Goal: Task Accomplishment & Management: Manage account settings

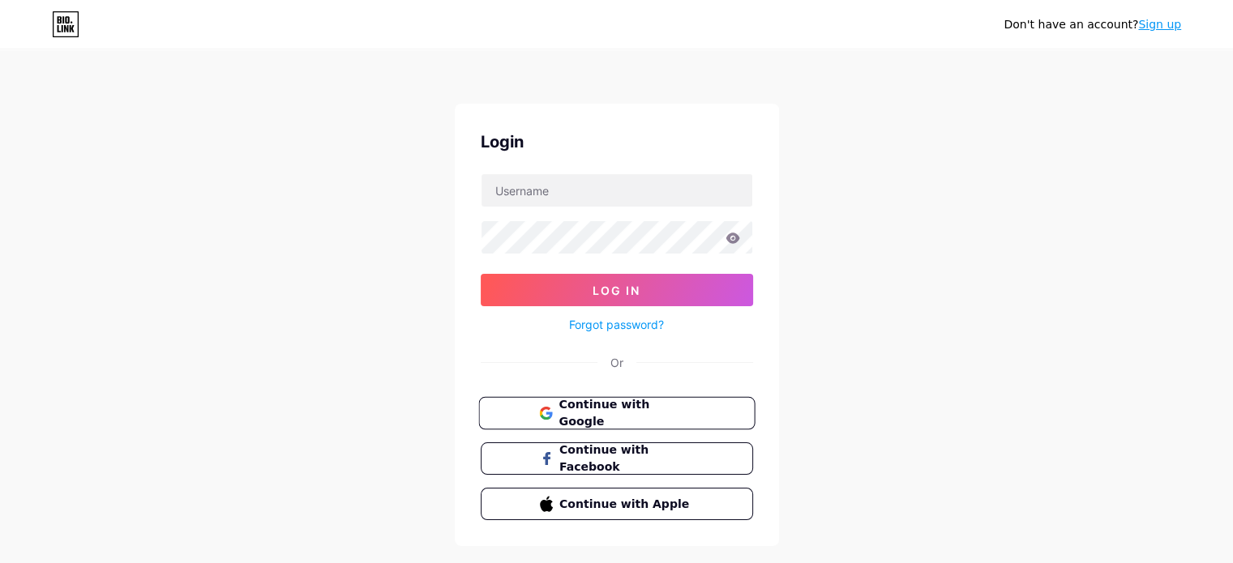
click at [587, 400] on button "Continue with Google" at bounding box center [616, 413] width 276 height 33
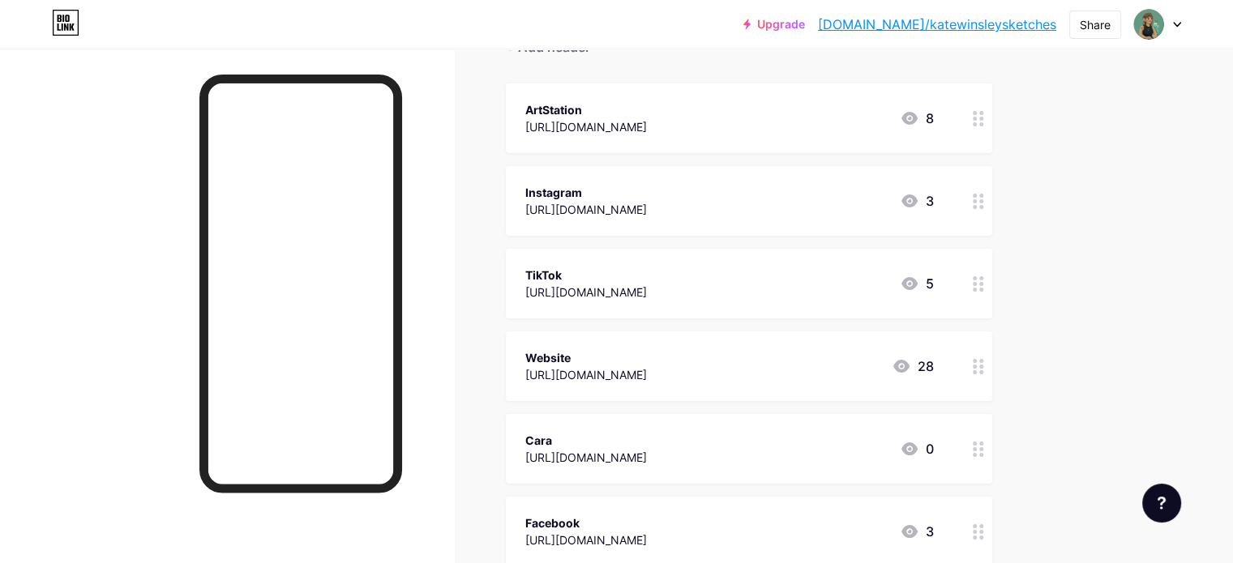
scroll to position [162, 0]
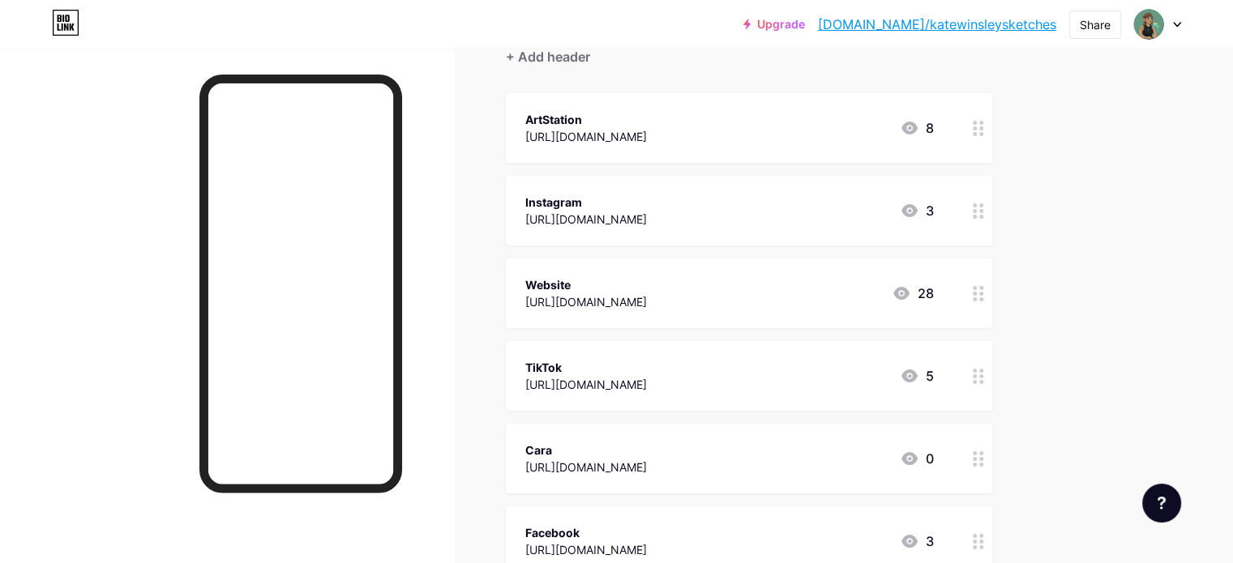
click at [647, 377] on div "[URL][DOMAIN_NAME]" at bounding box center [586, 384] width 122 height 17
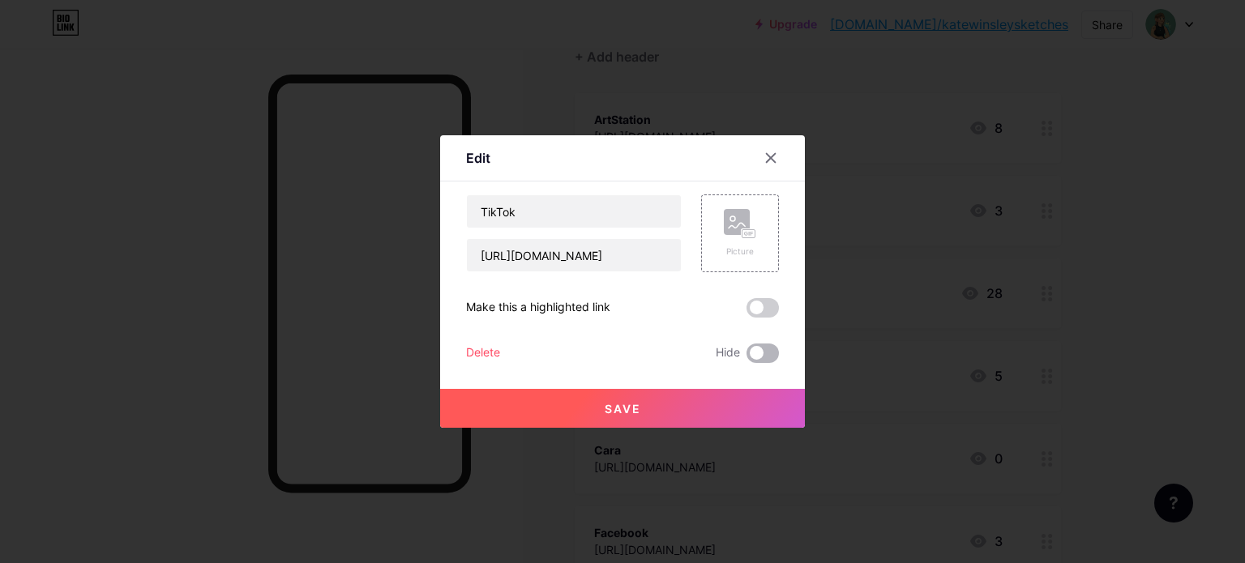
click at [755, 356] on span at bounding box center [763, 353] width 32 height 19
click at [747, 357] on input "checkbox" at bounding box center [747, 357] width 0 height 0
click at [694, 417] on button "Save" at bounding box center [622, 408] width 365 height 39
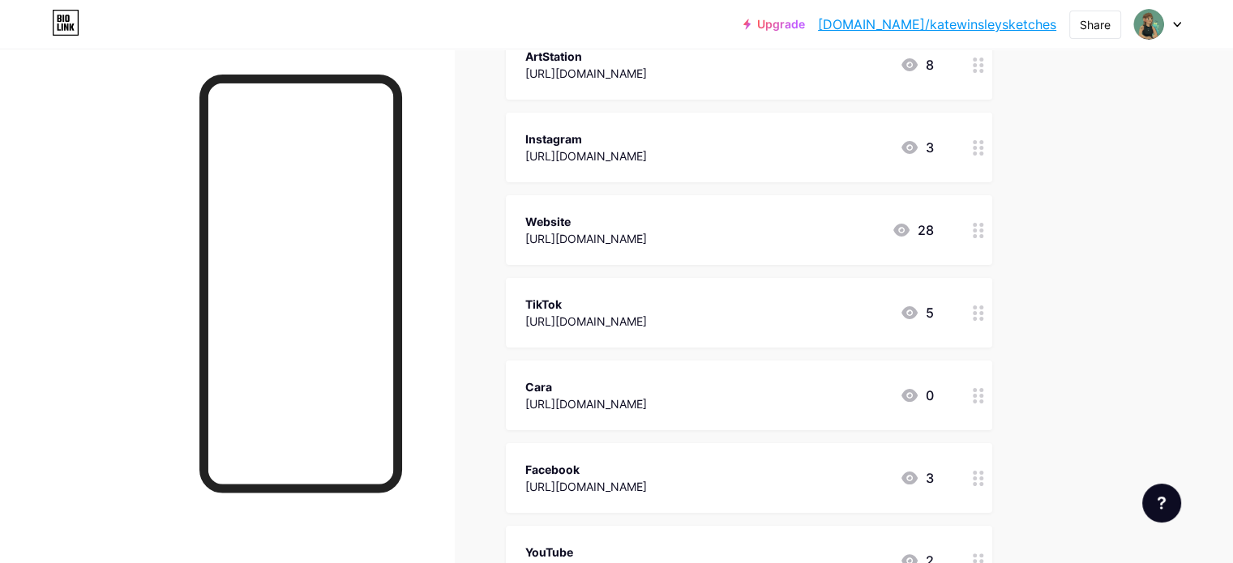
scroll to position [237, 0]
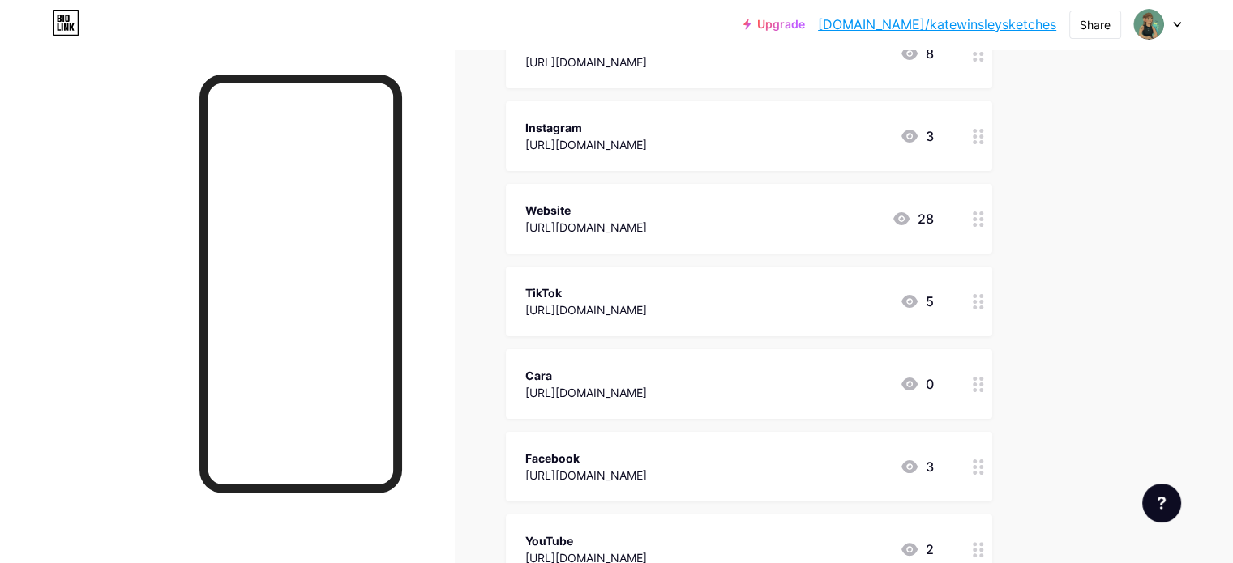
click at [992, 385] on div at bounding box center [979, 384] width 28 height 70
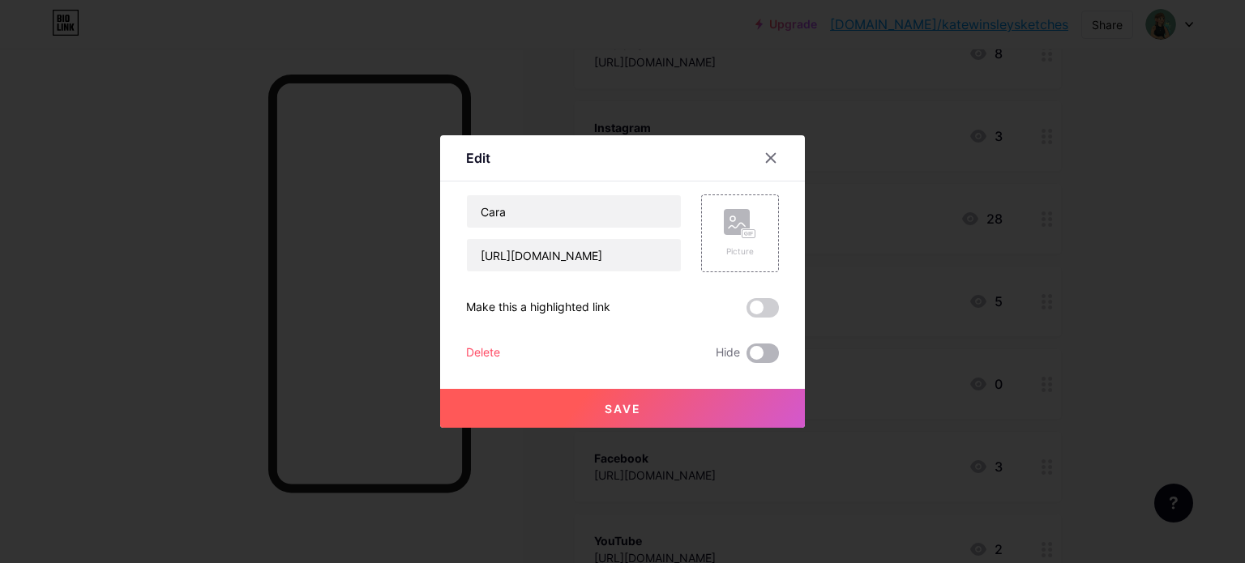
click at [757, 345] on span at bounding box center [763, 353] width 32 height 19
click at [747, 357] on input "checkbox" at bounding box center [747, 357] width 0 height 0
click at [678, 406] on button "Save" at bounding box center [622, 408] width 365 height 39
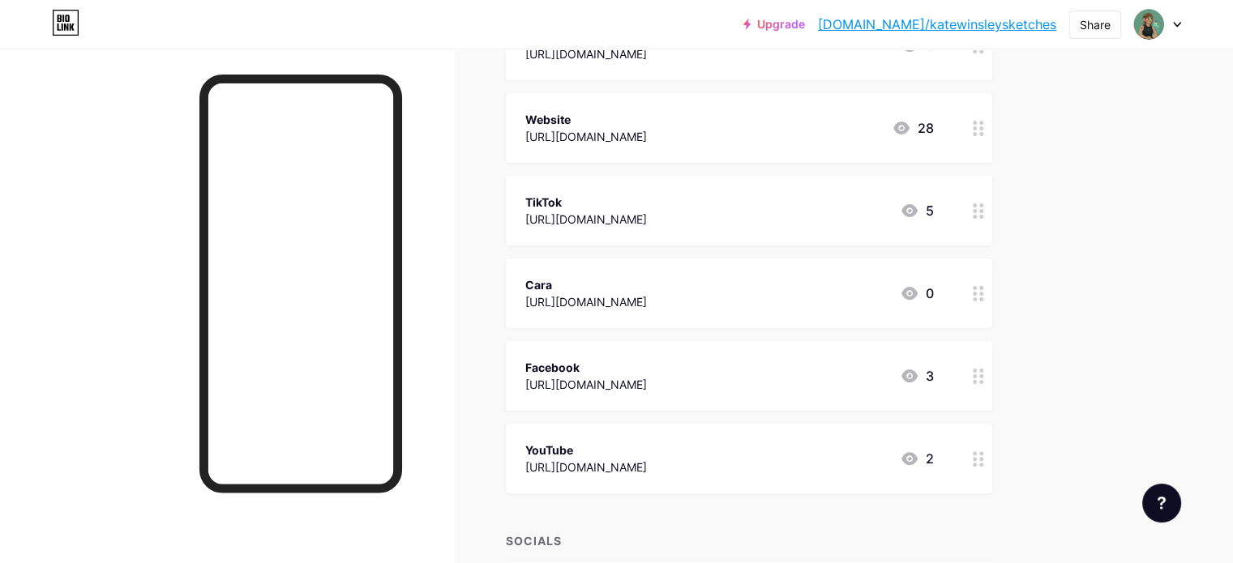
scroll to position [329, 0]
click at [992, 451] on div "YouTube [URL][DOMAIN_NAME] 2" at bounding box center [749, 457] width 486 height 70
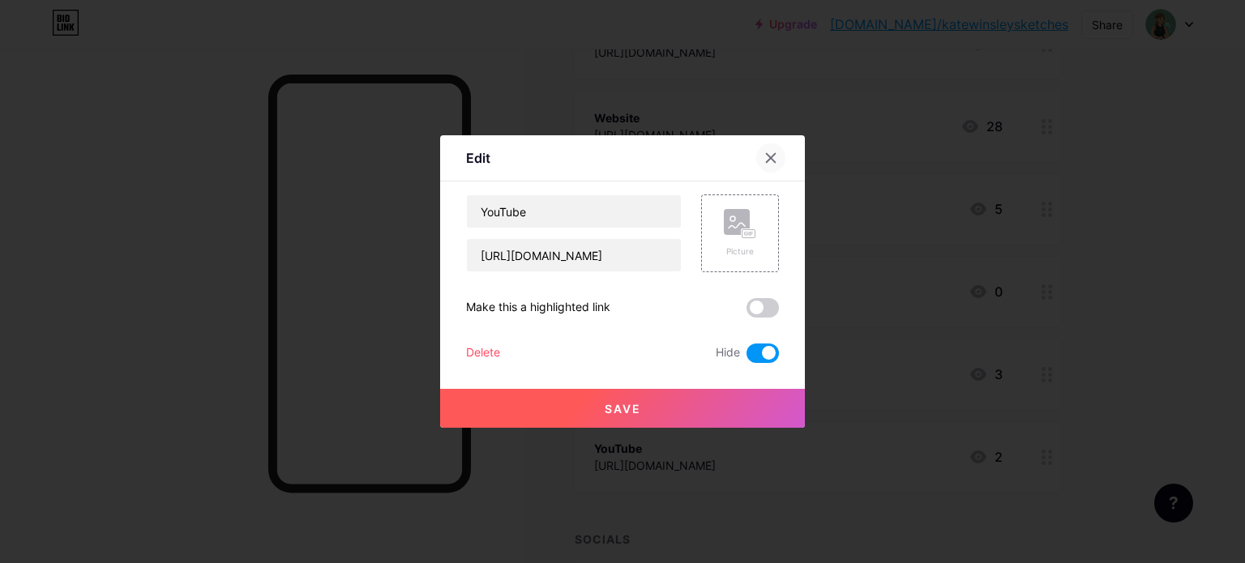
click at [772, 160] on icon at bounding box center [770, 158] width 13 height 13
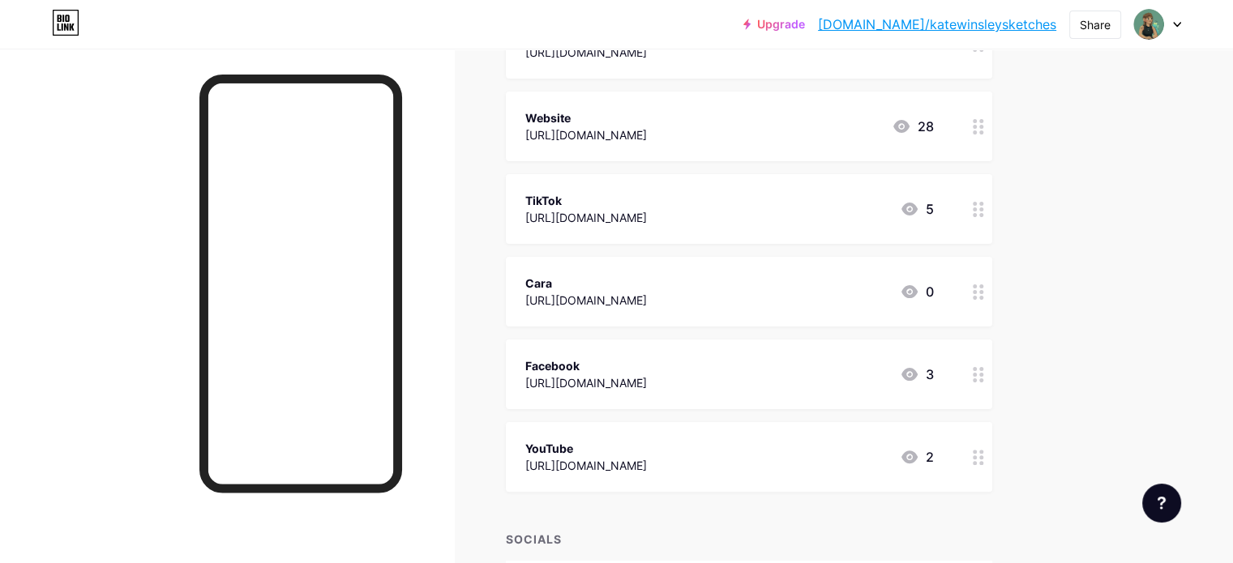
click at [992, 460] on div at bounding box center [979, 457] width 28 height 70
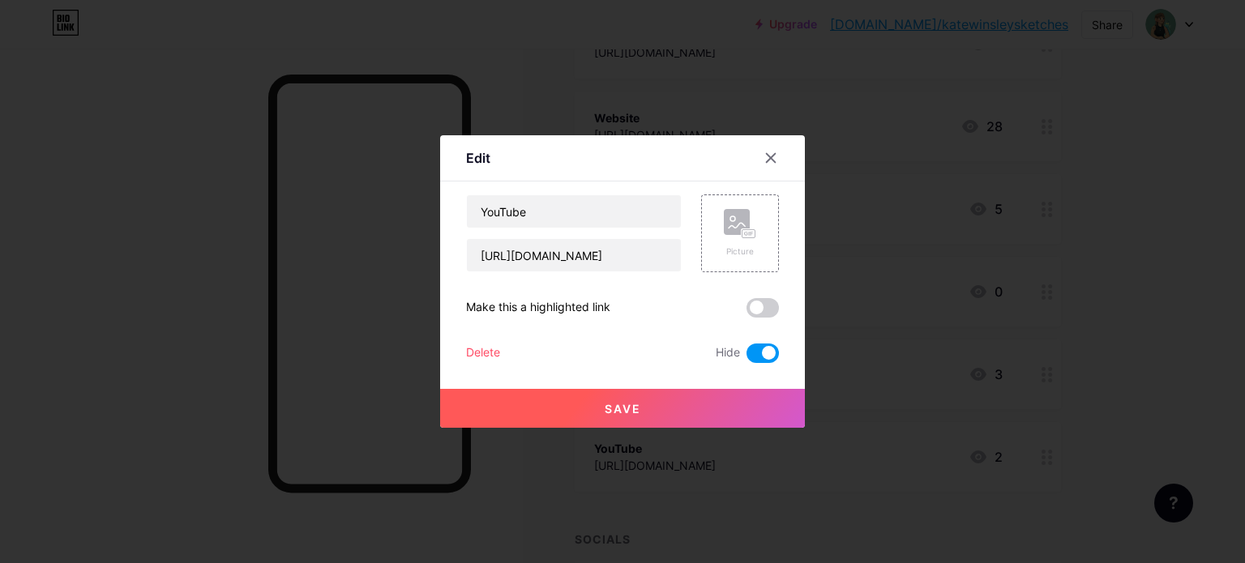
click at [766, 350] on span at bounding box center [763, 353] width 32 height 19
click at [747, 357] on input "checkbox" at bounding box center [747, 357] width 0 height 0
click at [669, 397] on button "Save" at bounding box center [622, 408] width 365 height 39
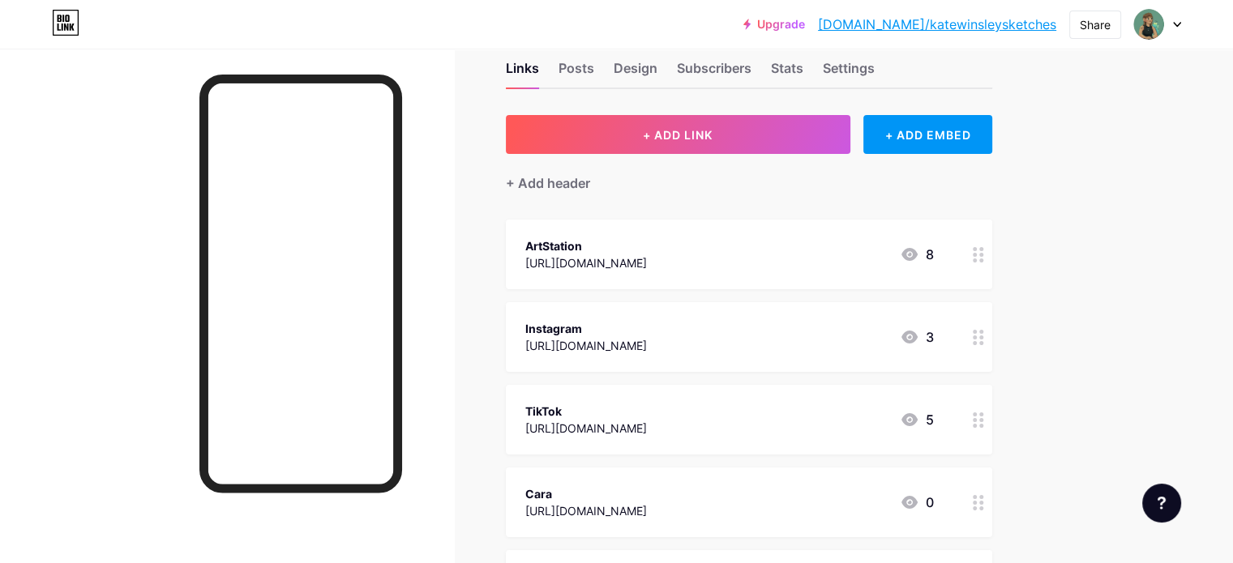
scroll to position [0, 0]
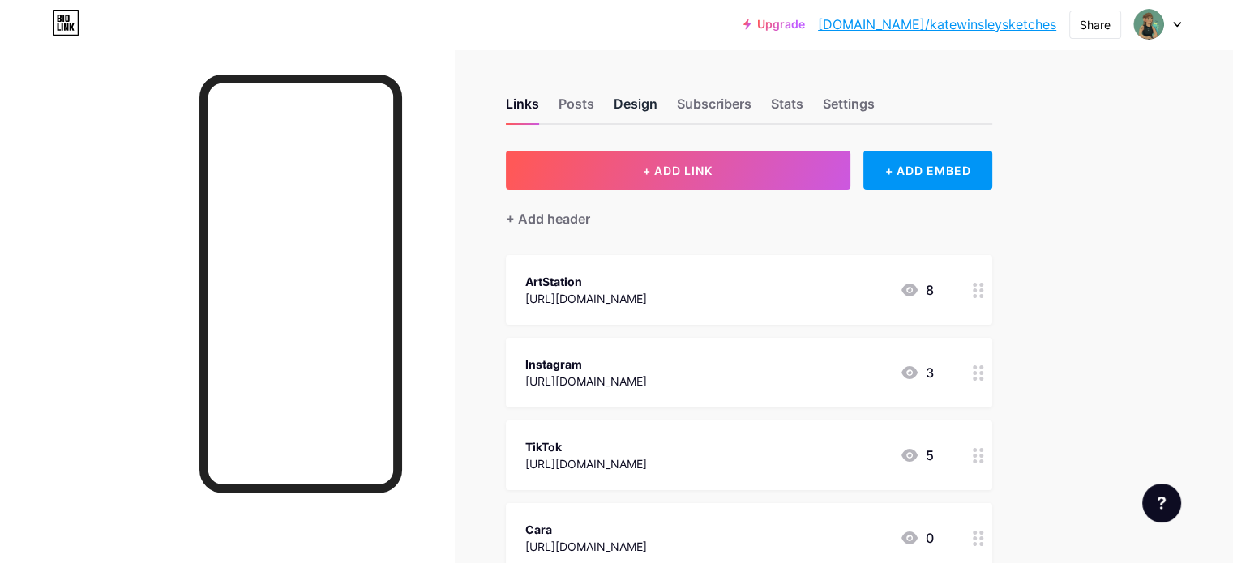
click at [657, 103] on div "Design" at bounding box center [636, 108] width 44 height 29
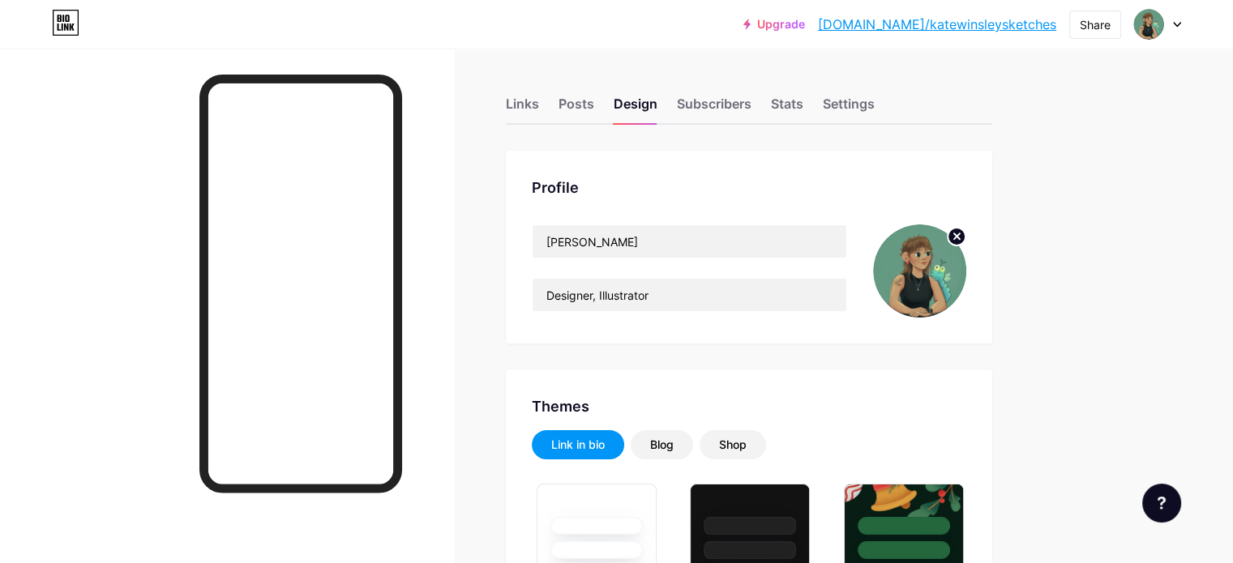
click at [966, 264] on img at bounding box center [919, 271] width 93 height 93
type input "#649982"
type input "#000000"
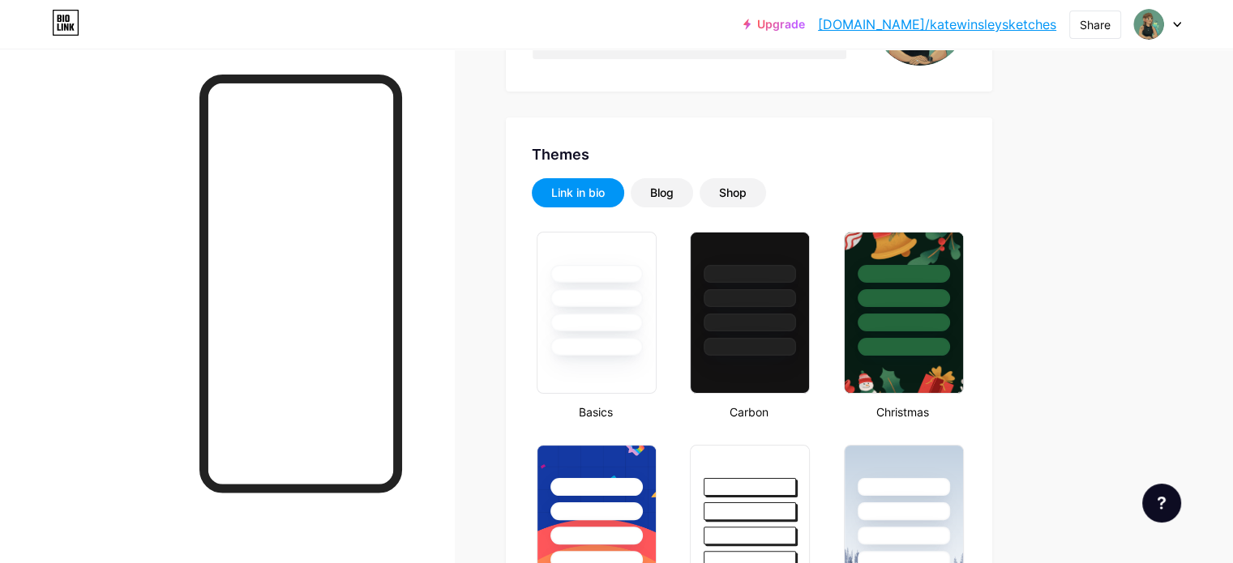
scroll to position [3, 0]
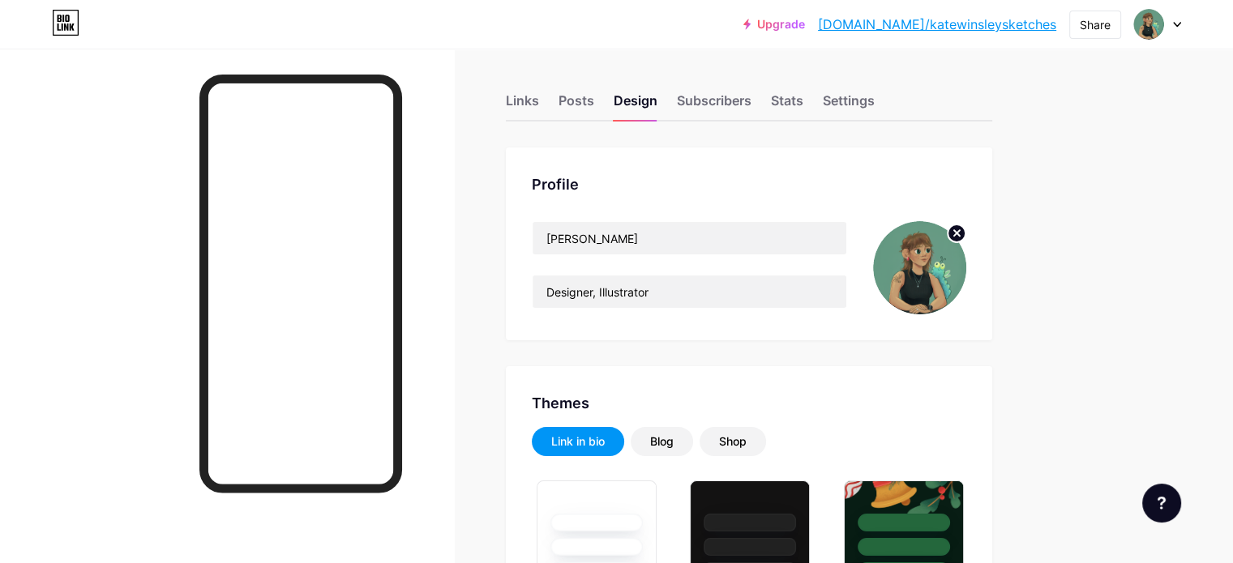
click at [960, 232] on icon at bounding box center [957, 233] width 6 height 6
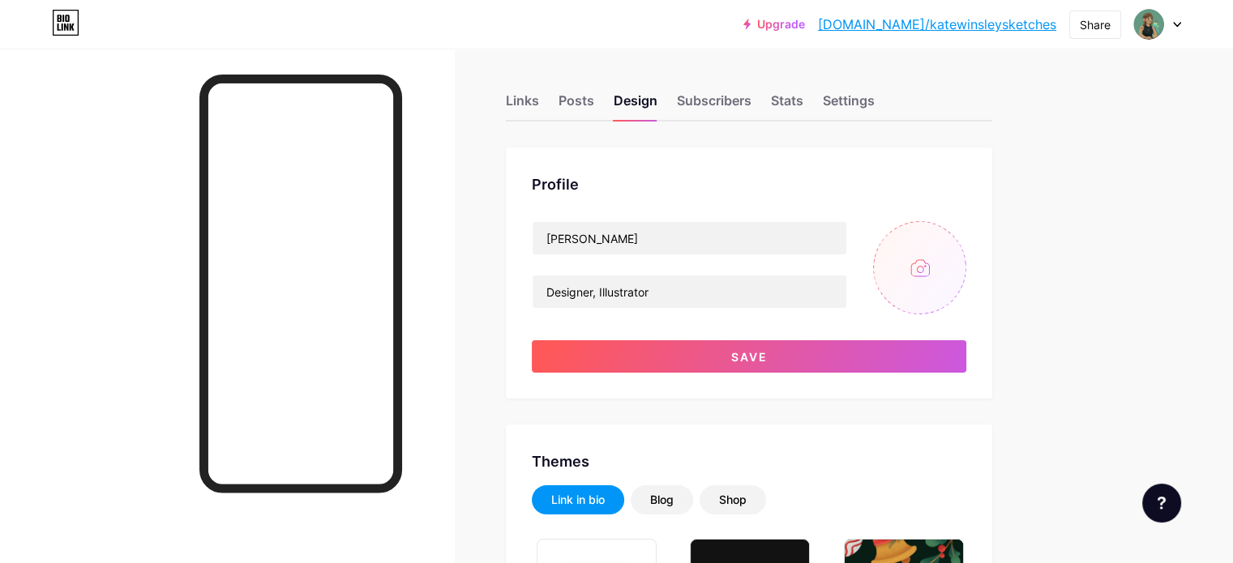
click at [966, 272] on input "file" at bounding box center [919, 267] width 93 height 93
type input "C:\fakepath\IMG_0305 (2).PNG"
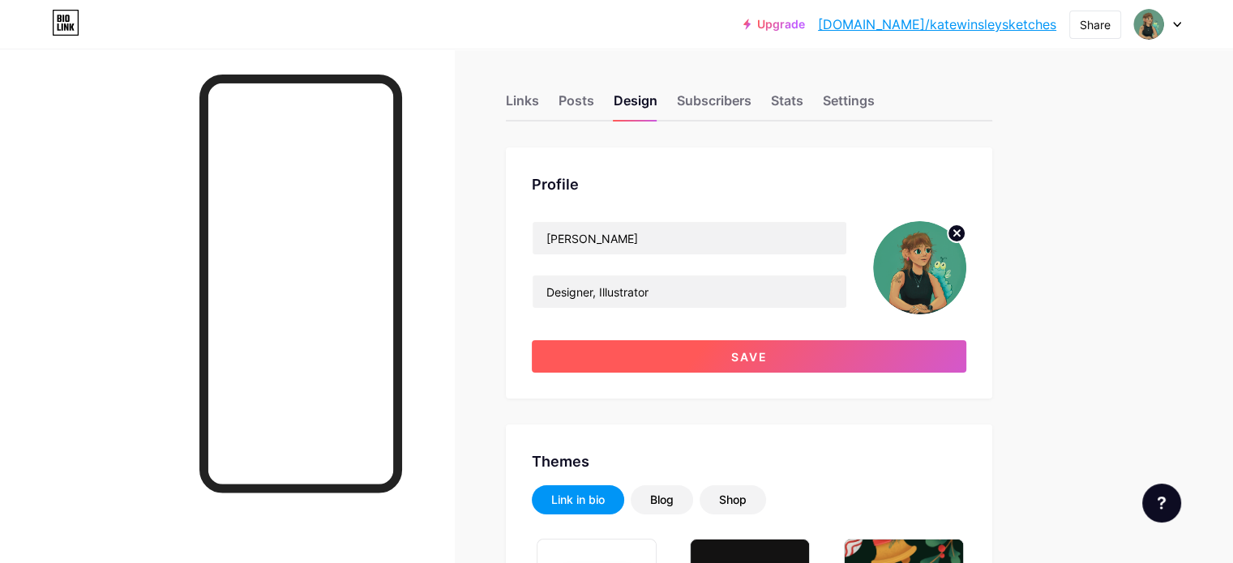
click at [768, 361] on span "Save" at bounding box center [749, 357] width 36 height 14
type input "#000000"
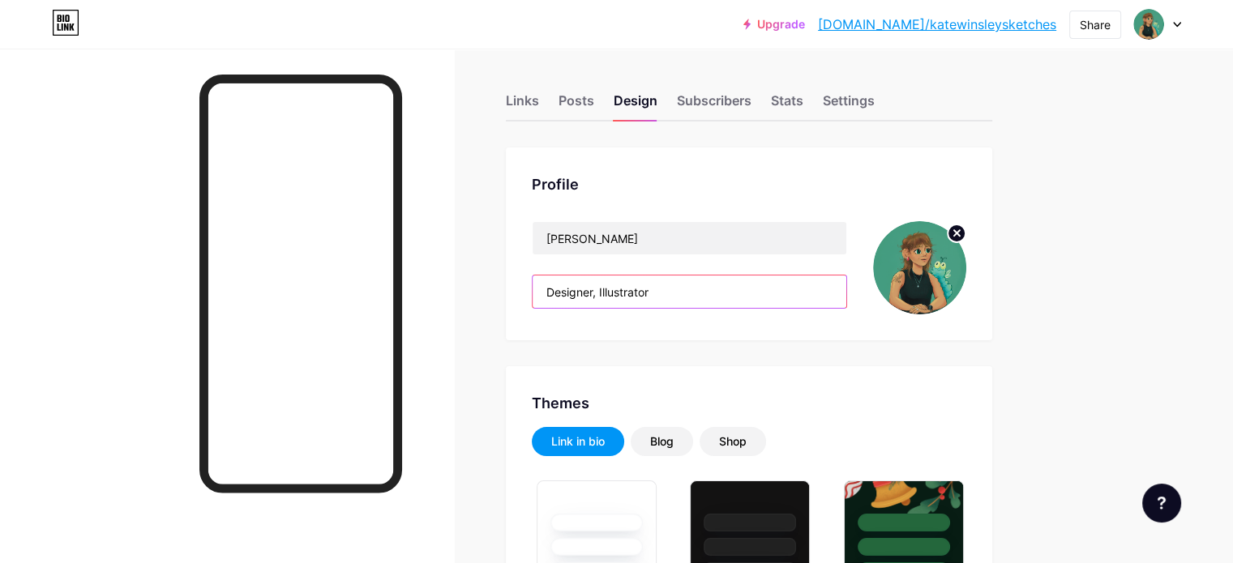
click at [616, 291] on input "Designer, Illustrator" at bounding box center [690, 292] width 314 height 32
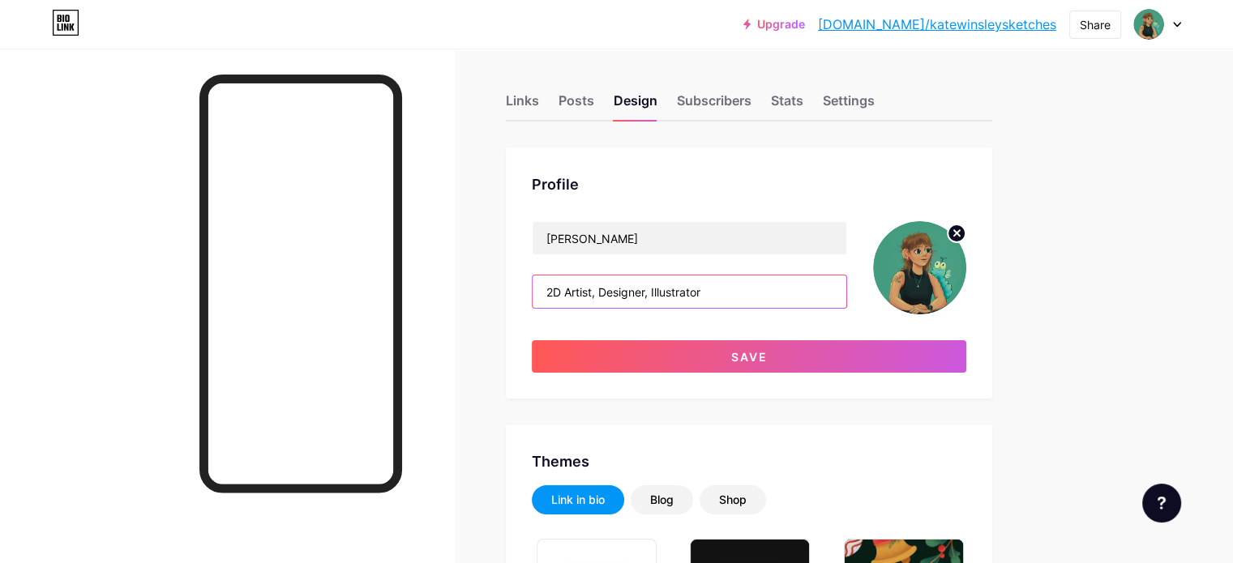
click at [785, 291] on input "2D Artist, Designer, Illustrator" at bounding box center [690, 292] width 314 height 32
click at [668, 290] on input "2D Artist, Designer, Illustrator" at bounding box center [690, 292] width 314 height 32
click at [788, 293] on input "2D Artist, Illustrator" at bounding box center [690, 292] width 314 height 32
click at [670, 294] on input "2D Artist, Illustrator" at bounding box center [690, 292] width 314 height 32
click at [742, 294] on input "2D Artist, Illustrator" at bounding box center [690, 292] width 314 height 32
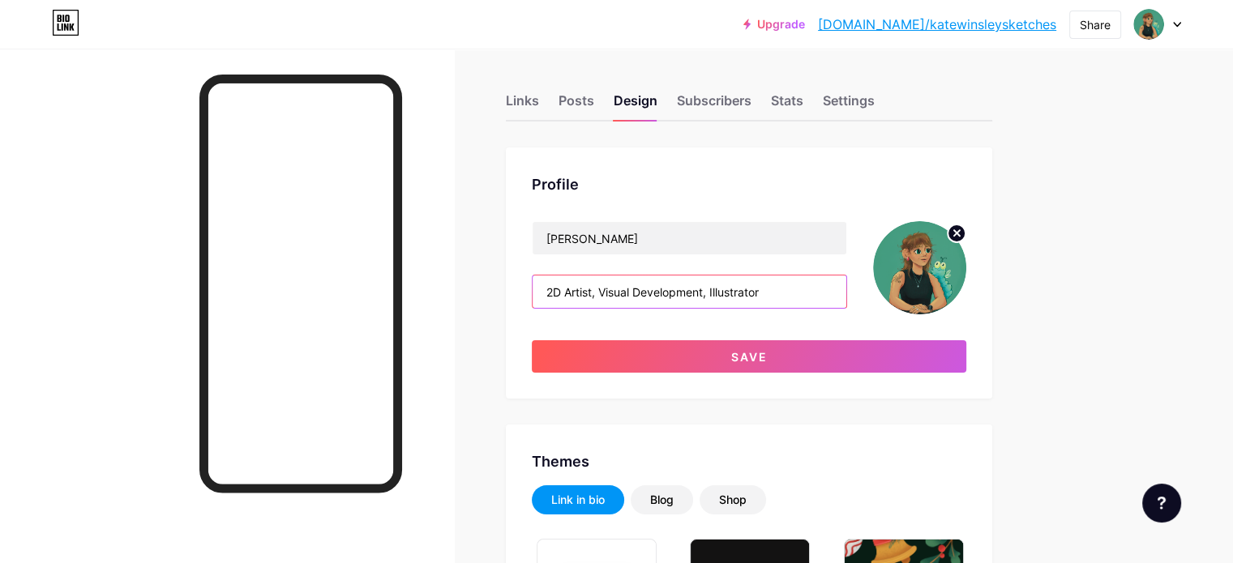
click at [846, 288] on input "2D Artist, Visual Development, Illustrator" at bounding box center [690, 292] width 314 height 32
click at [722, 293] on input "2D Artist, Visual Development, Illustrator. BDes Concept Design" at bounding box center [690, 292] width 314 height 32
click at [721, 294] on input "2D Artist, Visual Development, Illustrator. BDes Concept Design" at bounding box center [690, 292] width 314 height 32
click at [723, 294] on input "2D Artist, Visual Development, Illustrator. BDes Concept Design" at bounding box center [690, 292] width 314 height 32
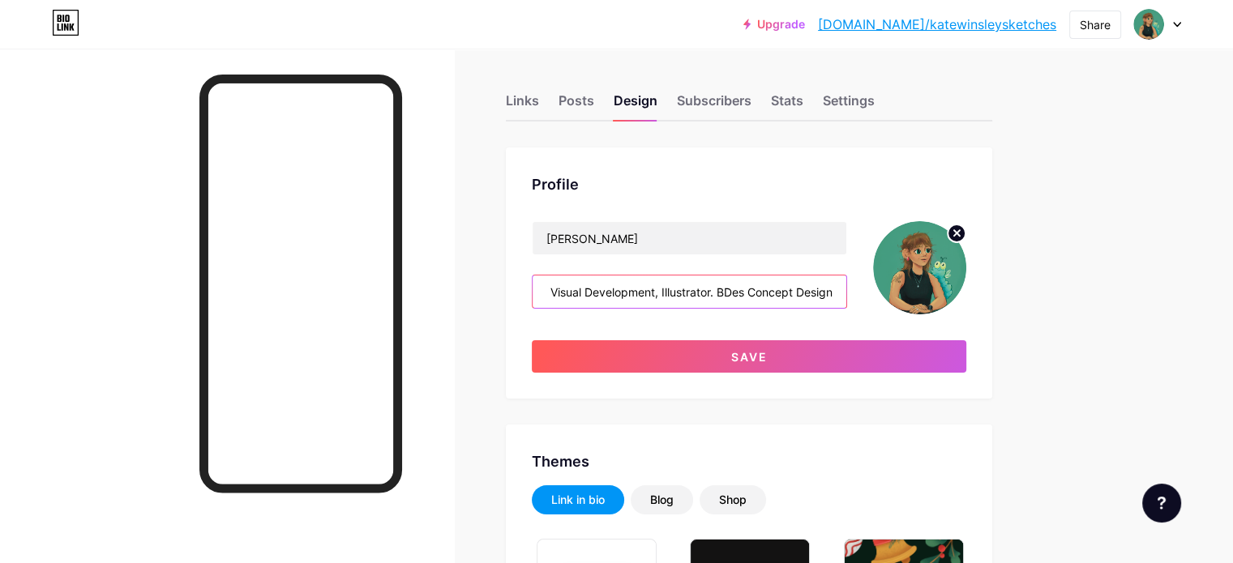
click at [783, 293] on input "2D Artist, Visual Development, Illustrator. BDes Concept Design" at bounding box center [690, 292] width 314 height 32
click at [825, 294] on input "2D Artist, Visual Development, Illustrator. BDes Concept Design" at bounding box center [690, 292] width 314 height 32
click at [814, 293] on input "2D Artist, Visual Development, Illustrator. BDes Concept Design" at bounding box center [690, 292] width 314 height 32
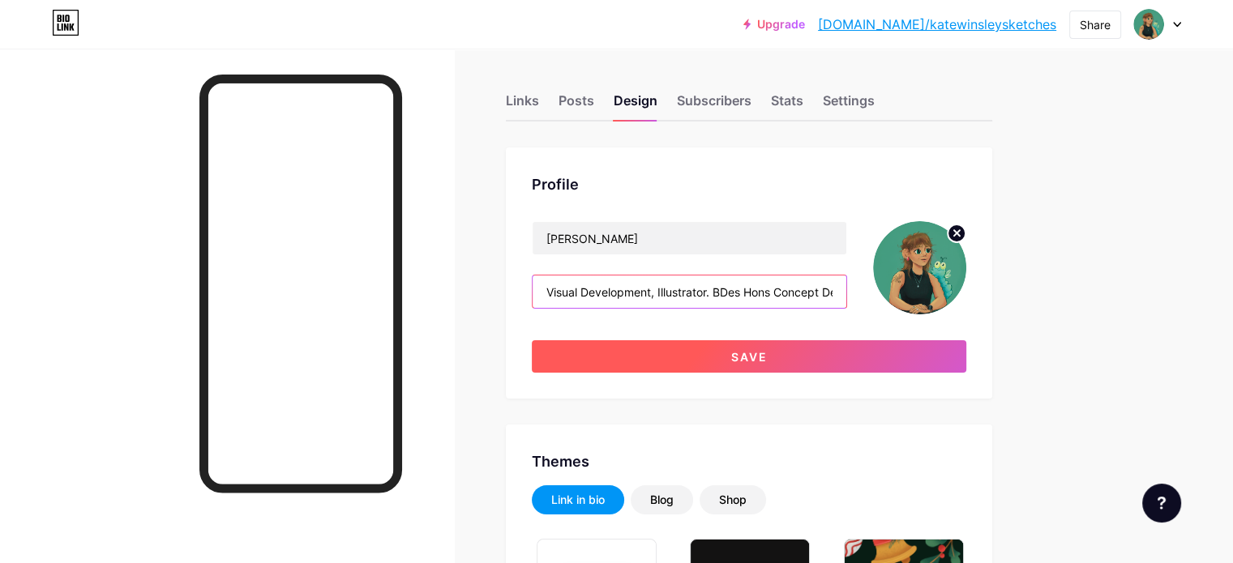
type input "2D Artist, Visual Development, Illustrator. BDes Hons Concept Design"
click at [768, 352] on span "Save" at bounding box center [749, 357] width 36 height 14
type input "#000000"
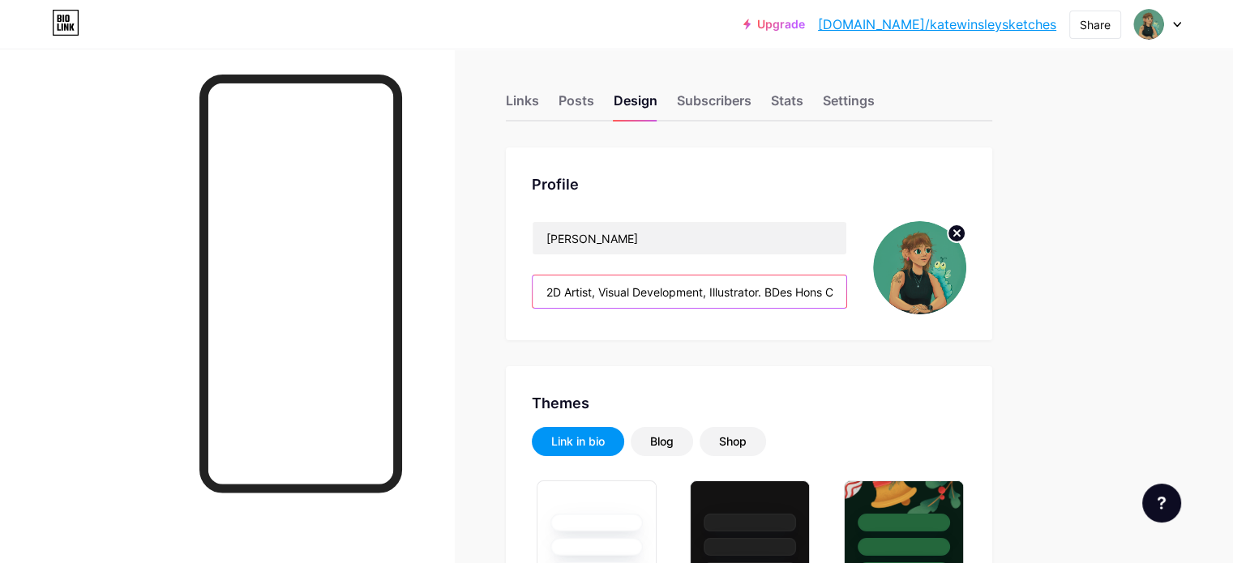
click at [794, 288] on input "2D Artist, Visual Development, Illustrator. BDes Hons Concept Design" at bounding box center [690, 292] width 314 height 32
click at [841, 292] on input "2D Artist, Visual Development, Illustrator. BDes Hons Concept Design" at bounding box center [690, 292] width 314 height 32
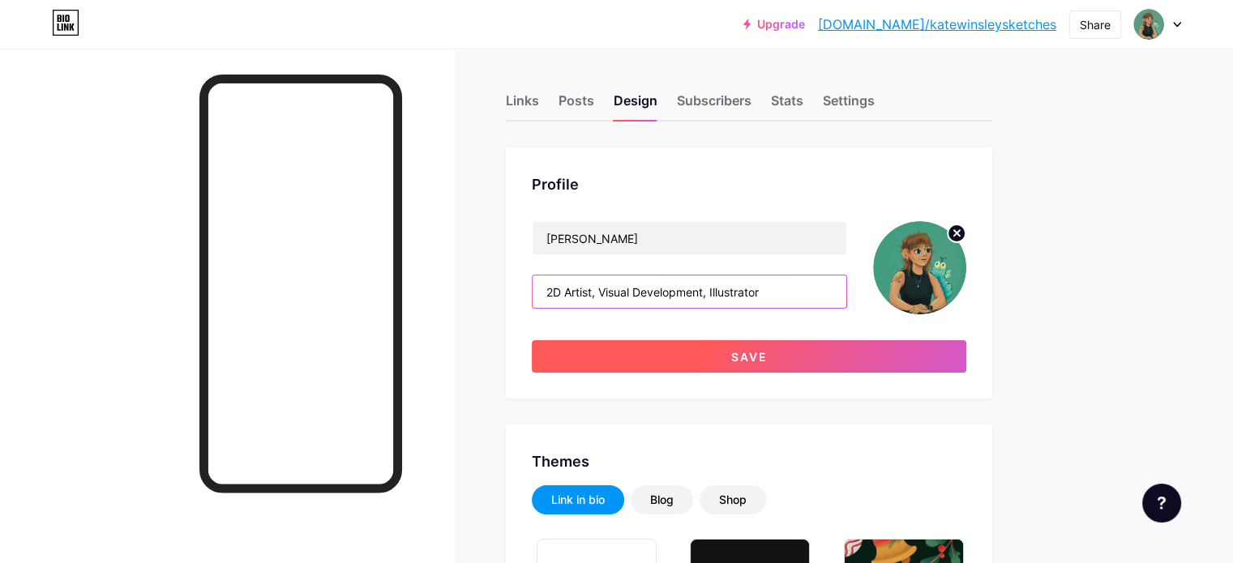
type input "2D Artist, Visual Development, Illustrator"
click at [821, 343] on button "Save" at bounding box center [749, 356] width 434 height 32
type input "#000000"
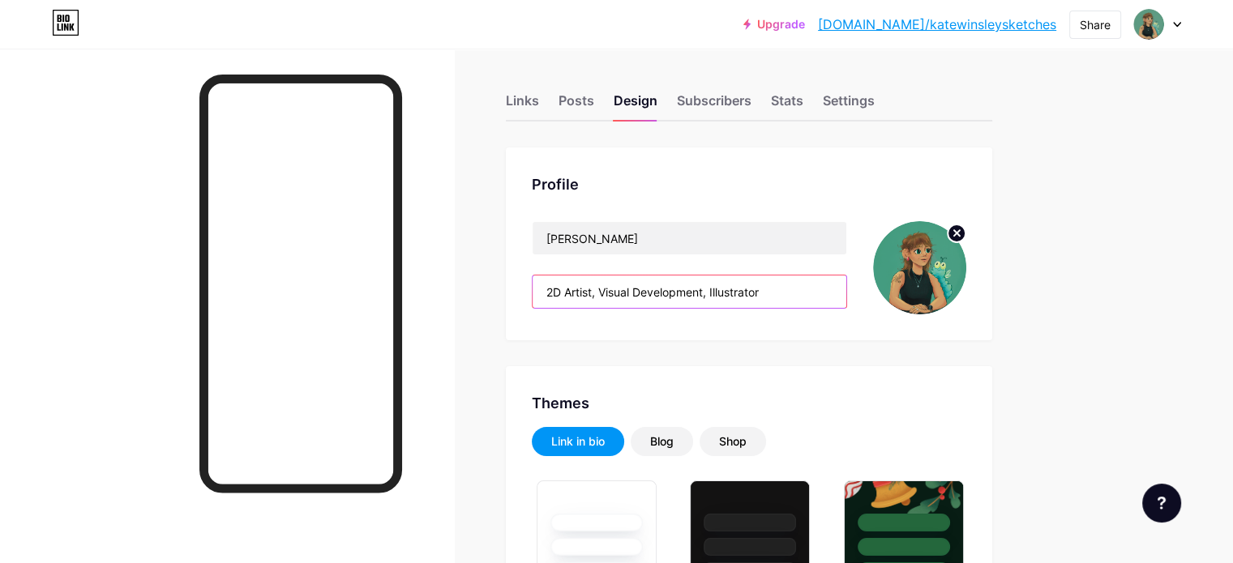
click at [846, 285] on input "2D Artist, Visual Development, Illustrator" at bounding box center [690, 292] width 314 height 32
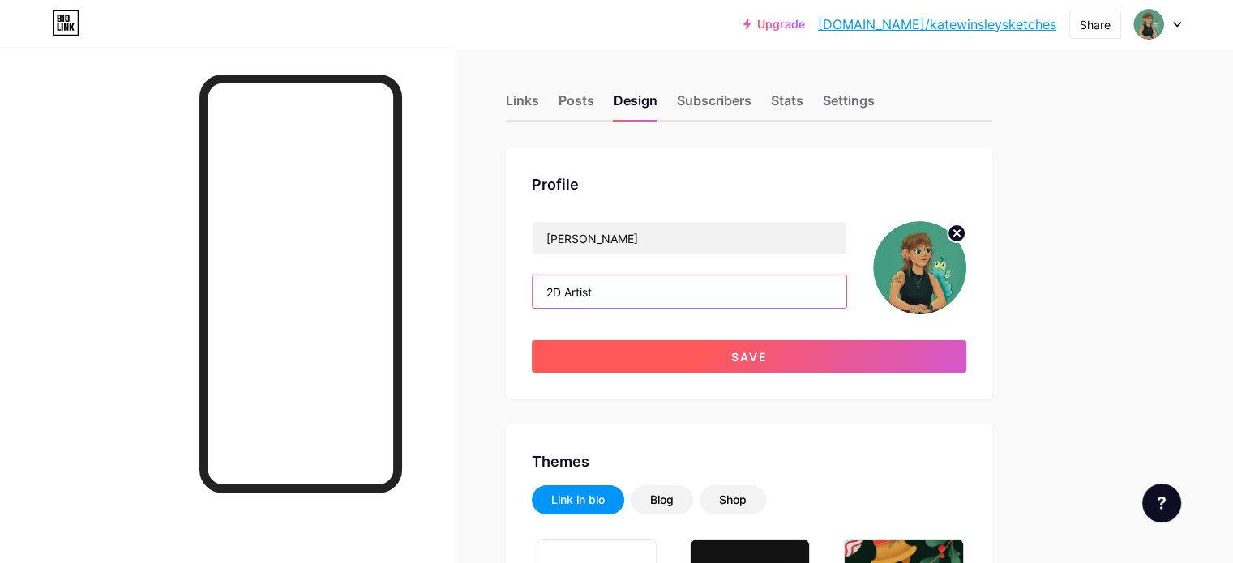
type input "2D Artist"
click at [768, 355] on span "Save" at bounding box center [749, 357] width 36 height 14
type input "#000000"
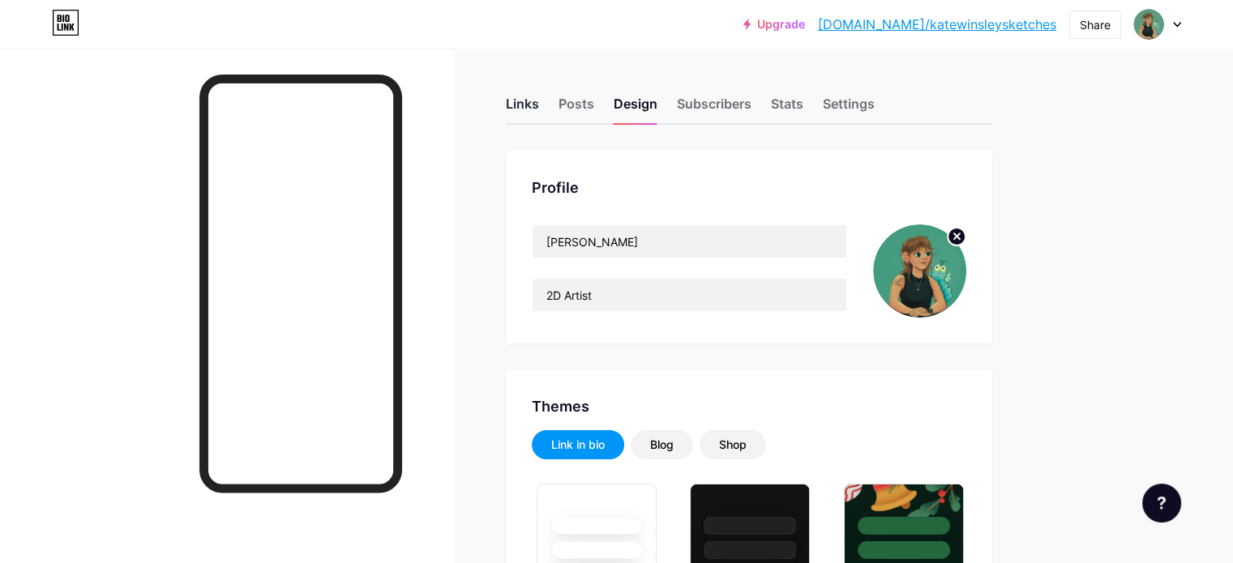
click at [539, 102] on div "Links" at bounding box center [522, 108] width 33 height 29
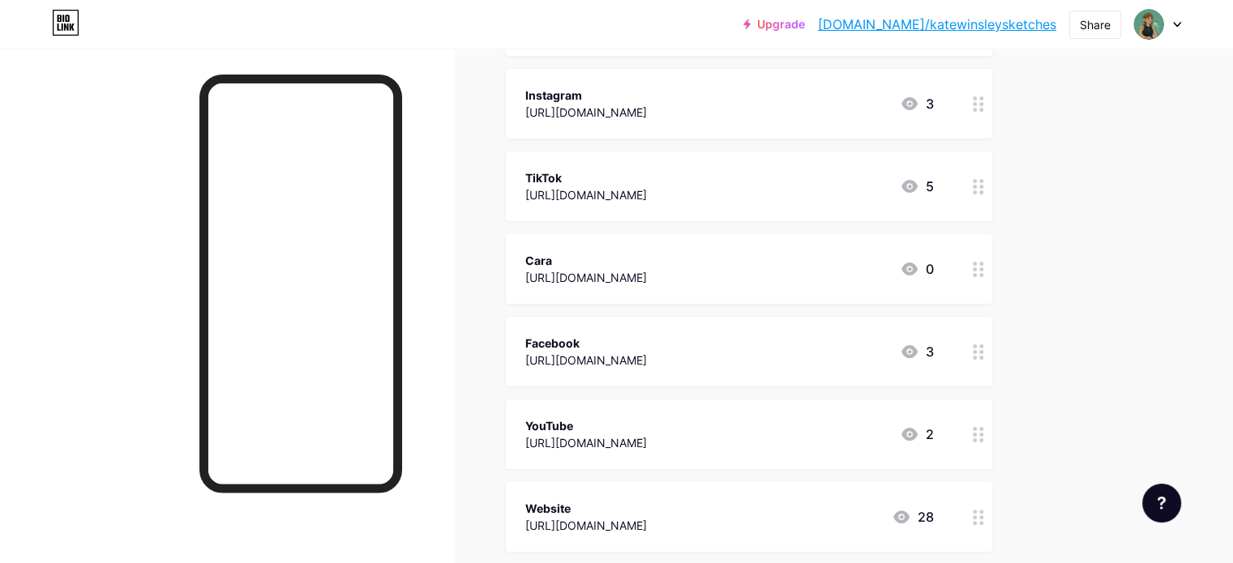
scroll to position [445, 0]
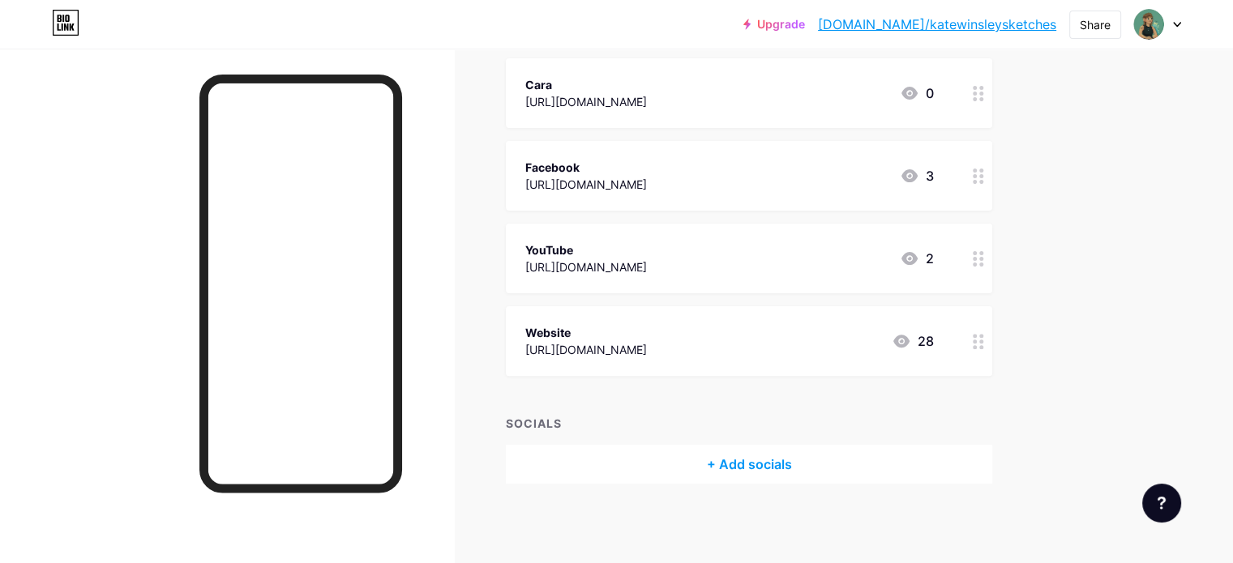
click at [700, 460] on div "+ Add socials" at bounding box center [749, 464] width 486 height 39
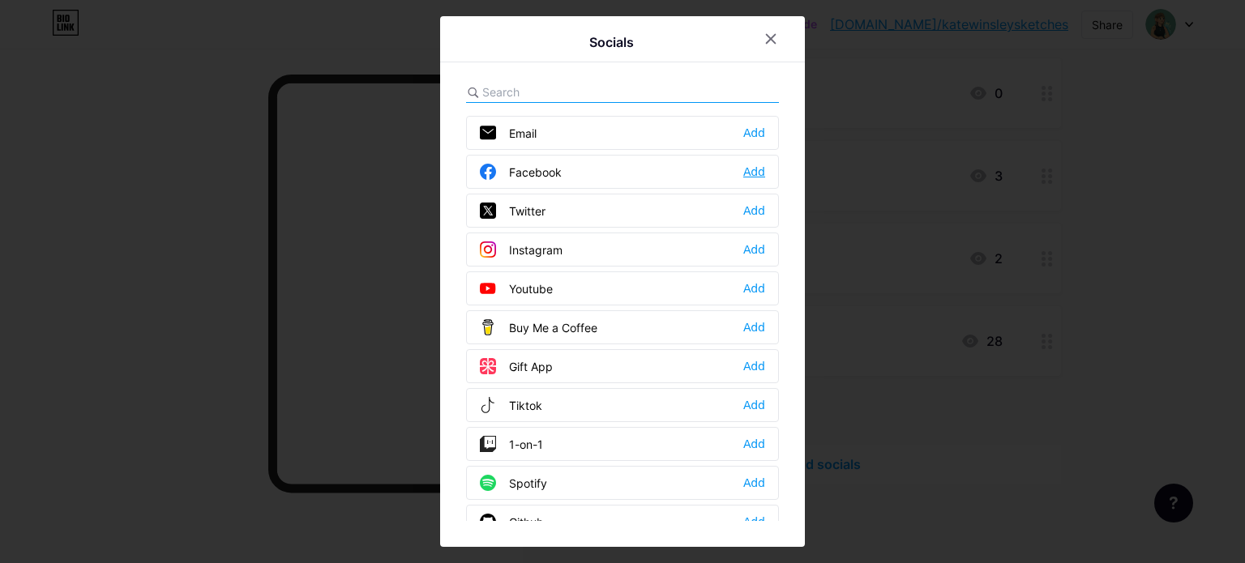
click at [751, 174] on div "Add" at bounding box center [754, 172] width 22 height 16
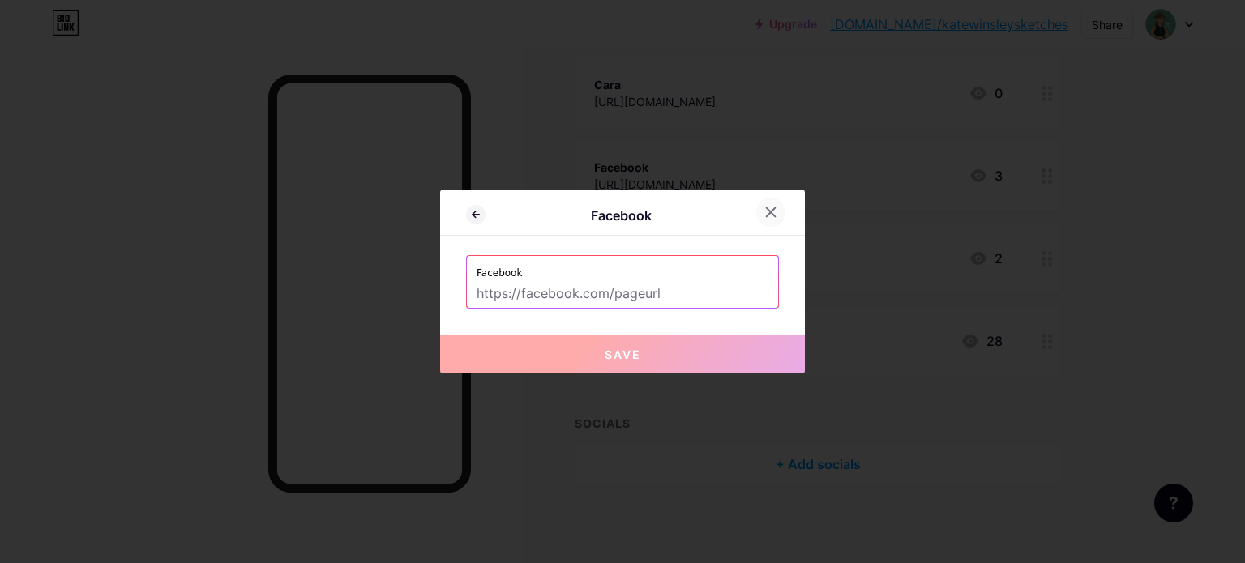
click at [772, 214] on icon at bounding box center [771, 212] width 9 height 9
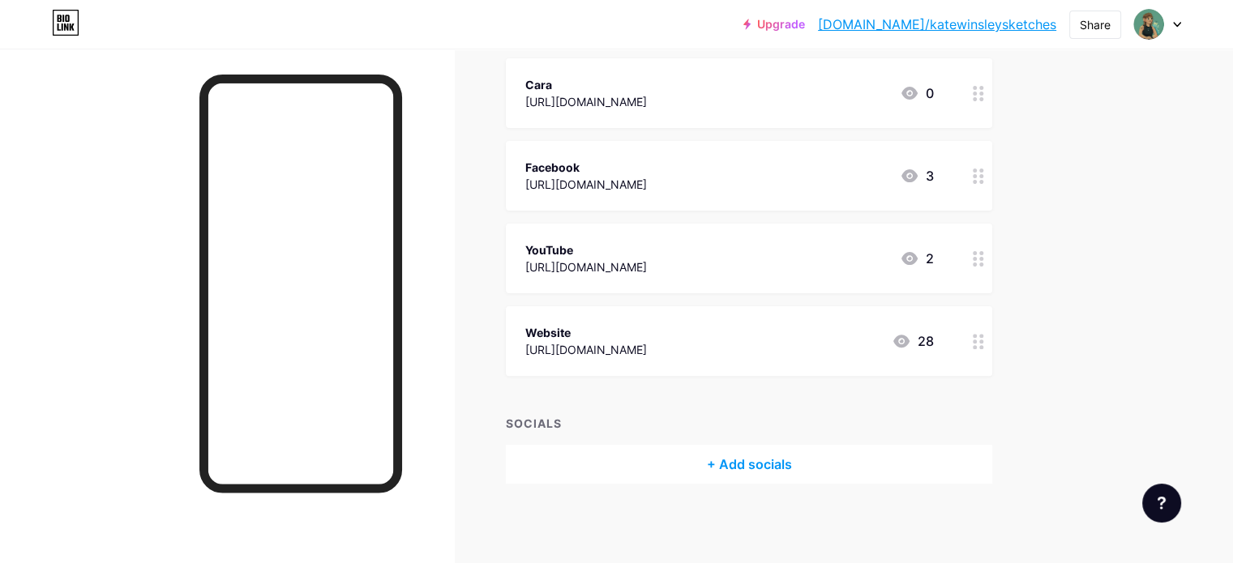
click at [892, 181] on div "Facebook [URL][DOMAIN_NAME] 3" at bounding box center [729, 175] width 409 height 37
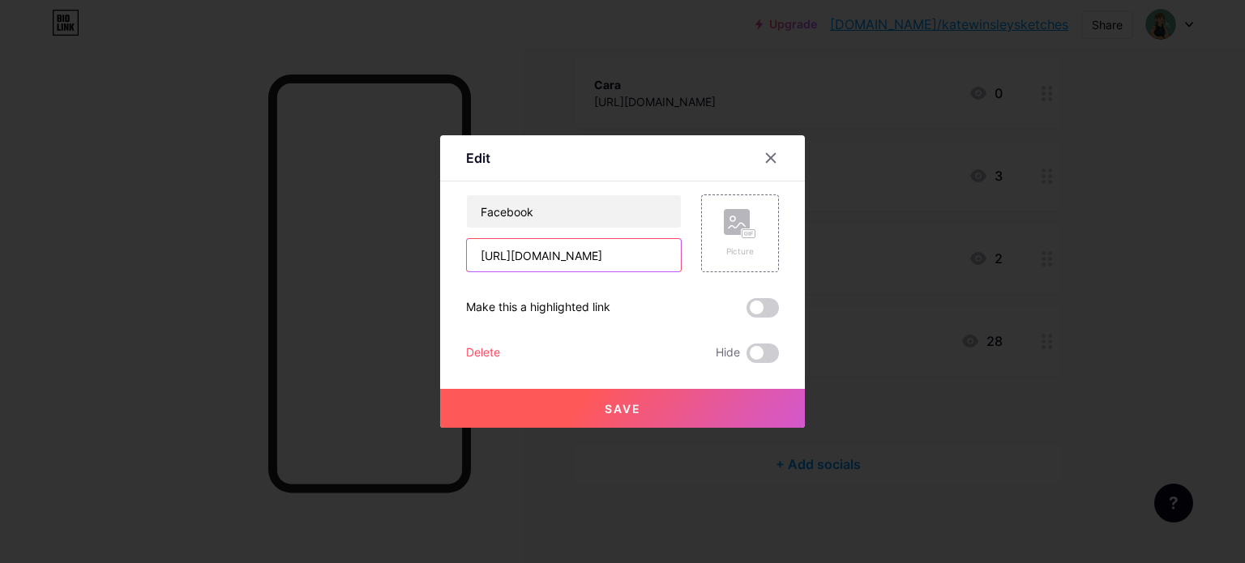
click at [618, 250] on input "[URL][DOMAIN_NAME]" at bounding box center [574, 255] width 214 height 32
click at [772, 159] on icon at bounding box center [770, 158] width 13 height 13
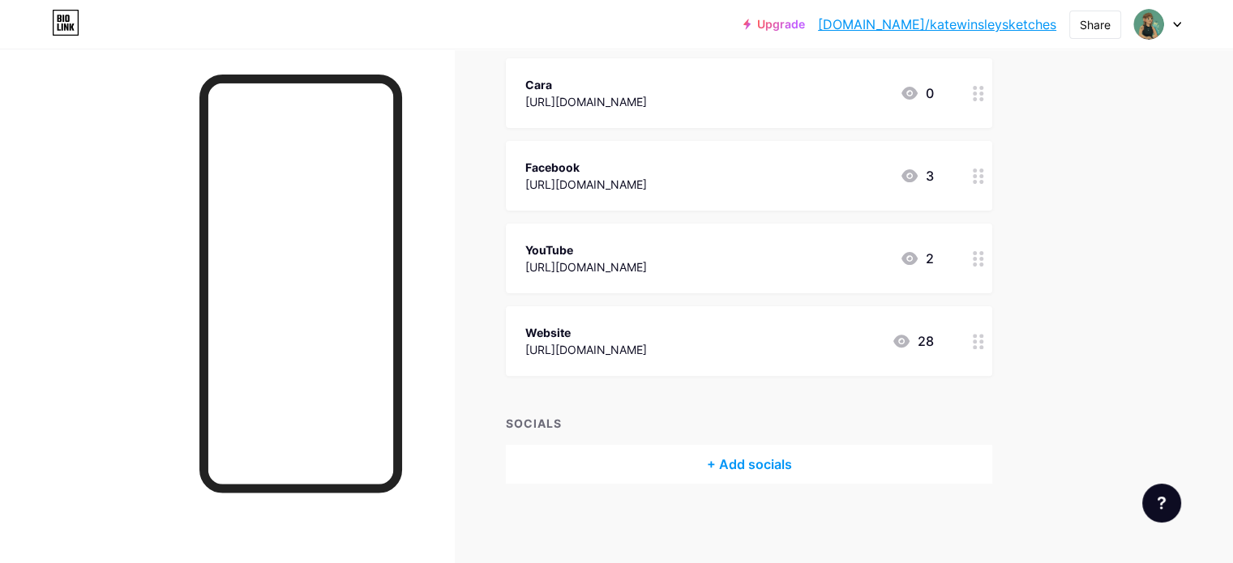
click at [801, 476] on div "+ Add socials" at bounding box center [749, 464] width 486 height 39
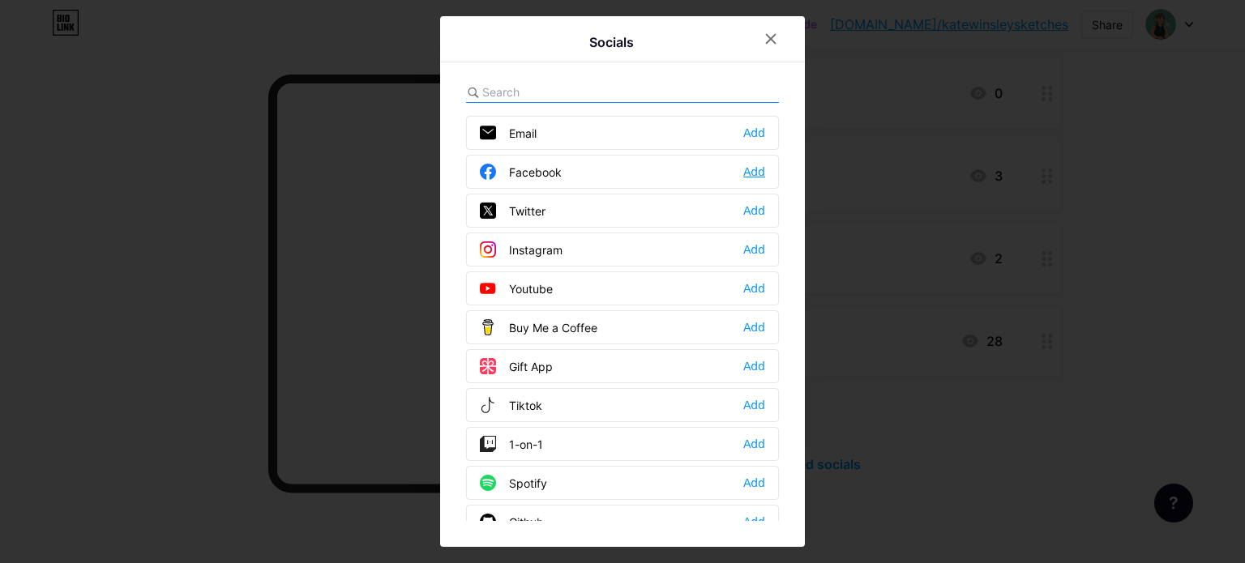
click at [749, 170] on div "Add" at bounding box center [754, 172] width 22 height 16
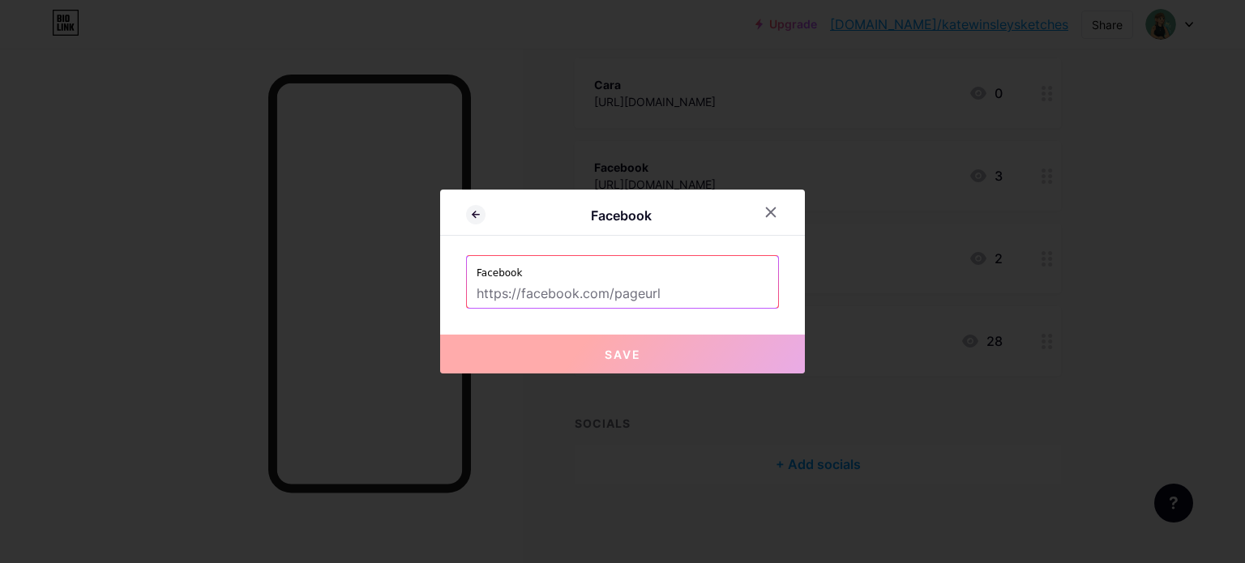
click at [652, 300] on input "text" at bounding box center [623, 294] width 292 height 28
paste input "[URL][DOMAIN_NAME]"
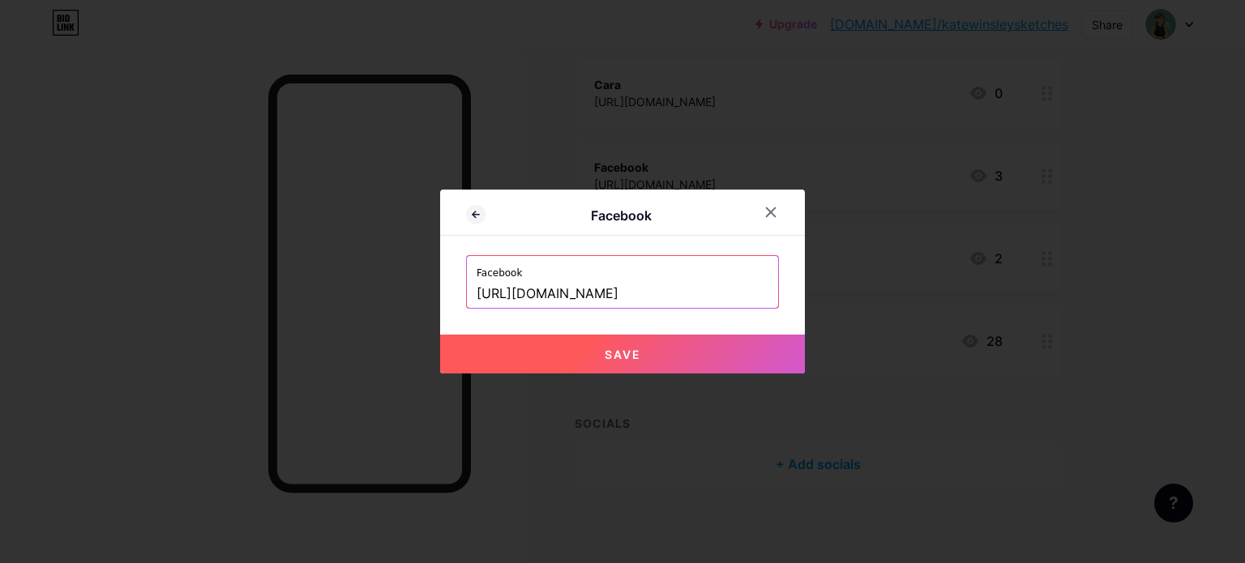
type input "[URL][DOMAIN_NAME]"
click at [645, 350] on button "Save" at bounding box center [622, 354] width 365 height 39
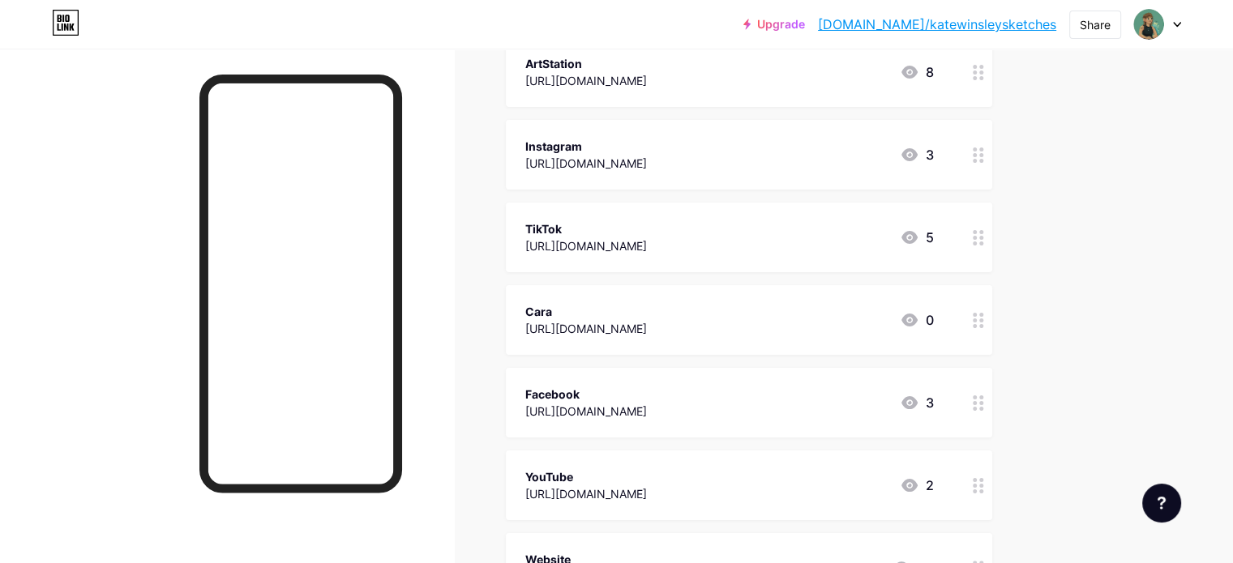
scroll to position [217, 0]
click at [921, 160] on div "Instagram [URL][DOMAIN_NAME] 3" at bounding box center [729, 155] width 409 height 37
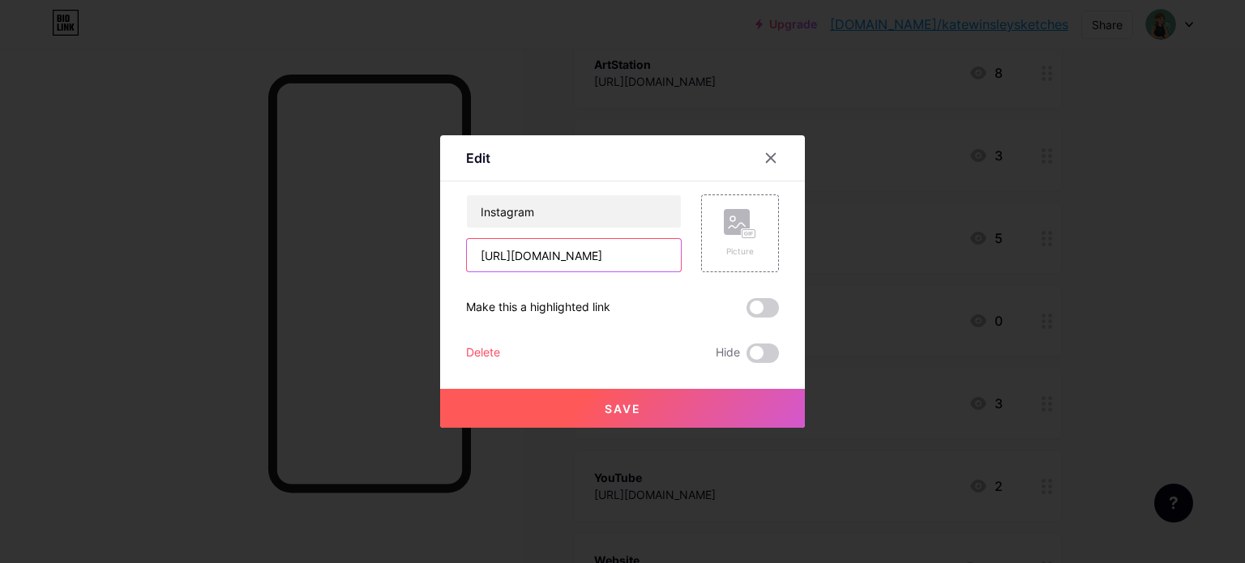
click at [653, 254] on input "[URL][DOMAIN_NAME]" at bounding box center [574, 255] width 214 height 32
click at [770, 148] on div at bounding box center [770, 157] width 29 height 29
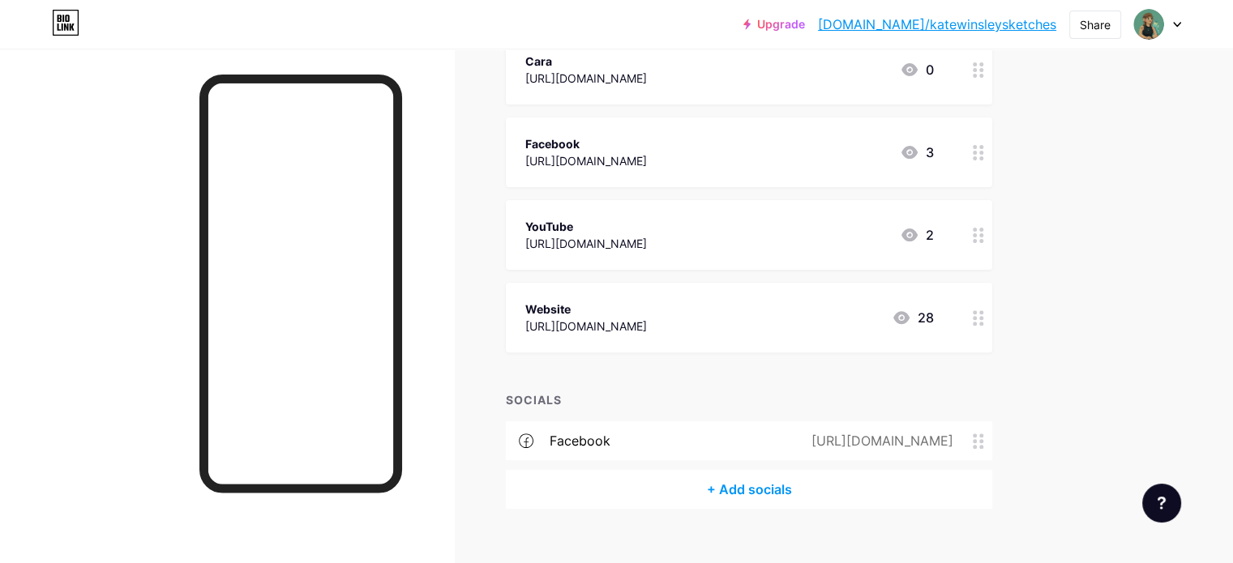
scroll to position [494, 0]
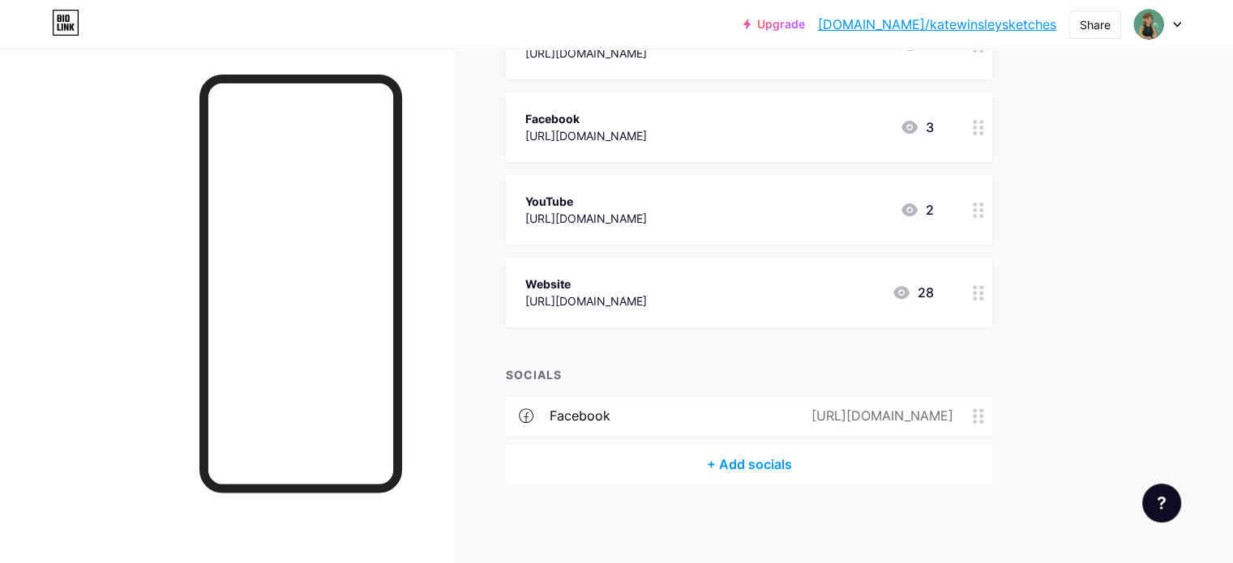
click at [778, 463] on div "+ Add socials" at bounding box center [749, 464] width 486 height 39
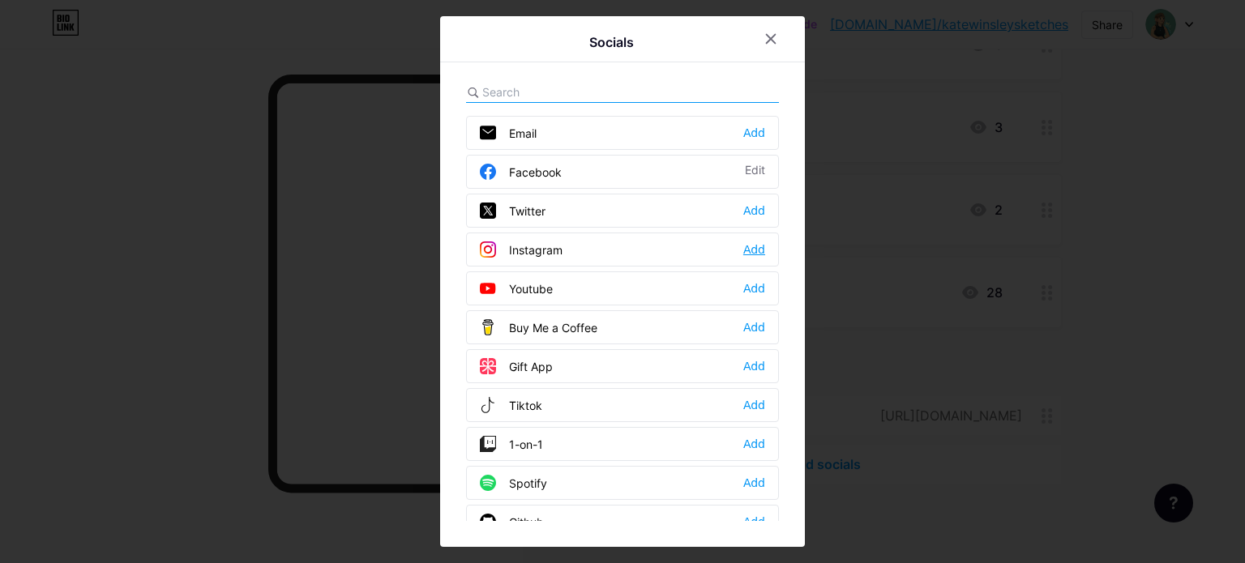
click at [749, 250] on div "Add" at bounding box center [754, 250] width 22 height 16
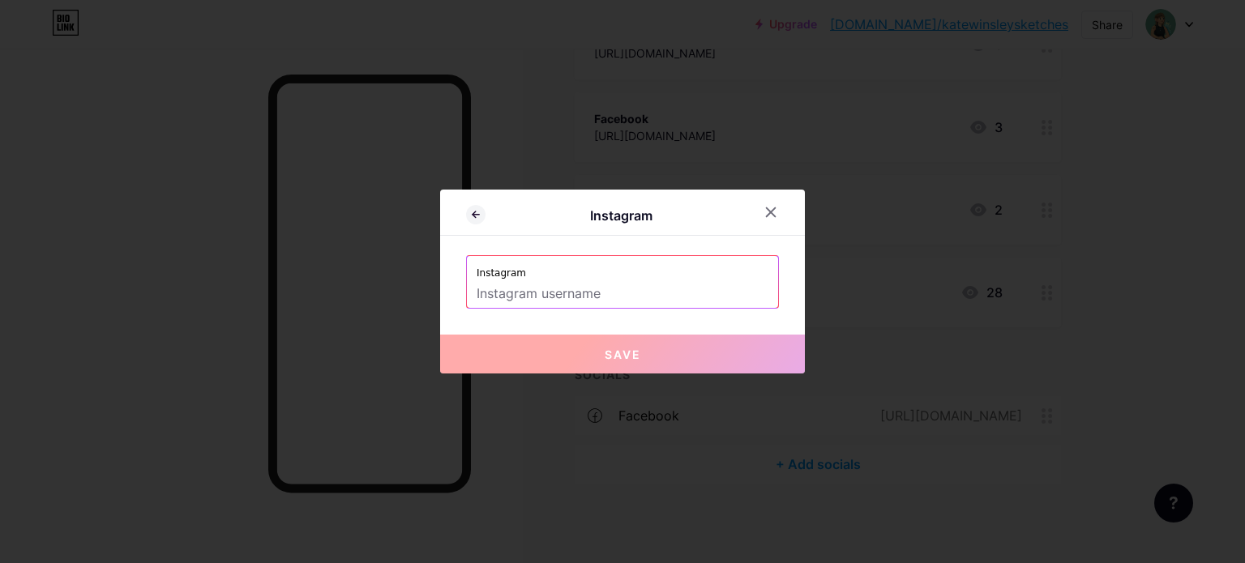
click at [640, 285] on input "text" at bounding box center [623, 294] width 292 height 28
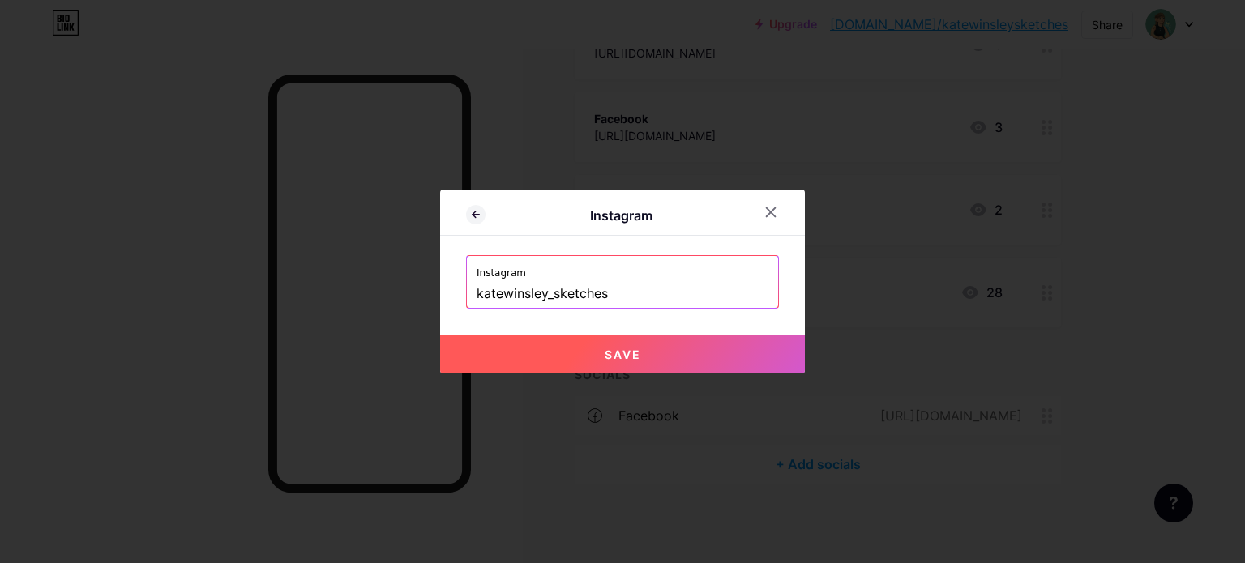
click at [615, 348] on span "Save" at bounding box center [623, 355] width 36 height 14
type input "[URL][DOMAIN_NAME]"
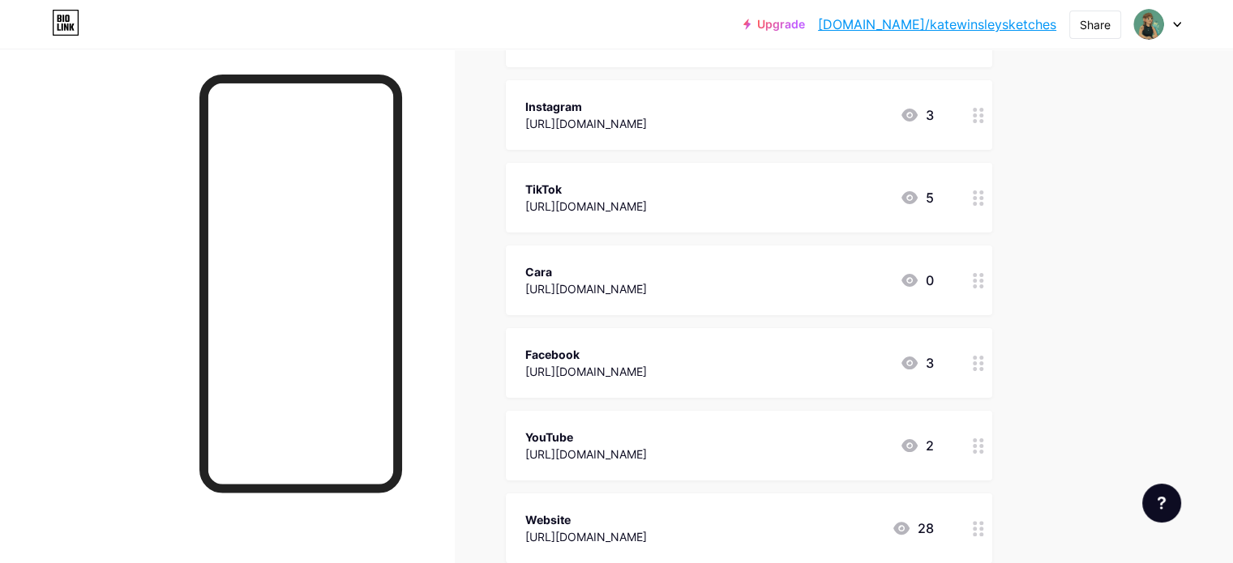
scroll to position [251, 0]
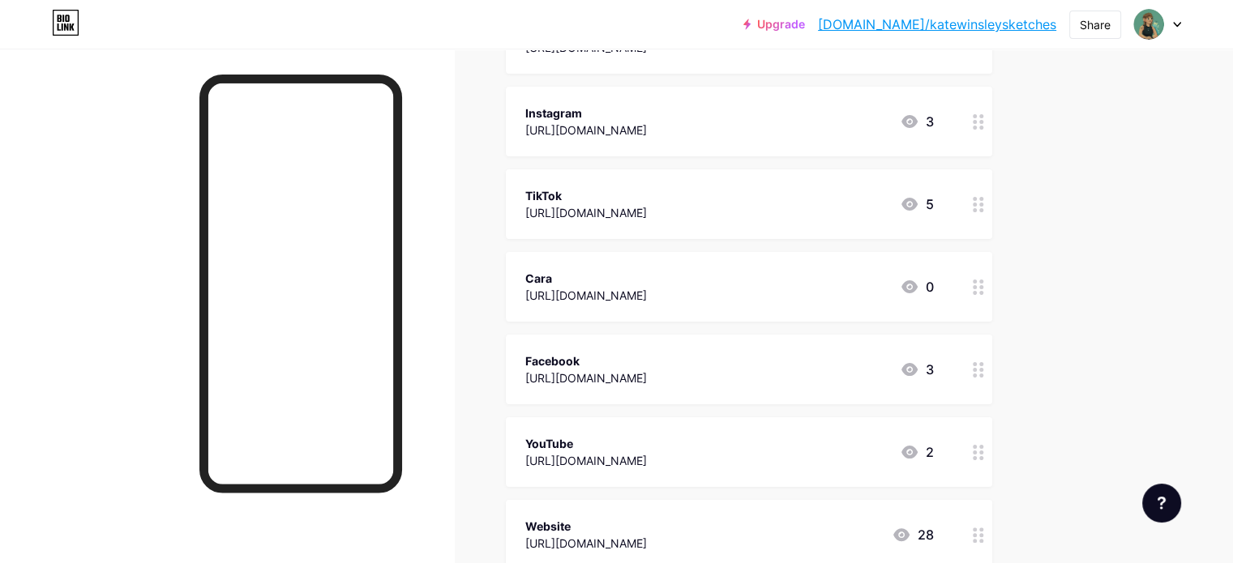
click at [918, 131] on div "Instagram [URL][DOMAIN_NAME] 3" at bounding box center [729, 121] width 409 height 37
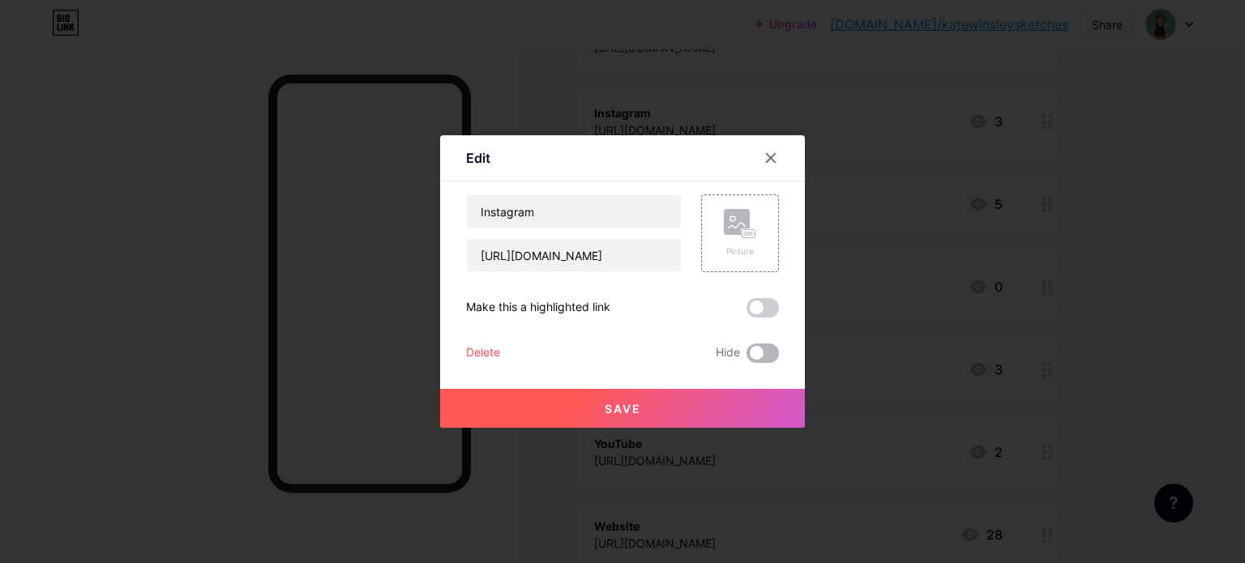
click at [760, 359] on span at bounding box center [763, 353] width 32 height 19
click at [747, 357] on input "checkbox" at bounding box center [747, 357] width 0 height 0
click at [708, 408] on button "Save" at bounding box center [622, 408] width 365 height 39
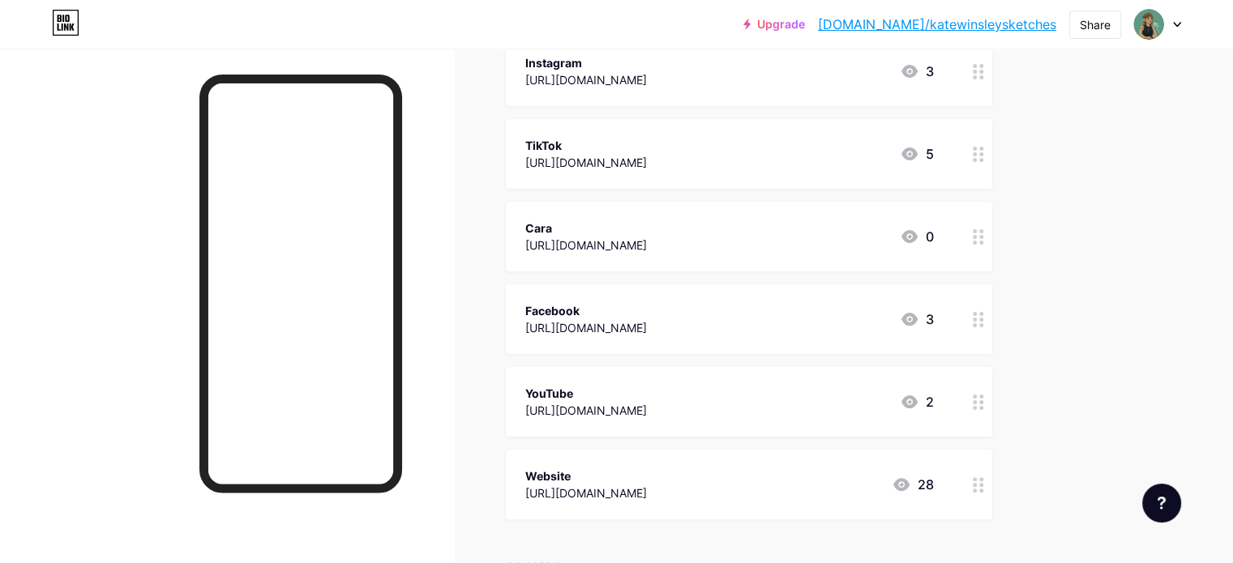
scroll to position [300, 0]
click at [918, 320] on div "Facebook [URL][DOMAIN_NAME] 3" at bounding box center [729, 320] width 409 height 37
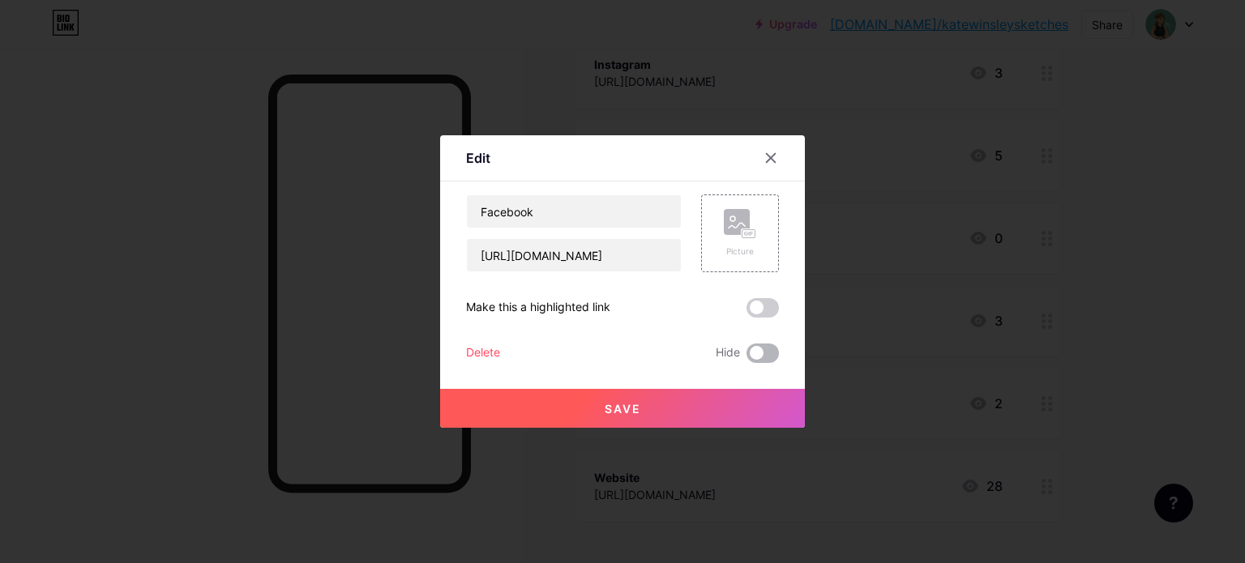
click at [765, 352] on span at bounding box center [763, 353] width 32 height 19
click at [747, 357] on input "checkbox" at bounding box center [747, 357] width 0 height 0
click at [725, 395] on button "Save" at bounding box center [622, 408] width 365 height 39
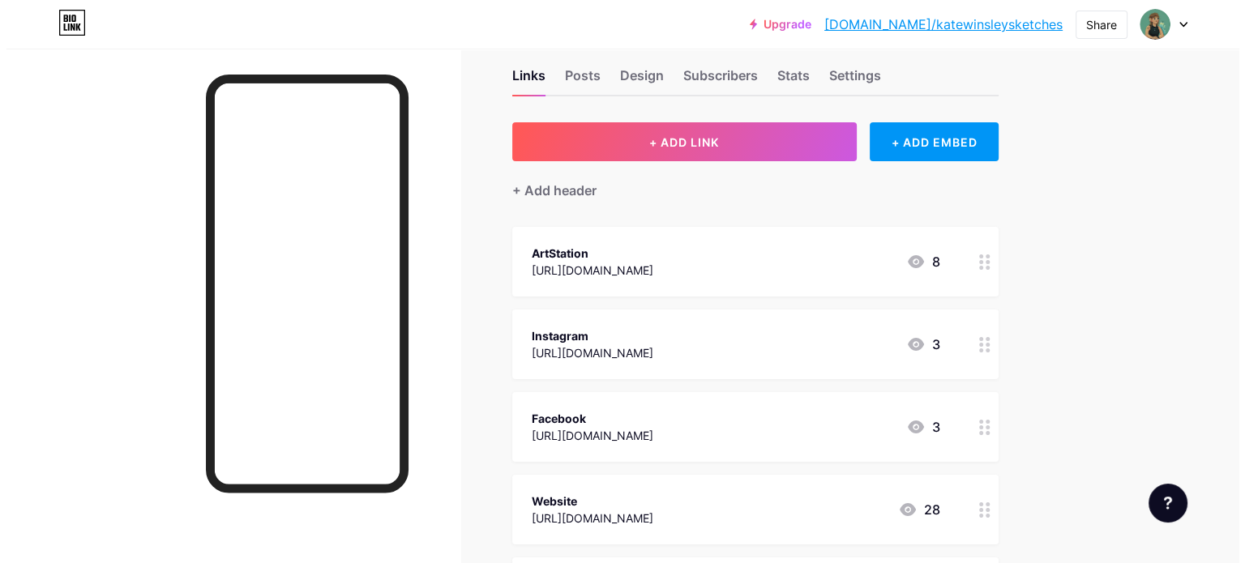
scroll to position [29, 0]
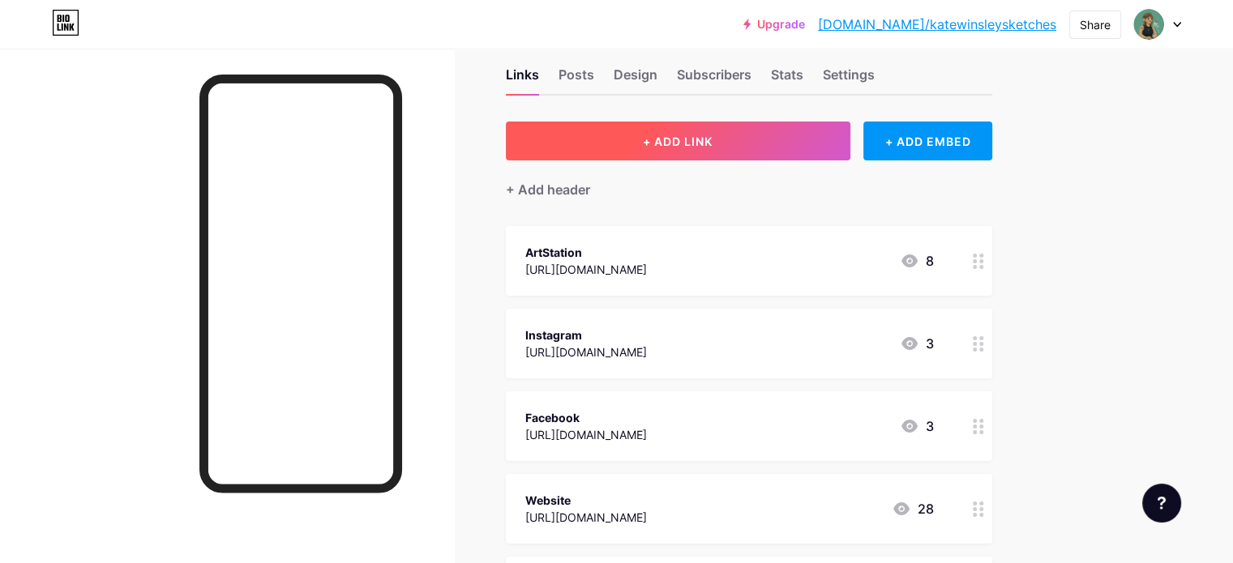
click at [712, 146] on span "+ ADD LINK" at bounding box center [678, 142] width 70 height 14
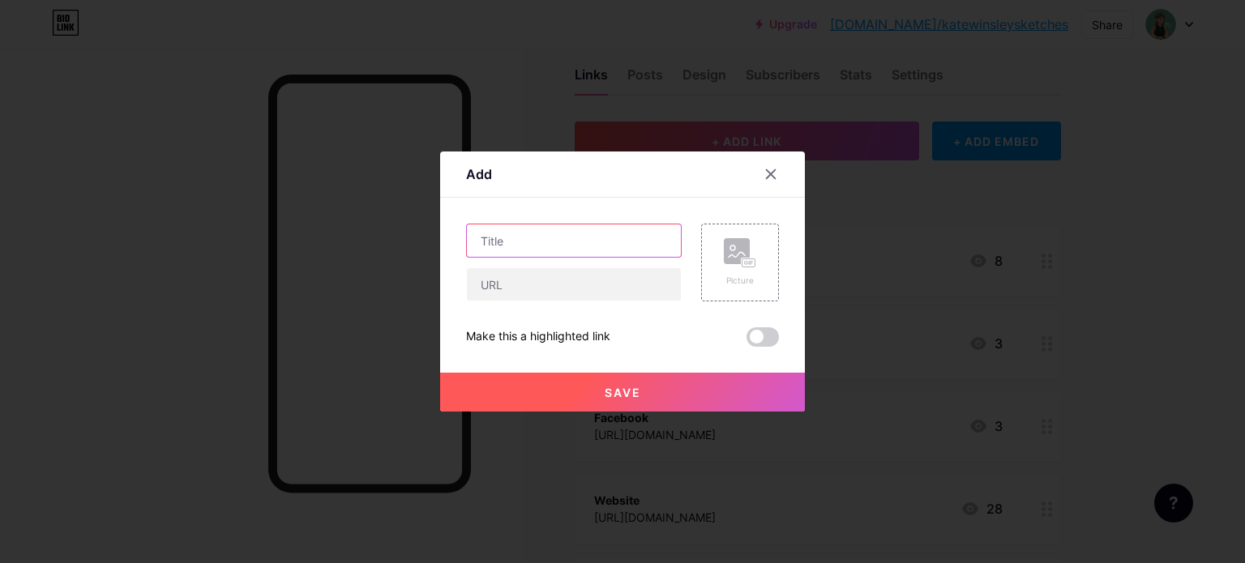
click at [538, 238] on input "text" at bounding box center [574, 241] width 214 height 32
type input "a"
type input "About me"
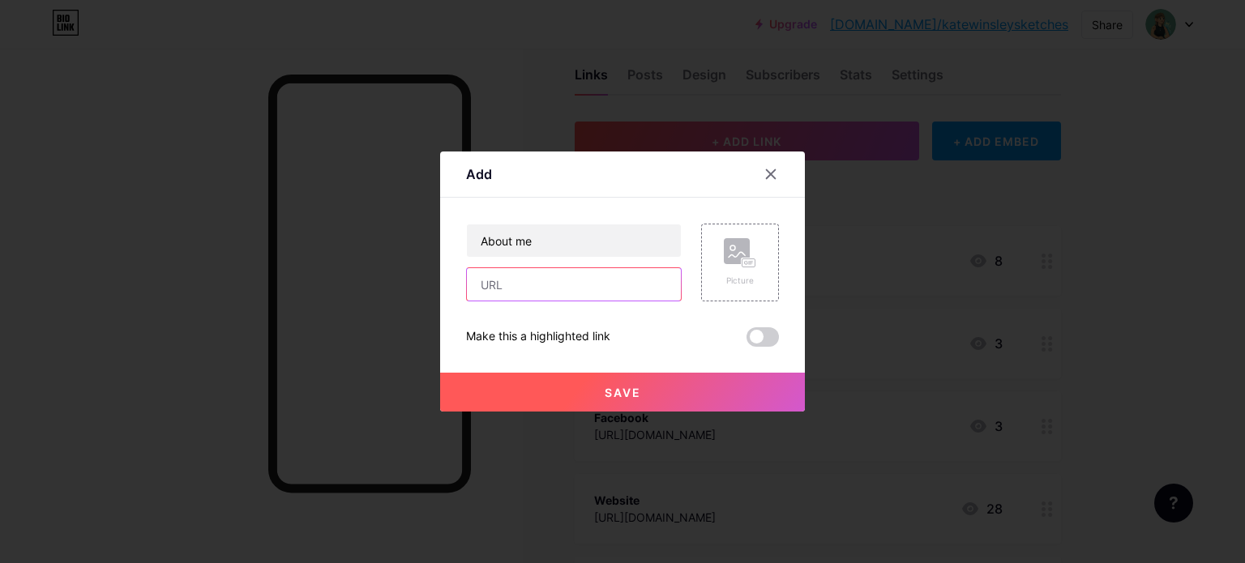
click at [509, 278] on input "text" at bounding box center [574, 284] width 214 height 32
paste input "[URL][DOMAIN_NAME]"
type input "[URL][DOMAIN_NAME]"
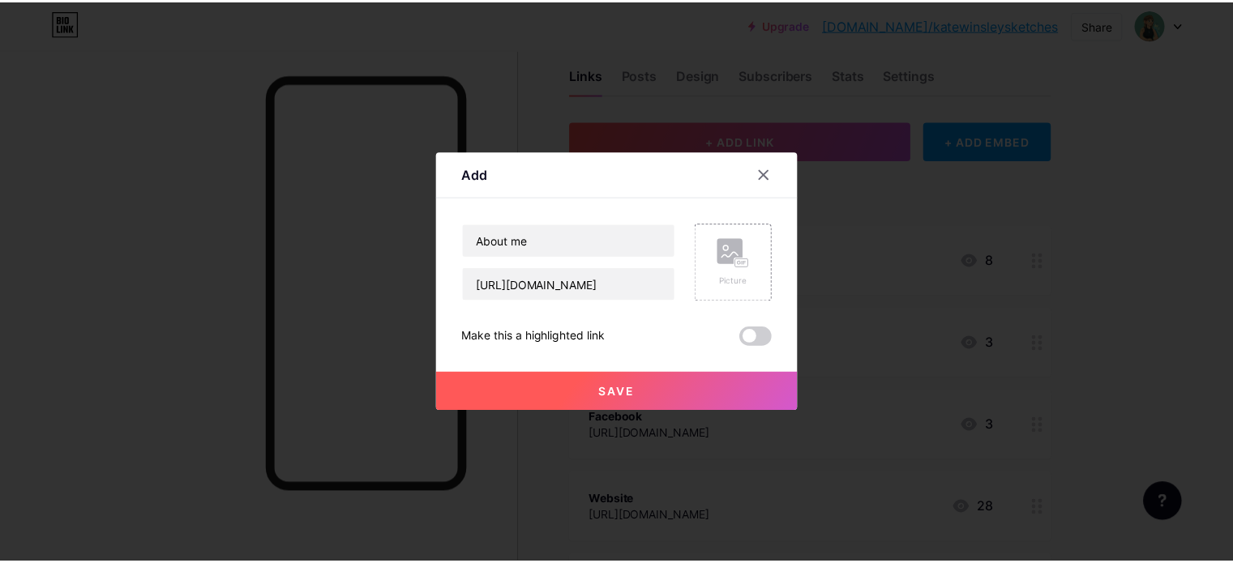
scroll to position [0, 0]
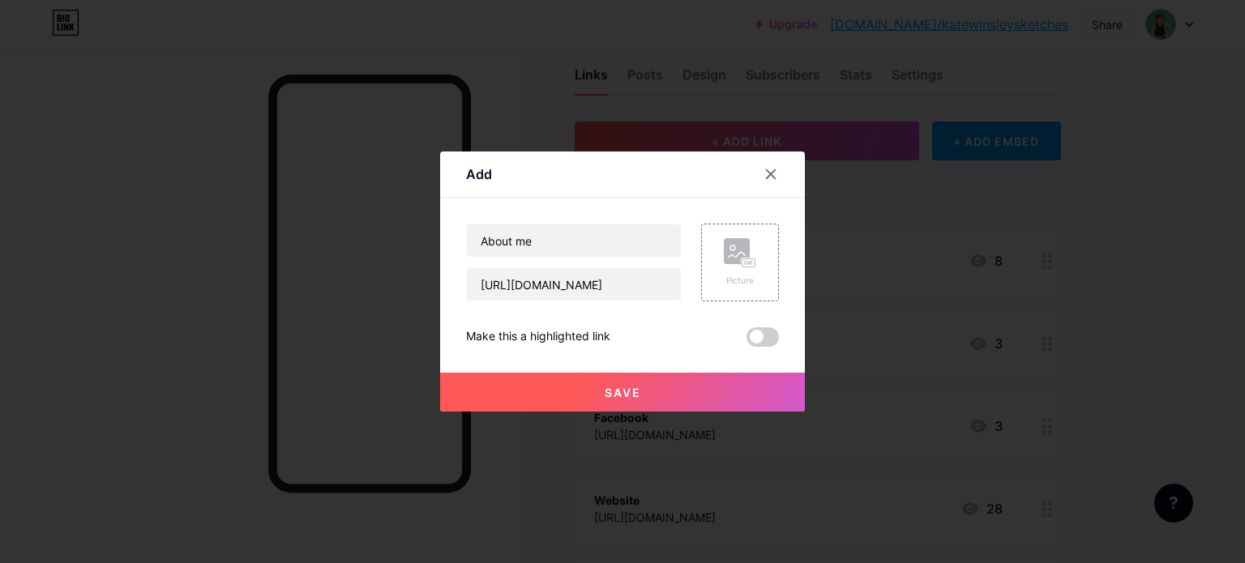
click at [579, 408] on button "Save" at bounding box center [622, 392] width 365 height 39
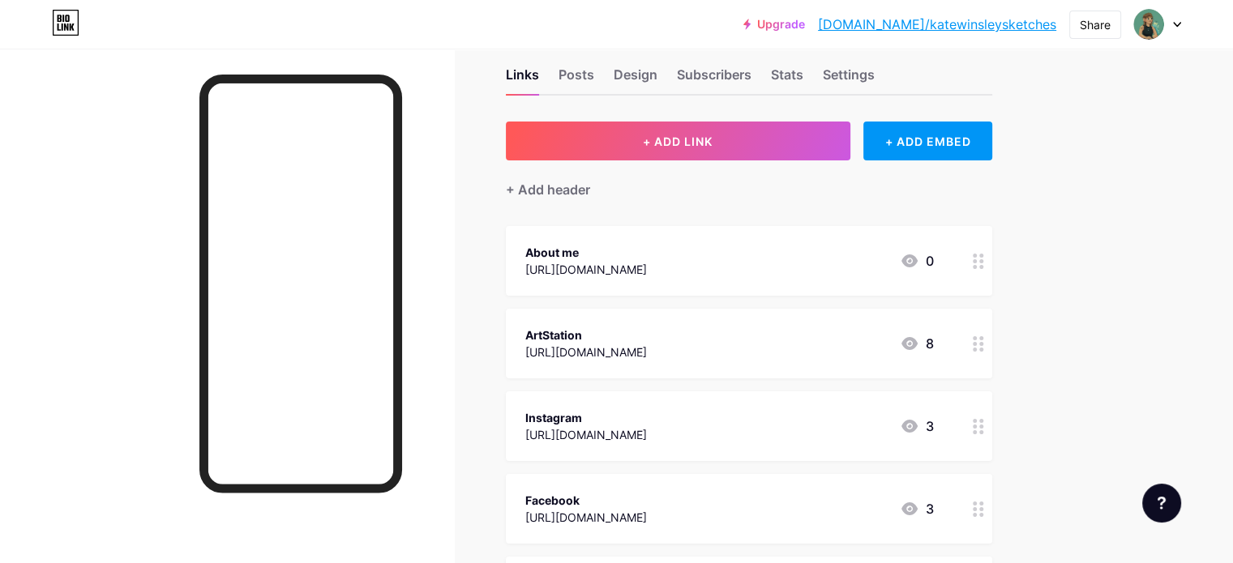
click at [901, 246] on div "About me [URL][DOMAIN_NAME] 0" at bounding box center [729, 260] width 409 height 37
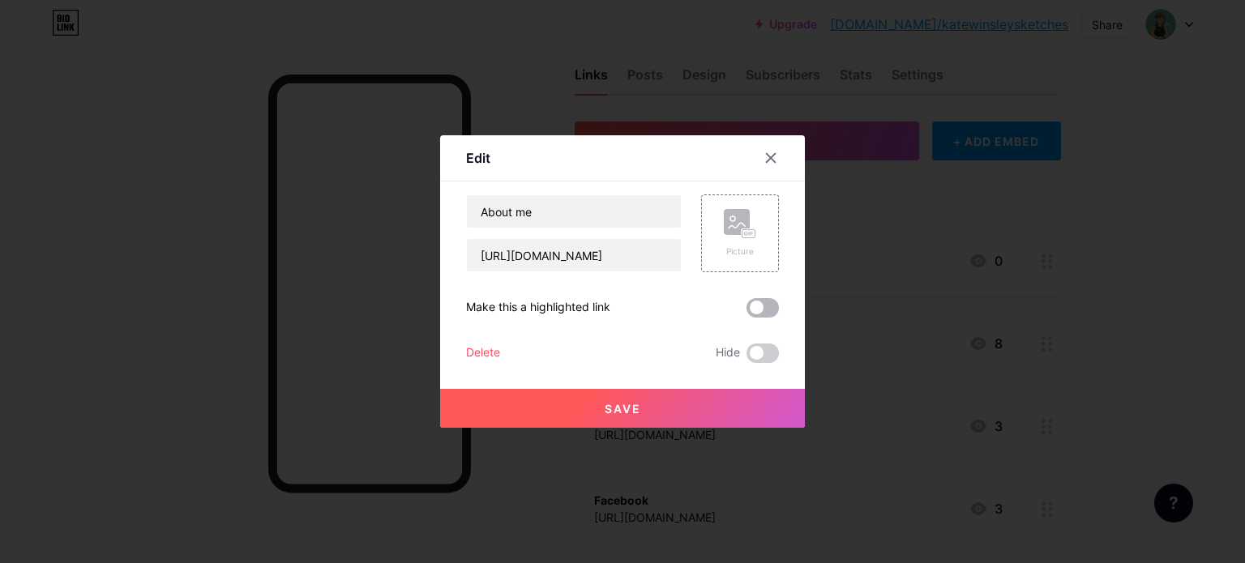
click at [753, 298] on span at bounding box center [763, 307] width 32 height 19
click at [747, 312] on input "checkbox" at bounding box center [747, 312] width 0 height 0
click at [678, 404] on button "Save" at bounding box center [622, 408] width 365 height 39
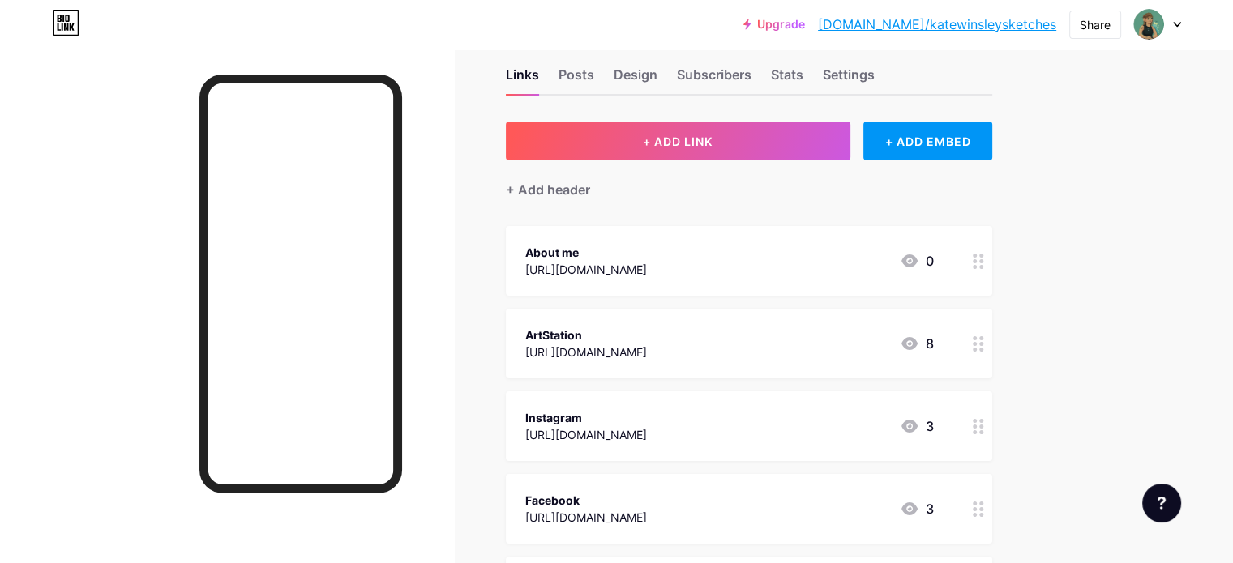
click at [909, 255] on div "About me [URL][DOMAIN_NAME] 0" at bounding box center [729, 260] width 409 height 37
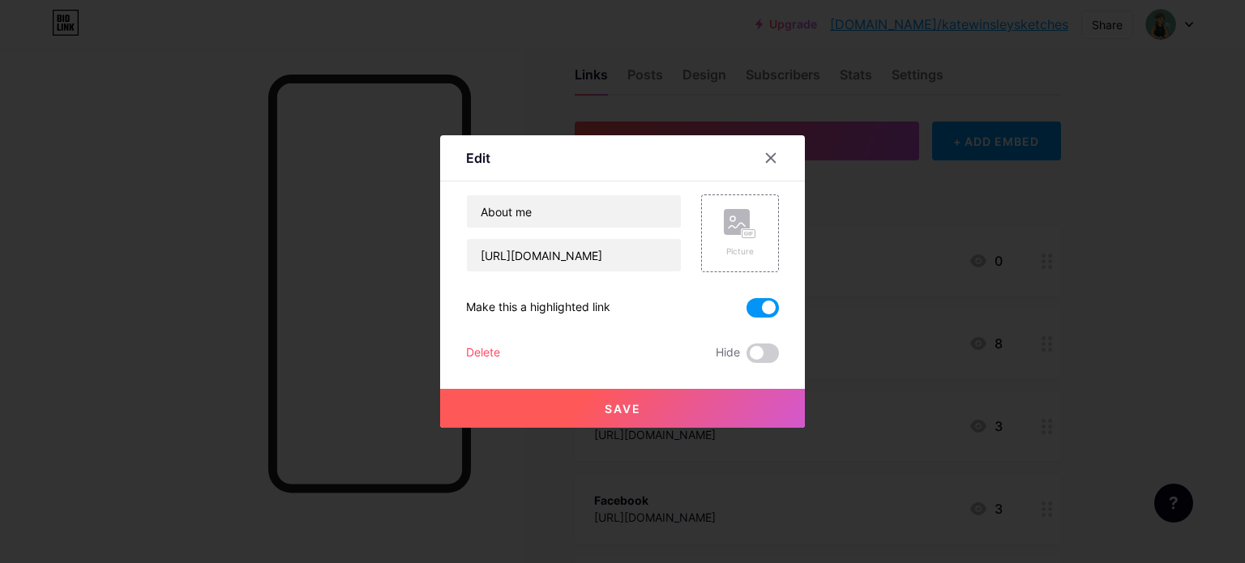
click at [751, 307] on span at bounding box center [763, 307] width 32 height 19
click at [747, 312] on input "checkbox" at bounding box center [747, 312] width 0 height 0
click at [657, 406] on button "Save" at bounding box center [622, 408] width 365 height 39
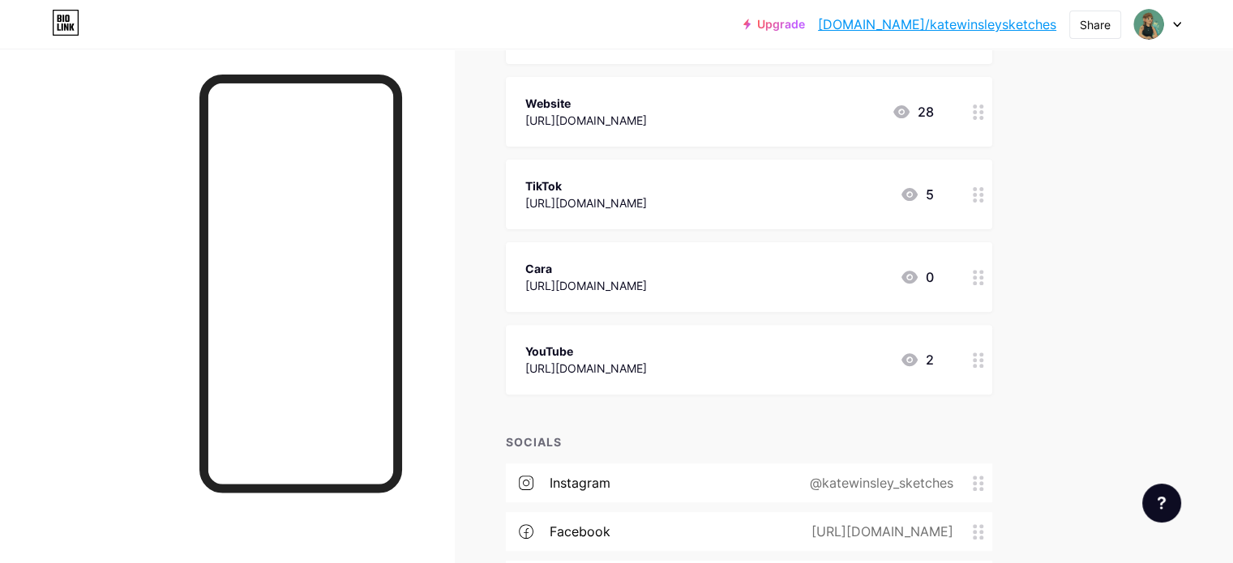
scroll to position [521, 0]
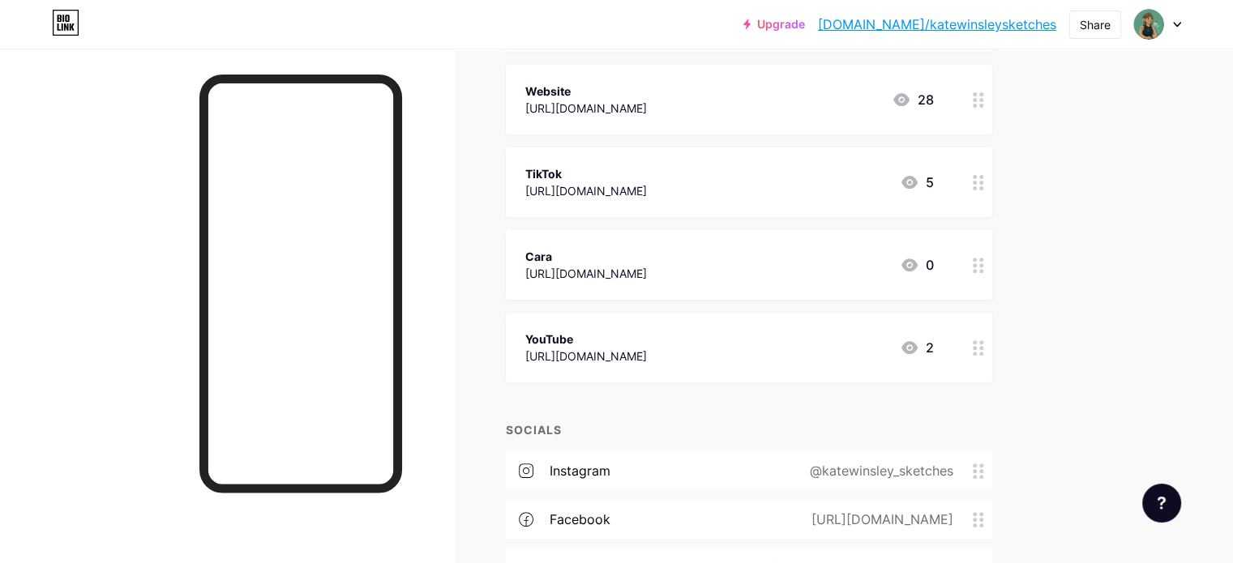
click at [647, 353] on div "[URL][DOMAIN_NAME]" at bounding box center [586, 356] width 122 height 17
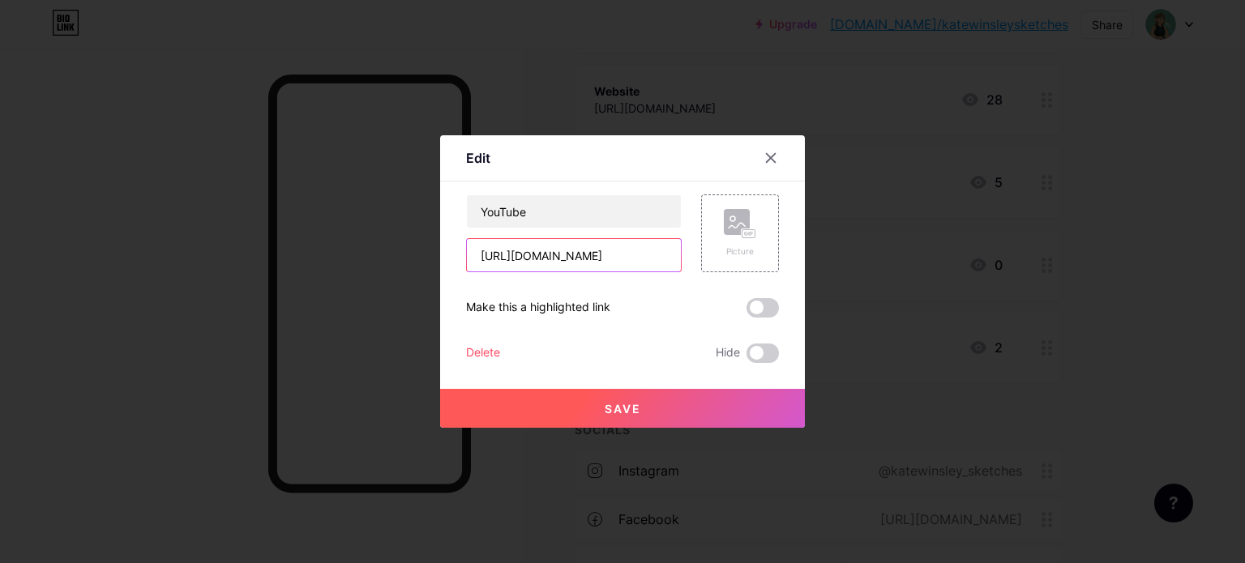
click at [616, 263] on input "[URL][DOMAIN_NAME]" at bounding box center [574, 255] width 214 height 32
click at [1123, 237] on div at bounding box center [622, 281] width 1245 height 563
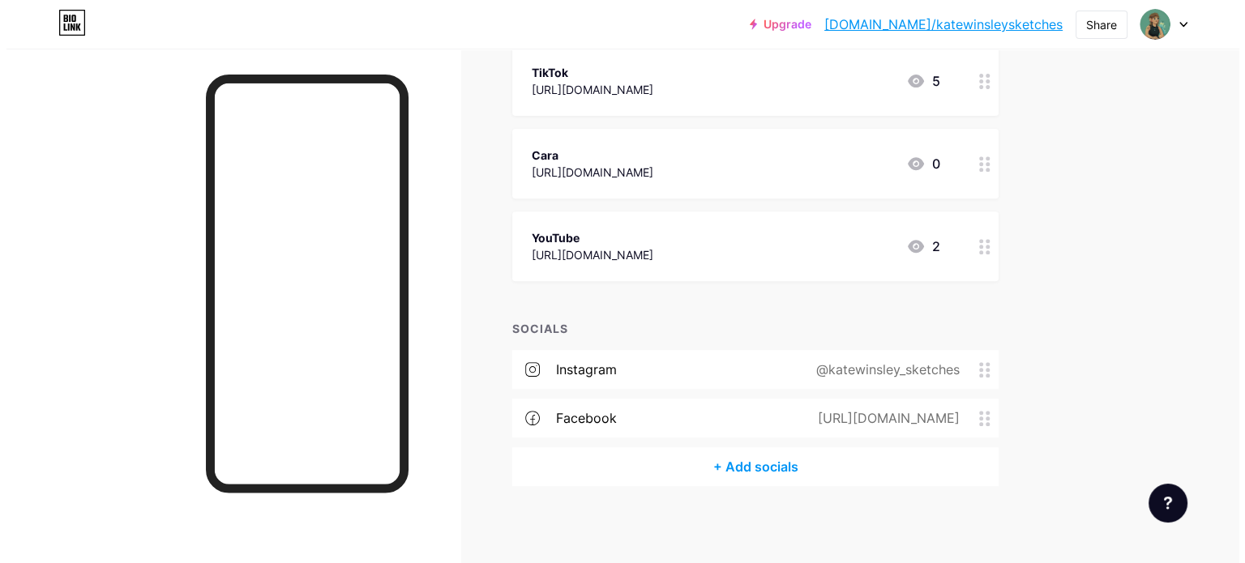
scroll to position [625, 0]
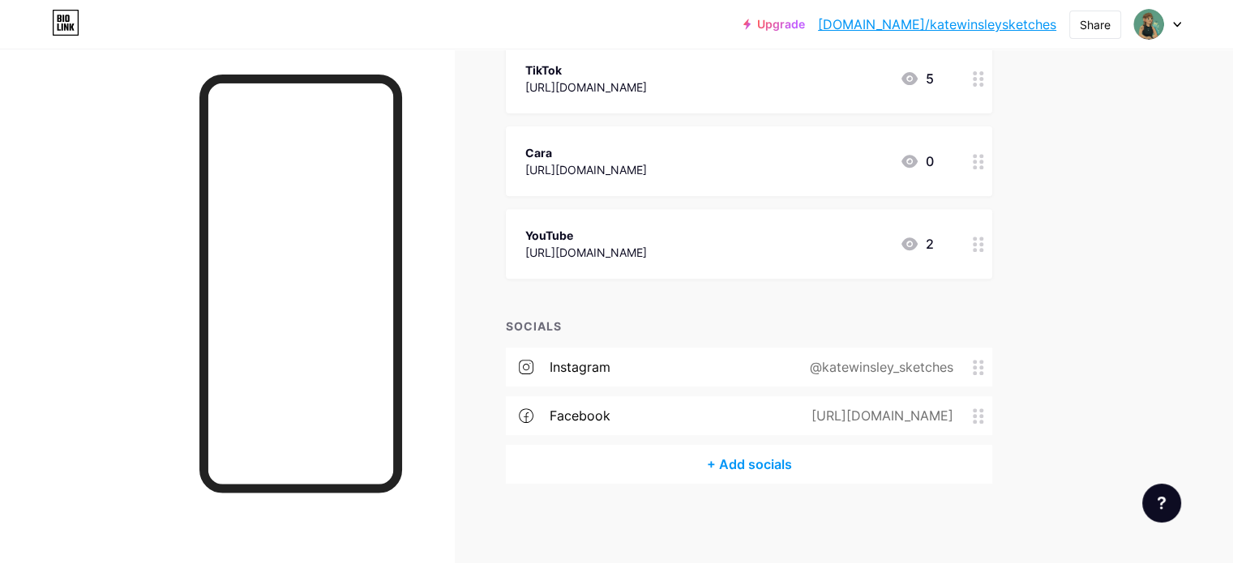
click at [794, 465] on div "+ Add socials" at bounding box center [749, 464] width 486 height 39
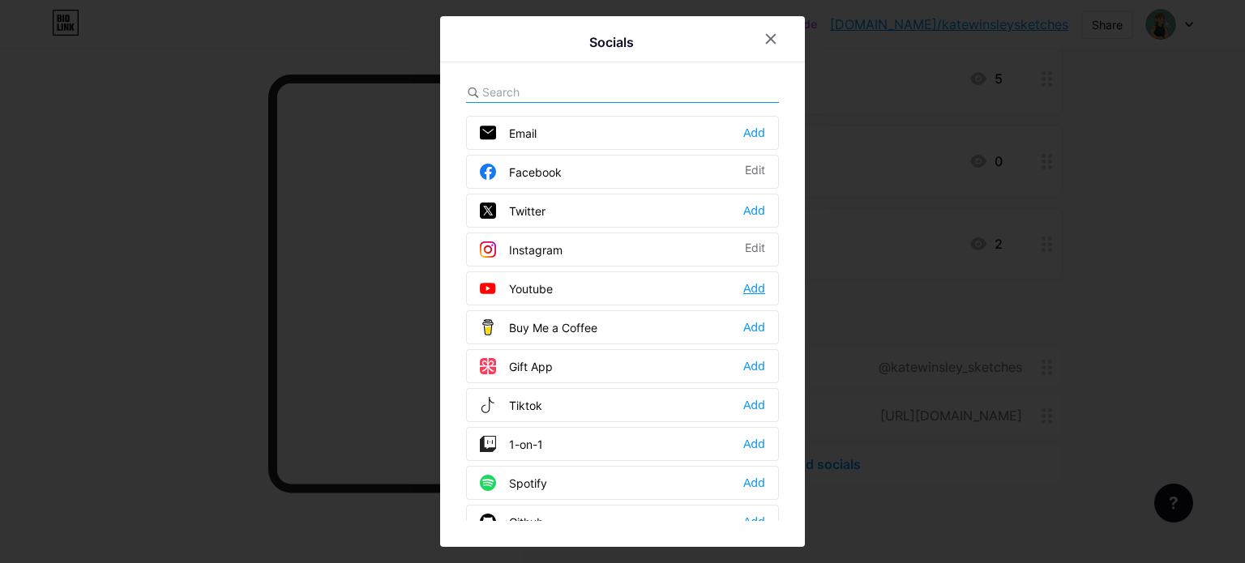
click at [762, 291] on div "Add" at bounding box center [754, 288] width 22 height 16
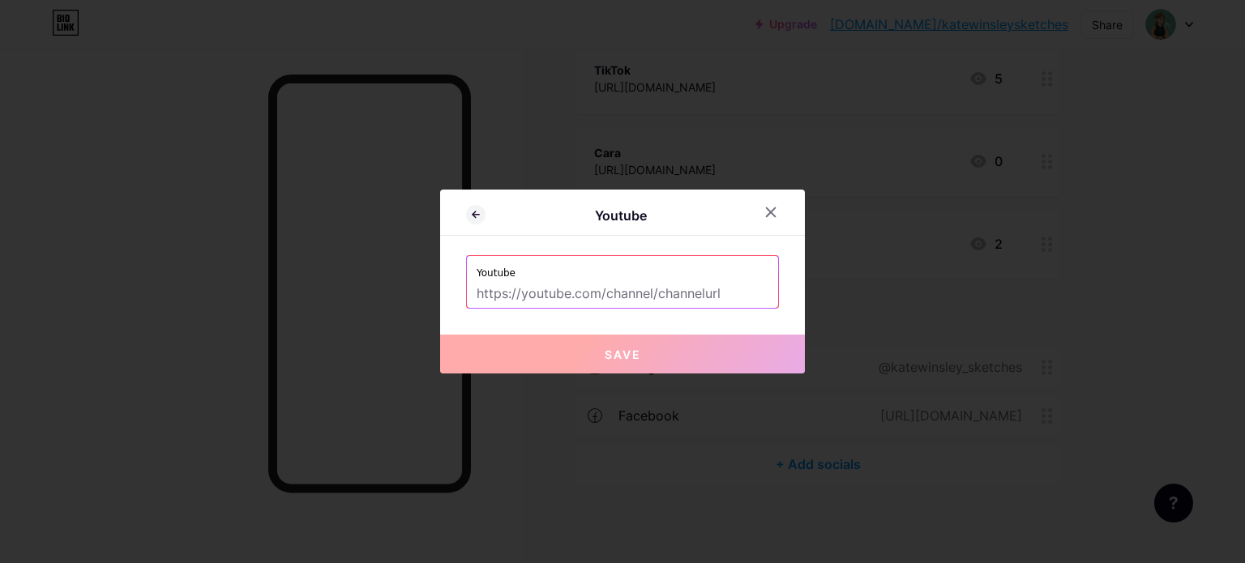
click at [693, 295] on input "text" at bounding box center [623, 294] width 292 height 28
paste input "[URL][DOMAIN_NAME]"
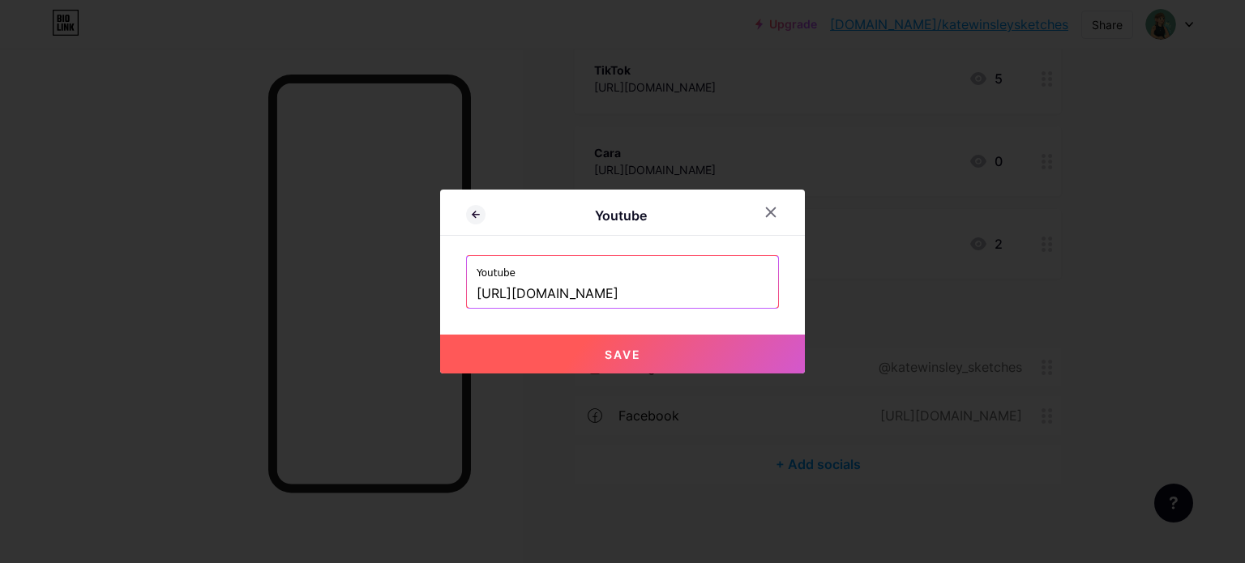
type input "[URL][DOMAIN_NAME]"
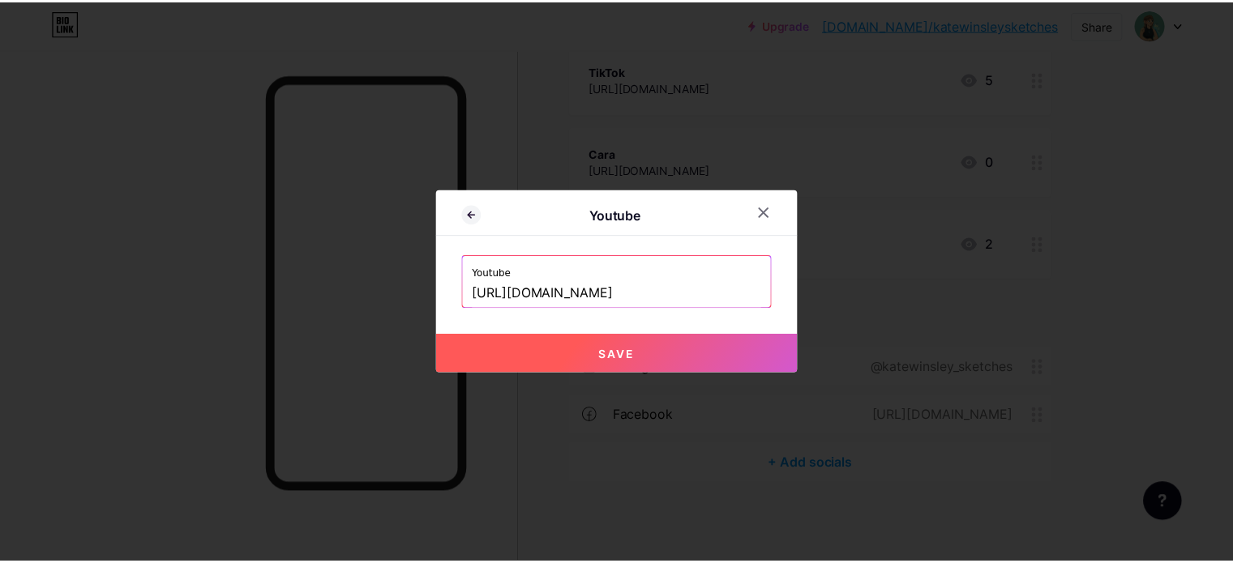
scroll to position [0, 0]
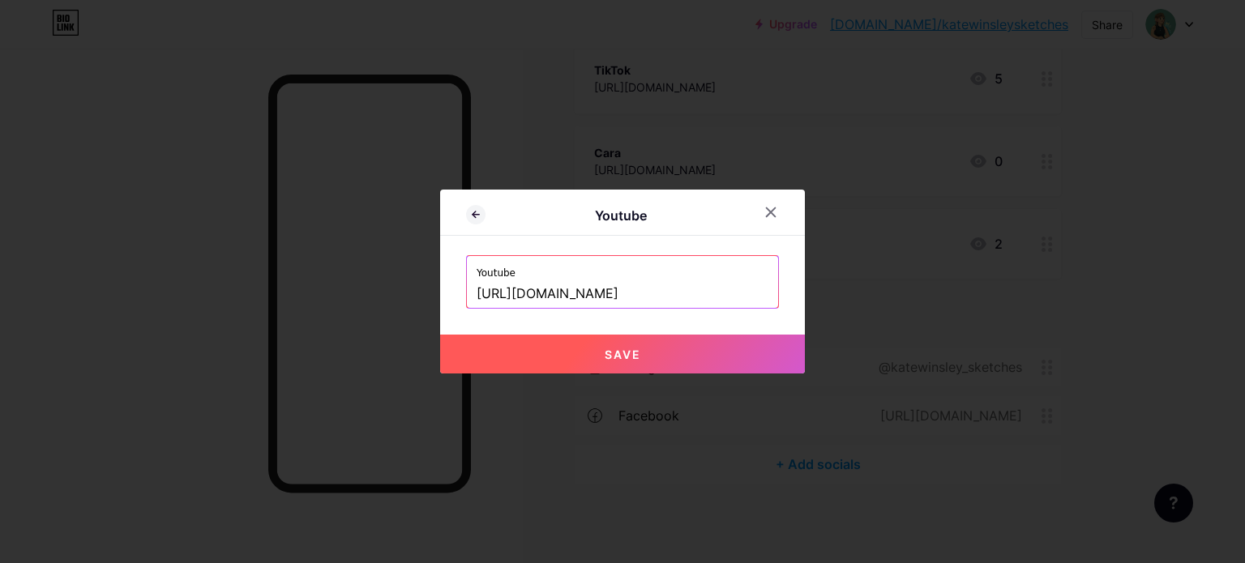
click at [663, 344] on button "Save" at bounding box center [622, 354] width 365 height 39
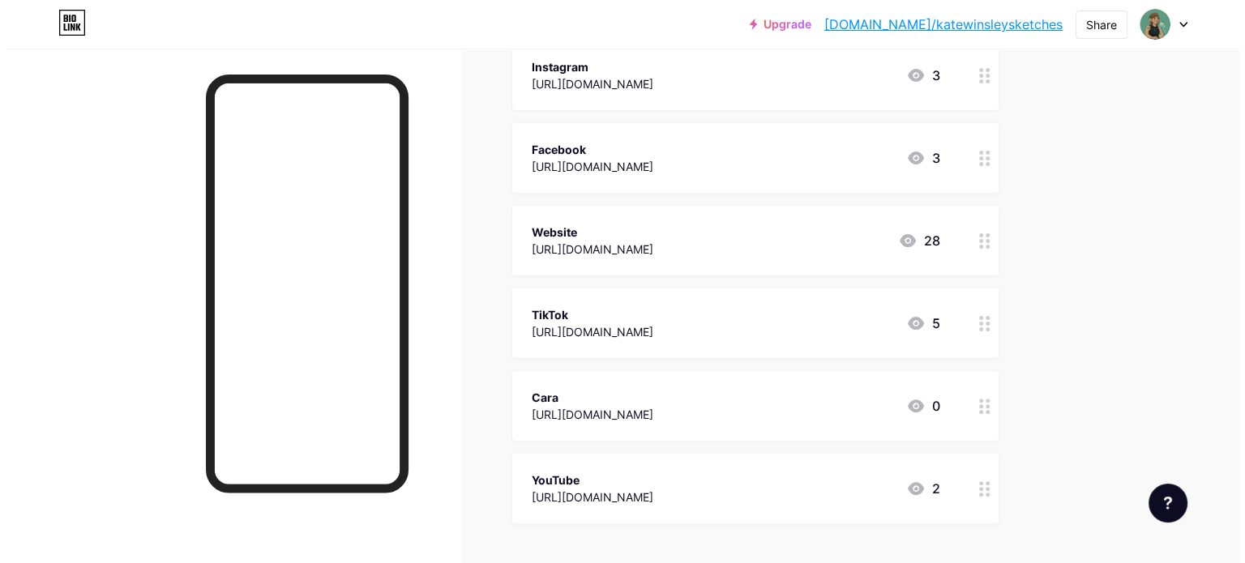
scroll to position [374, 0]
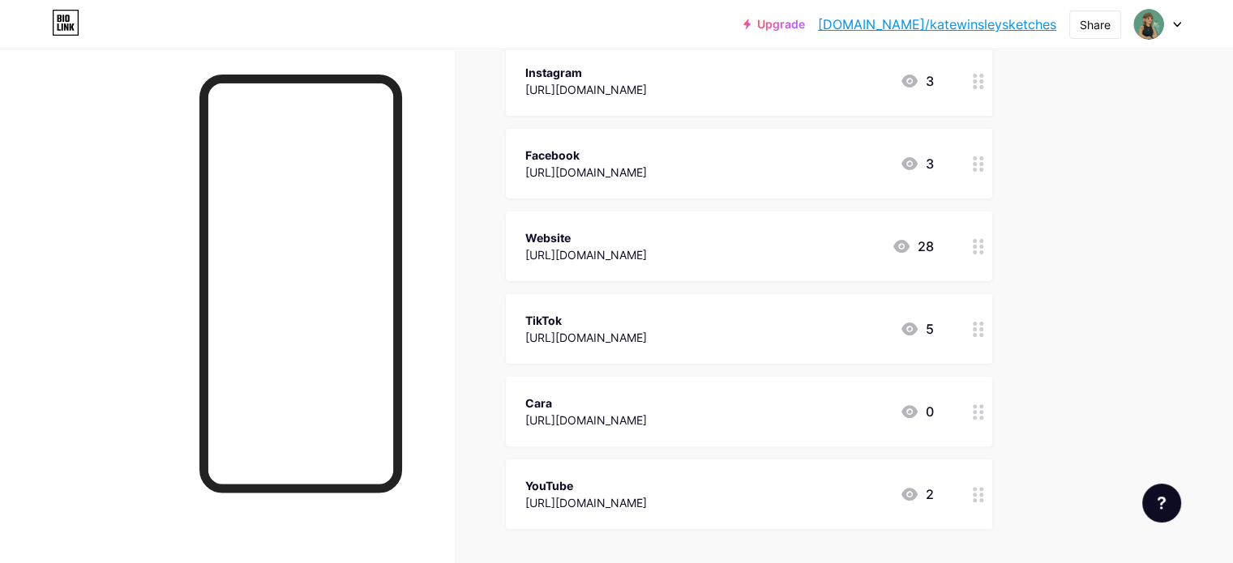
click at [888, 255] on div "Website [URL][DOMAIN_NAME] 28" at bounding box center [729, 246] width 409 height 37
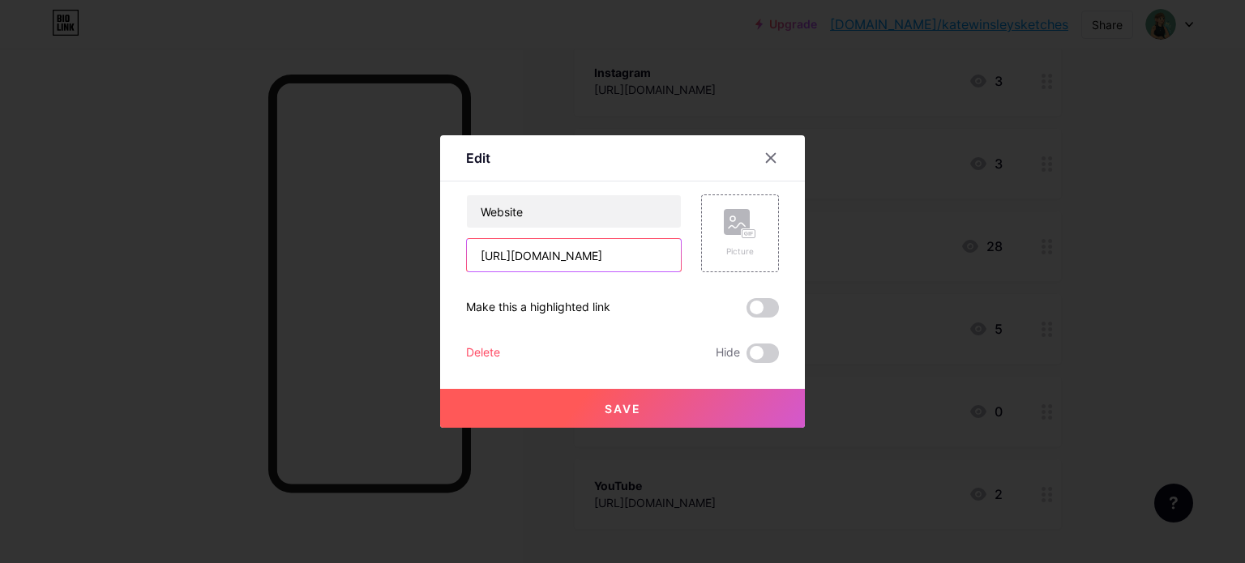
click at [613, 255] on input "[URL][DOMAIN_NAME]" at bounding box center [574, 255] width 214 height 32
paste input "/[PERSON_NAME]-fort"
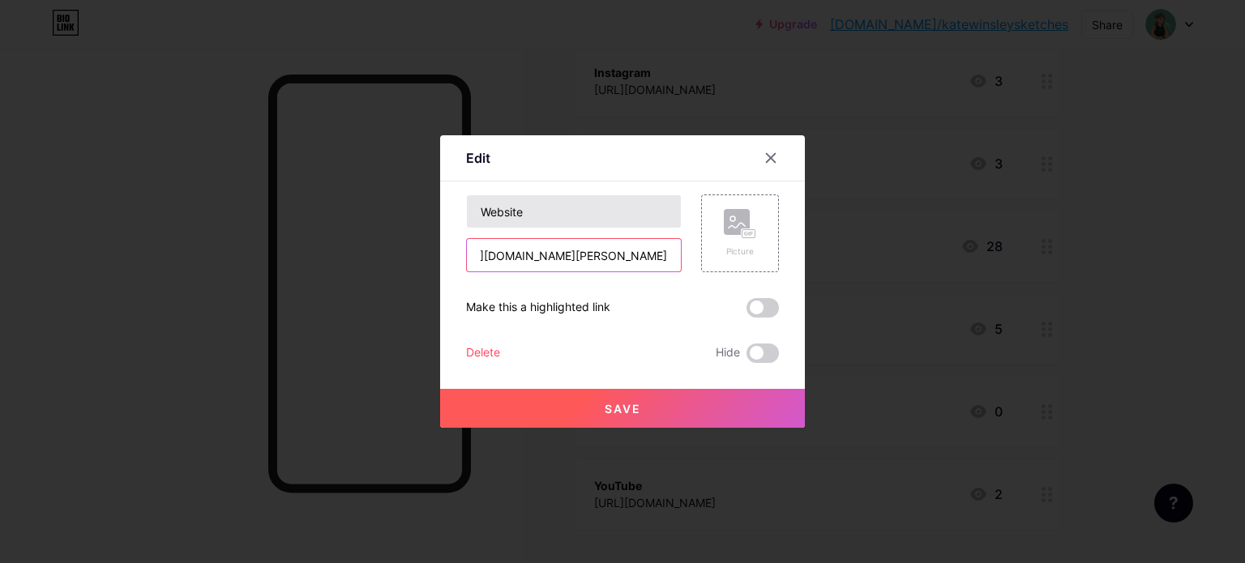
type input "[URL][DOMAIN_NAME][PERSON_NAME]"
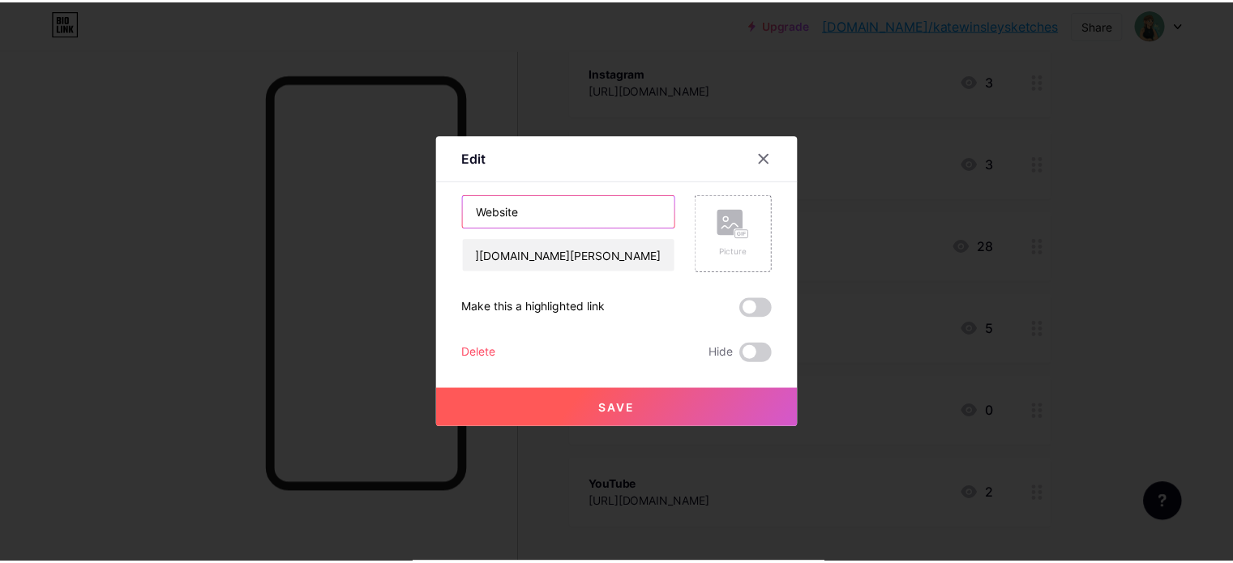
scroll to position [0, 0]
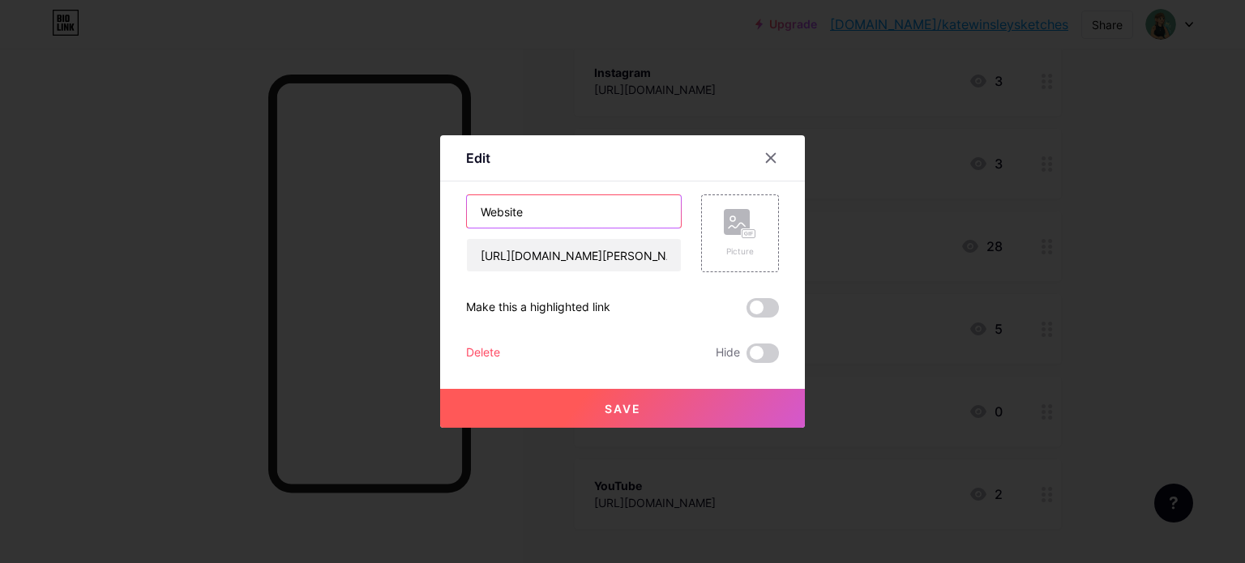
click at [541, 219] on input "Website" at bounding box center [574, 211] width 214 height 32
type input "W"
type input "[PERSON_NAME] Fort Project"
click at [609, 400] on button "Save" at bounding box center [622, 408] width 365 height 39
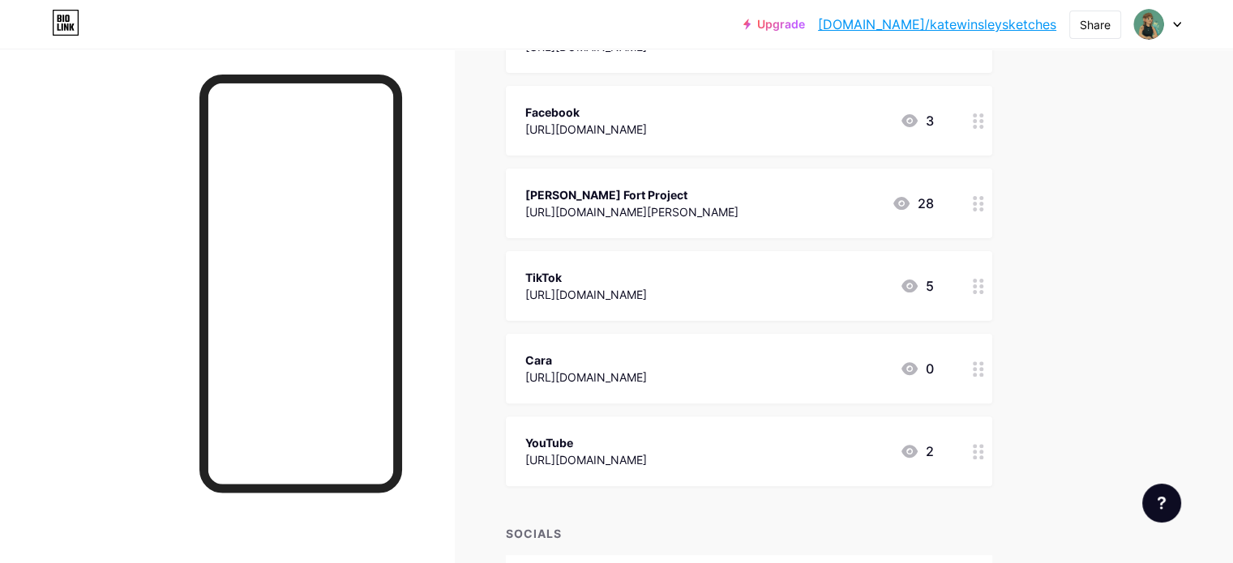
scroll to position [418, 0]
click at [647, 432] on div "YouTube [URL][DOMAIN_NAME]" at bounding box center [586, 450] width 122 height 37
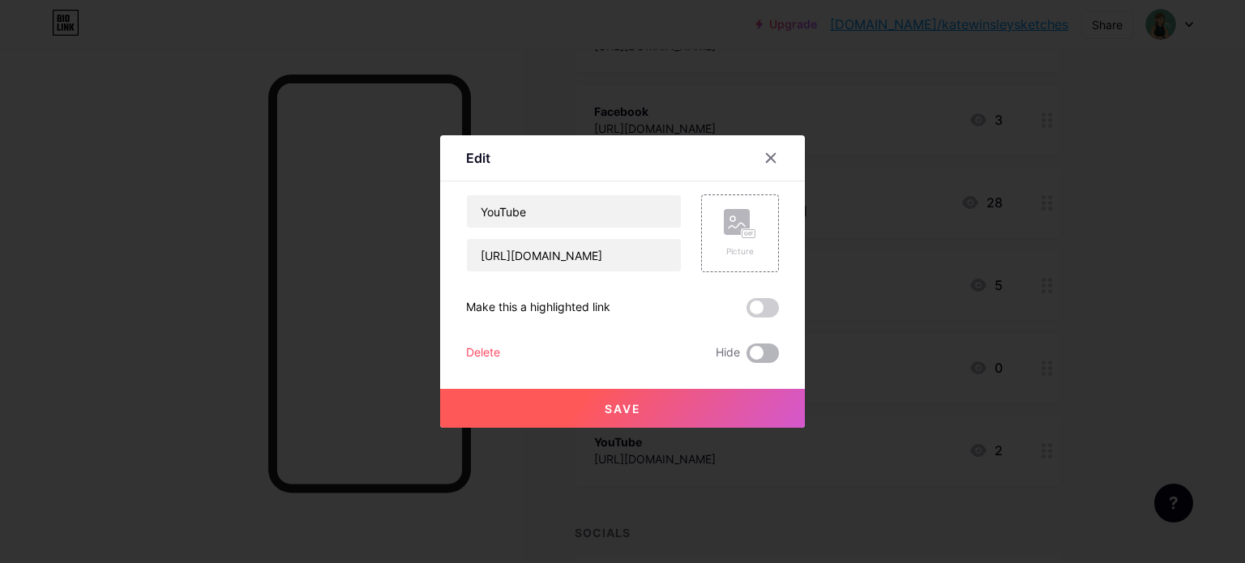
click at [755, 346] on span at bounding box center [763, 353] width 32 height 19
click at [747, 357] on input "checkbox" at bounding box center [747, 357] width 0 height 0
click at [713, 387] on div "Save" at bounding box center [622, 395] width 365 height 65
click at [709, 398] on button "Save" at bounding box center [622, 408] width 365 height 39
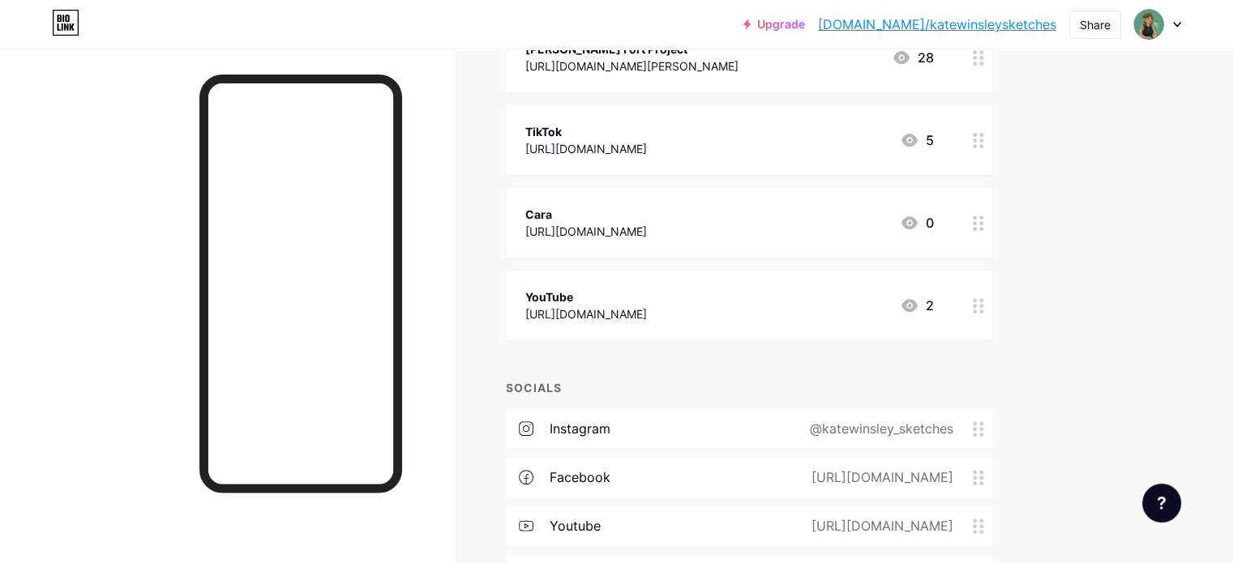
scroll to position [674, 0]
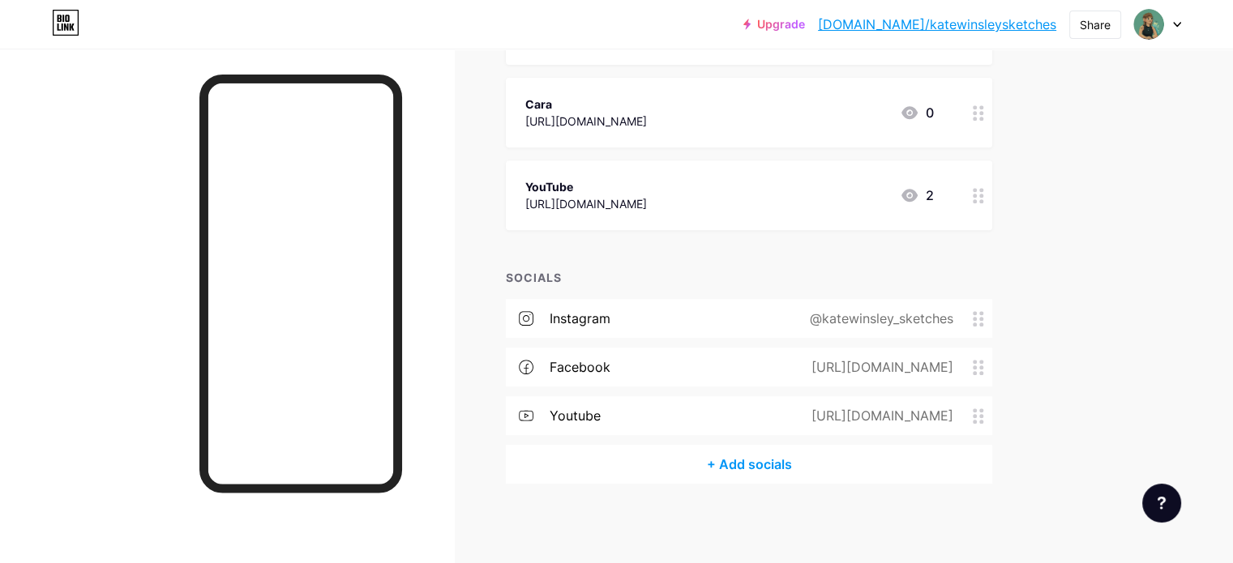
click at [973, 416] on div "[URL][DOMAIN_NAME]" at bounding box center [878, 415] width 187 height 19
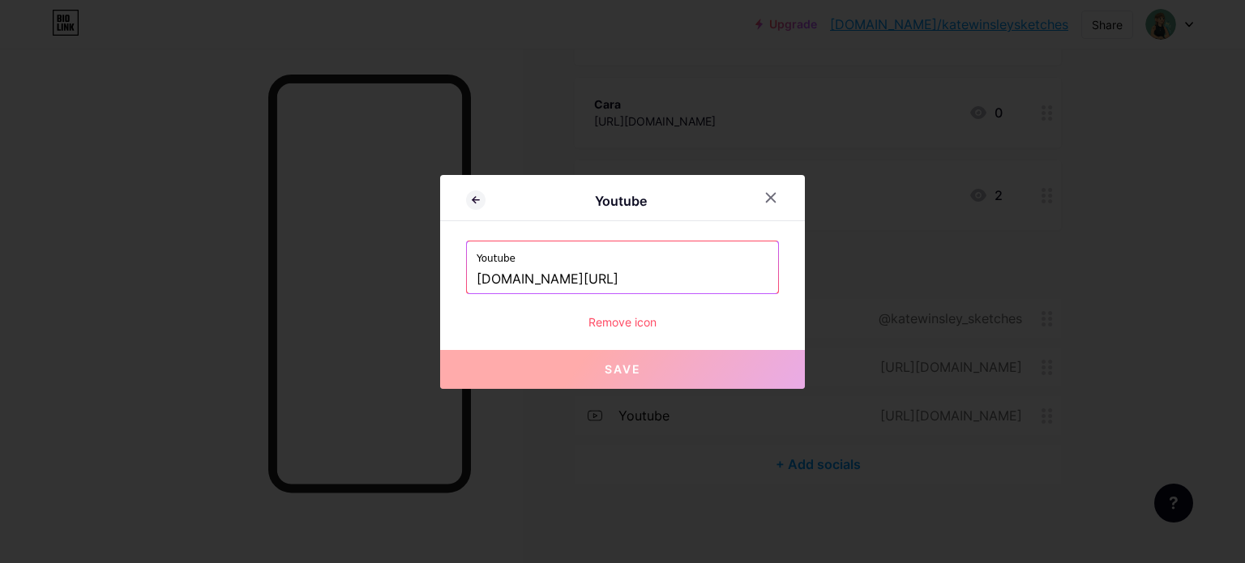
click at [633, 320] on div "Remove icon" at bounding box center [622, 322] width 313 height 17
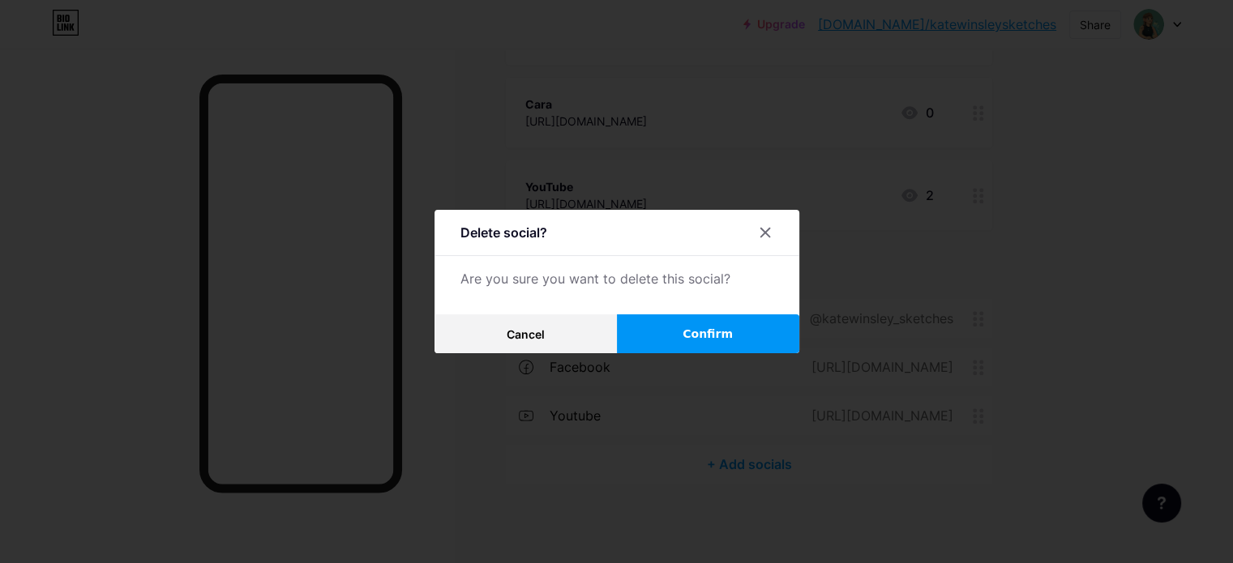
click at [683, 333] on button "Confirm" at bounding box center [708, 334] width 182 height 39
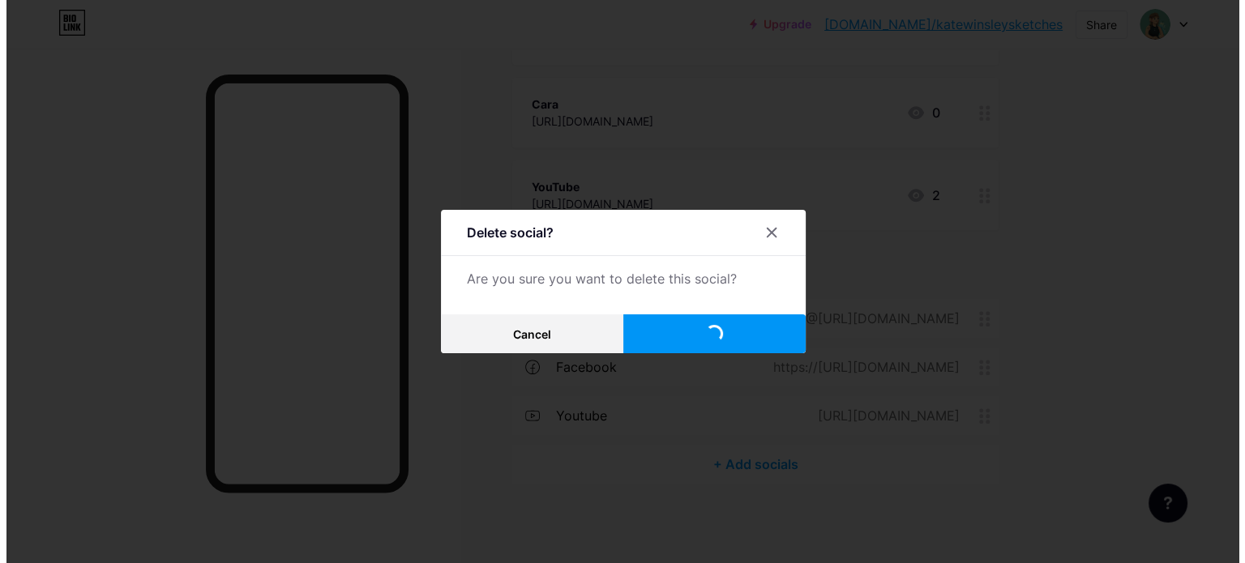
scroll to position [625, 0]
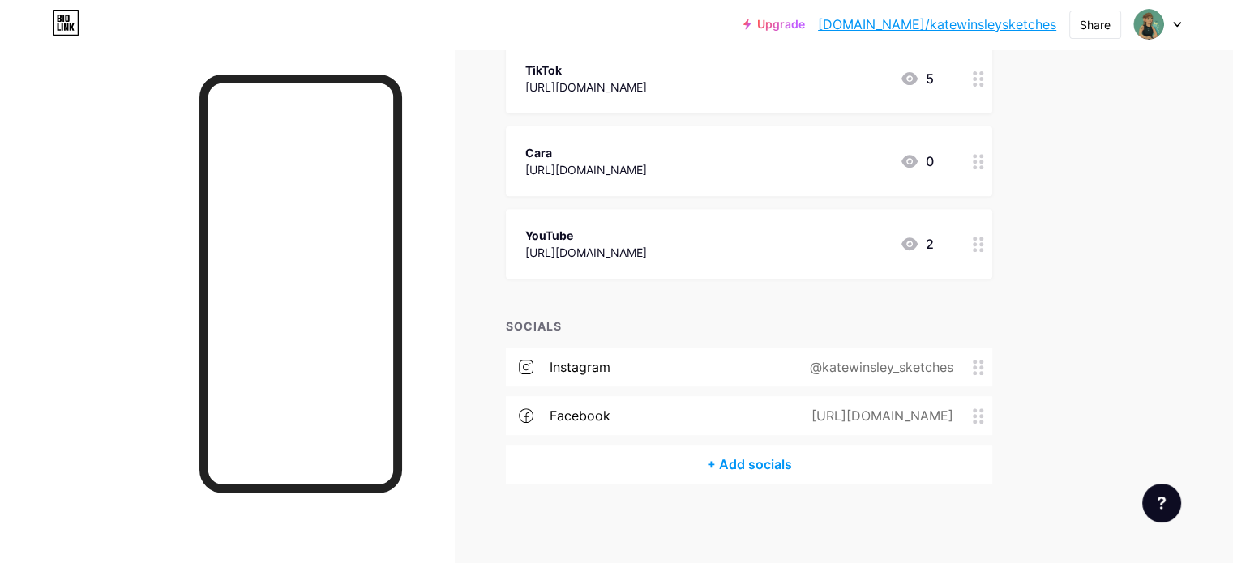
click at [809, 461] on div "+ Add socials" at bounding box center [749, 464] width 486 height 39
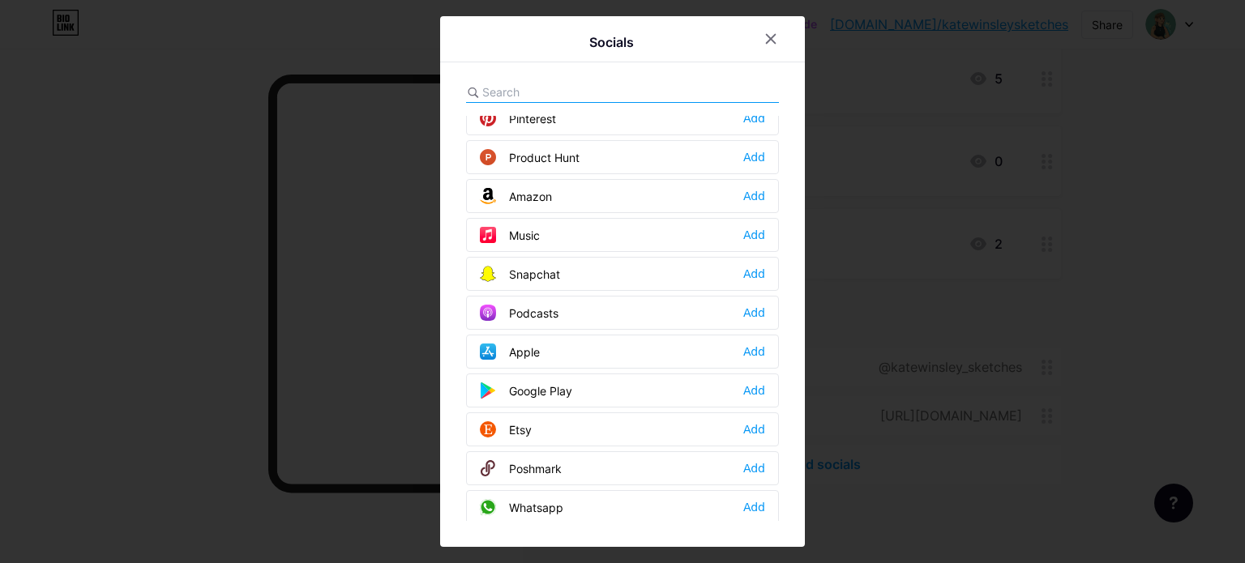
scroll to position [1031, 0]
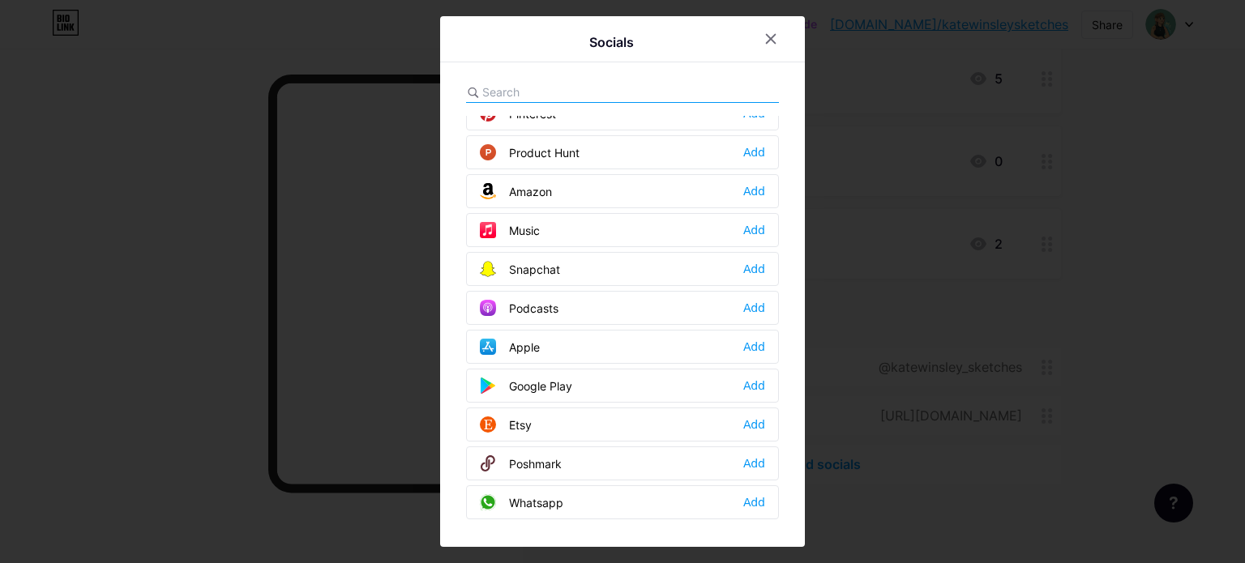
click at [549, 92] on input "text" at bounding box center [571, 91] width 179 height 17
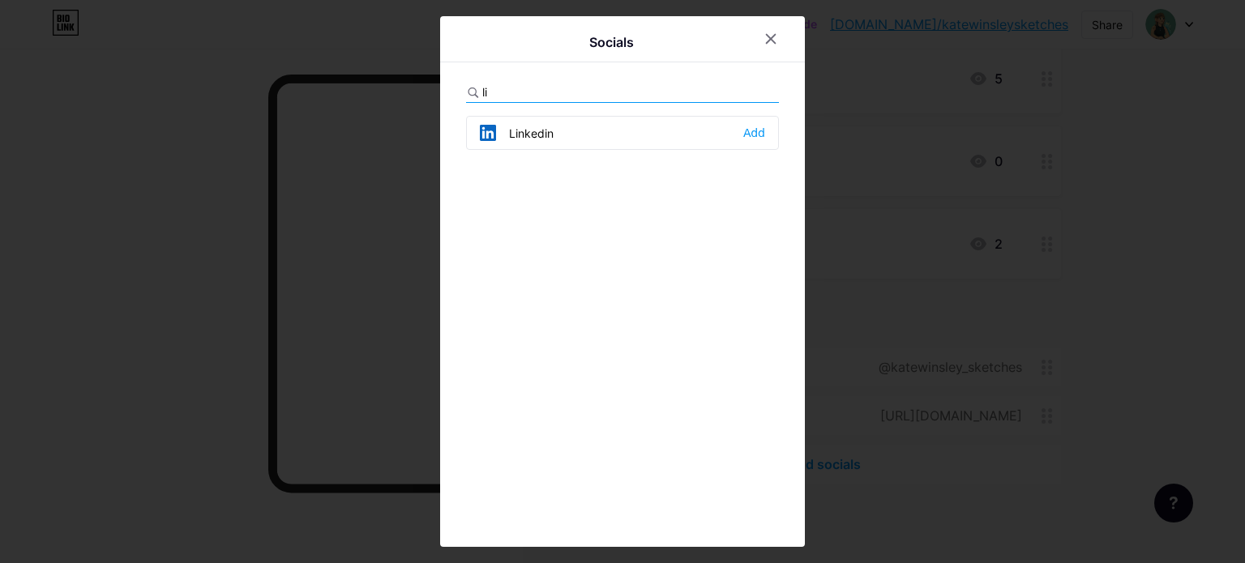
scroll to position [0, 0]
type input "link"
click at [764, 128] on div "Add" at bounding box center [754, 133] width 22 height 16
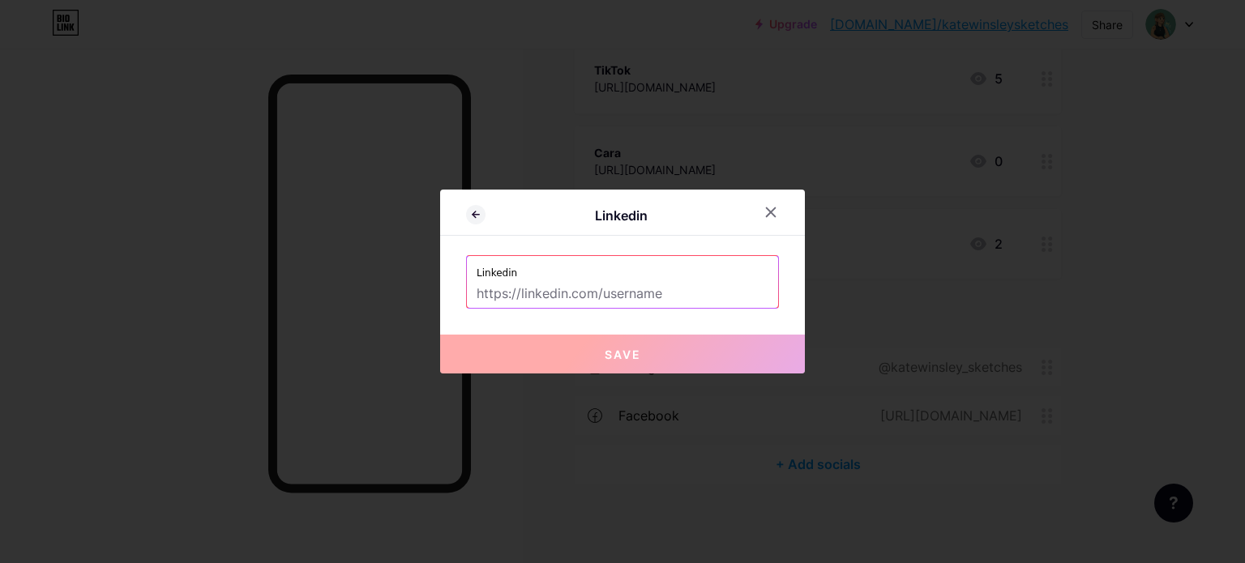
click at [543, 292] on input "text" at bounding box center [623, 294] width 292 height 28
paste input "[URL][DOMAIN_NAME][PERSON_NAME]"
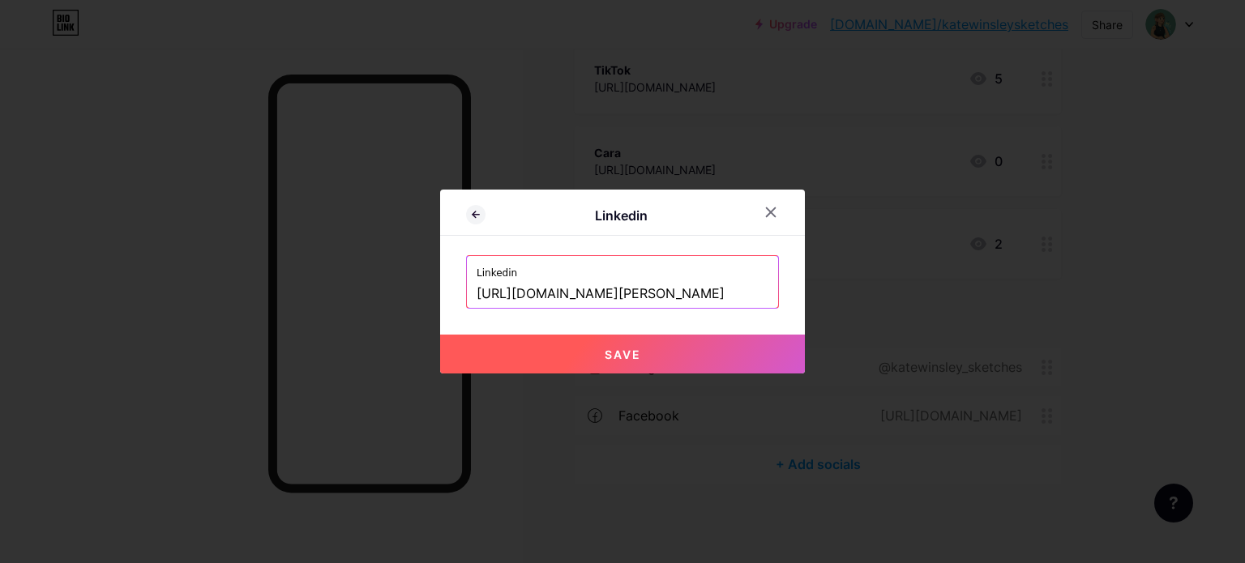
type input "[URL][DOMAIN_NAME][PERSON_NAME]"
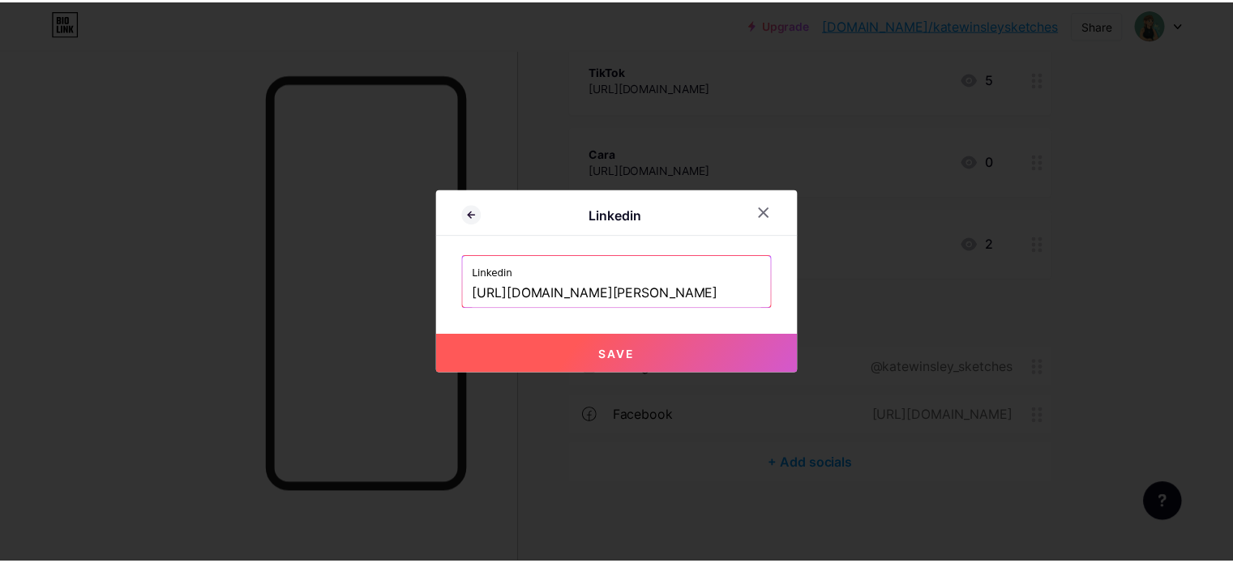
scroll to position [0, 0]
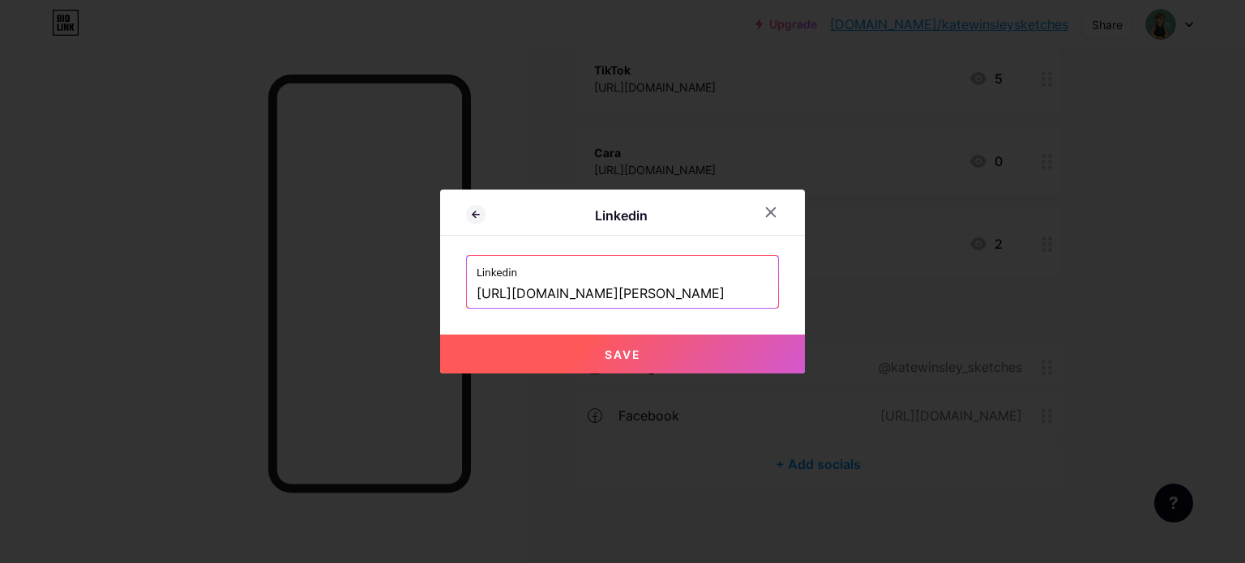
click at [605, 353] on span "Save" at bounding box center [623, 355] width 36 height 14
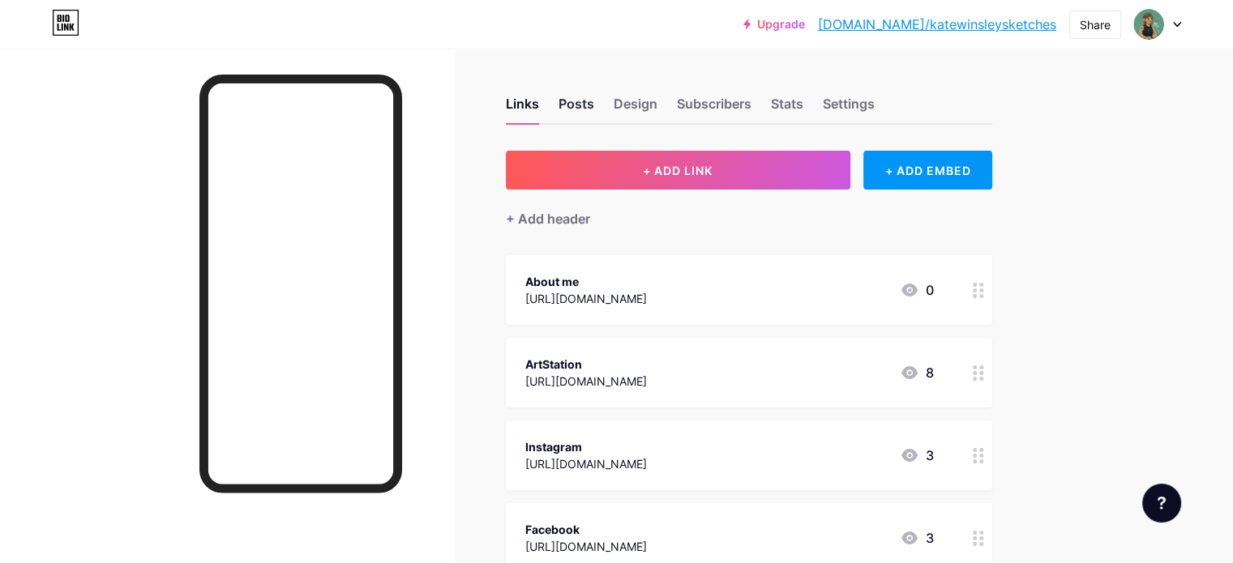
click at [594, 100] on div "Posts" at bounding box center [576, 108] width 36 height 29
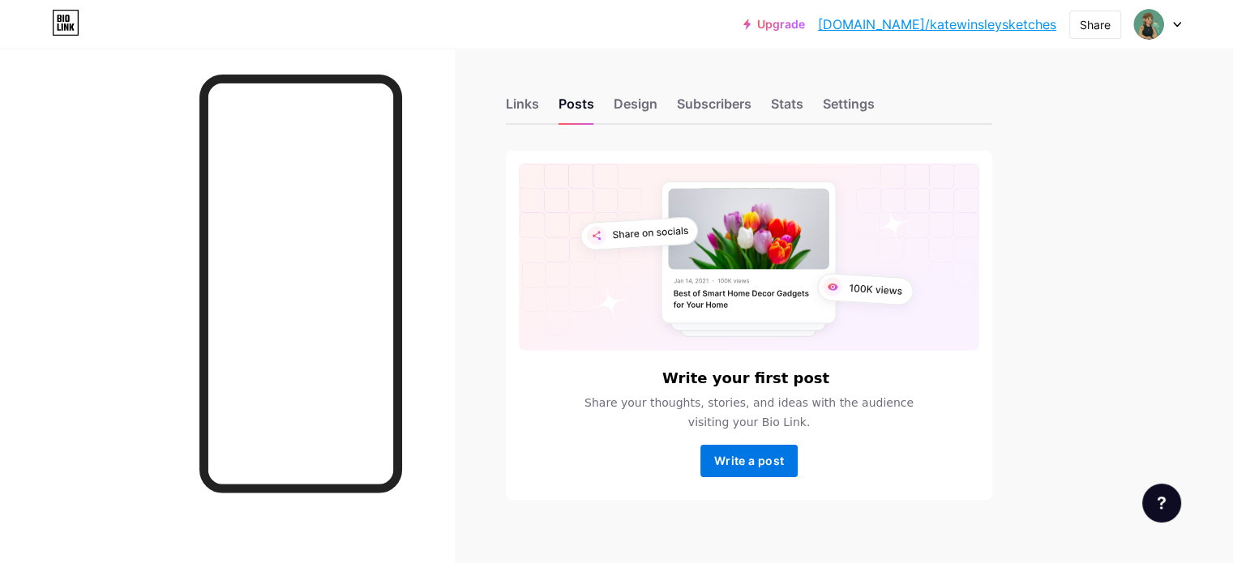
click at [798, 468] on button "Write a post" at bounding box center [748, 461] width 97 height 32
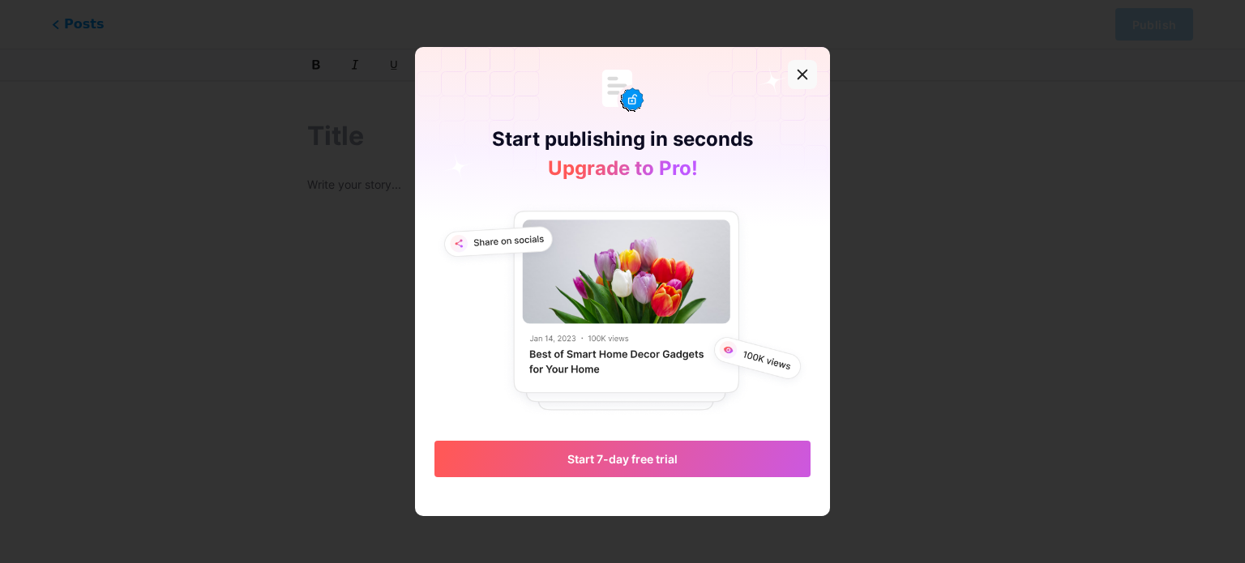
click at [798, 66] on div at bounding box center [802, 74] width 29 height 29
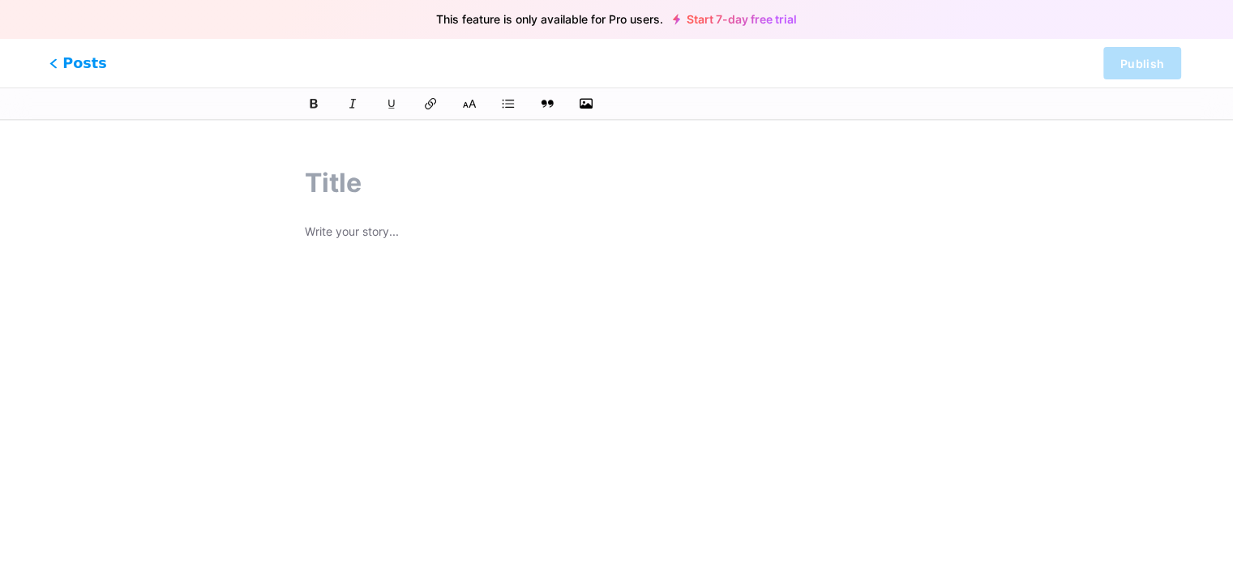
click at [91, 57] on span "Posts" at bounding box center [78, 63] width 58 height 21
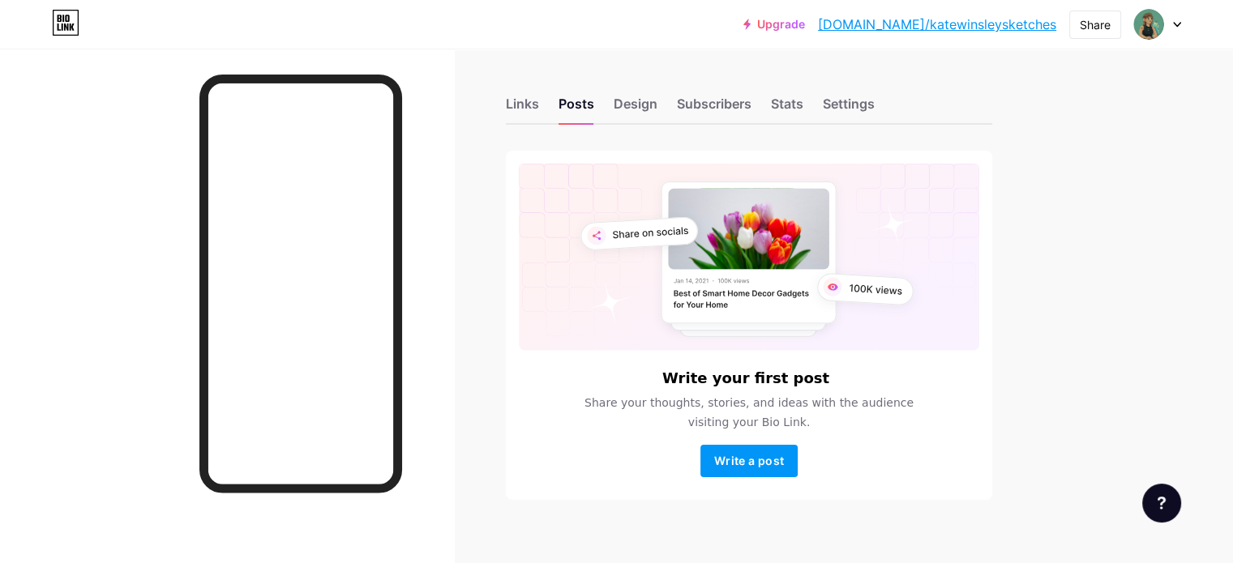
click at [605, 90] on div "Links Posts Design Subscribers Stats Settings" at bounding box center [749, 96] width 486 height 57
click at [539, 96] on div "Links" at bounding box center [522, 108] width 33 height 29
